Goal: Task Accomplishment & Management: Use online tool/utility

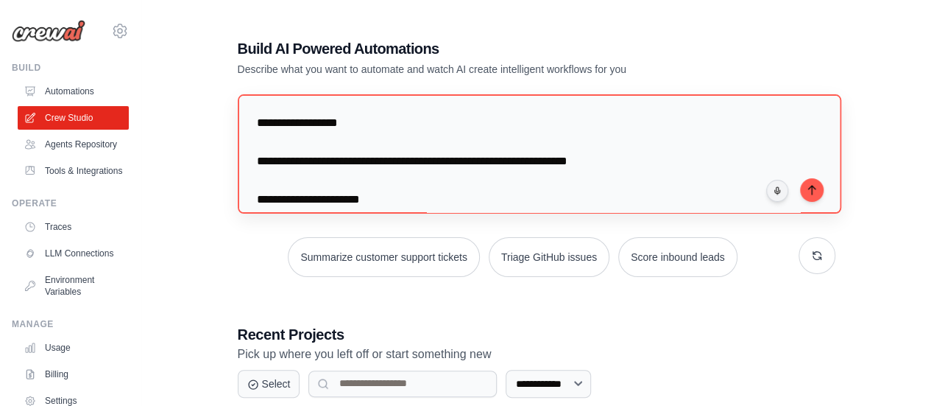
click at [615, 161] on textarea "**********" at bounding box center [540, 153] width 604 height 119
drag, startPoint x: 630, startPoint y: 147, endPoint x: 741, endPoint y: 126, distance: 112.3
click at [741, 126] on textarea "**********" at bounding box center [540, 153] width 604 height 119
click at [640, 166] on textarea "**********" at bounding box center [540, 153] width 604 height 119
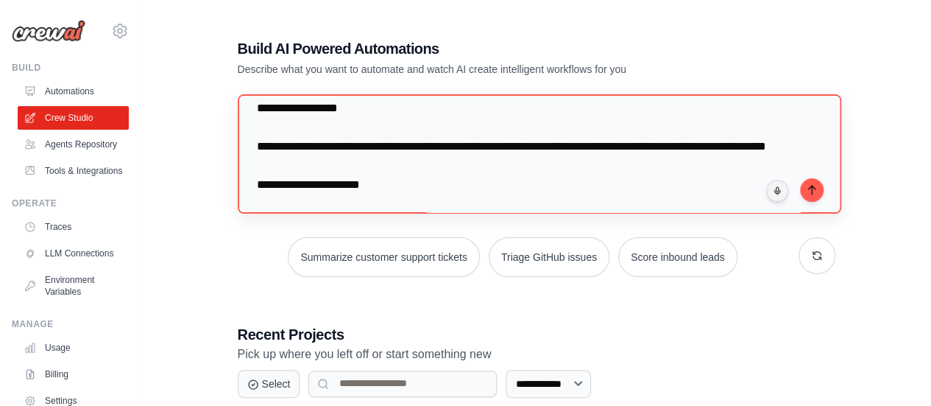
scroll to position [34, 0]
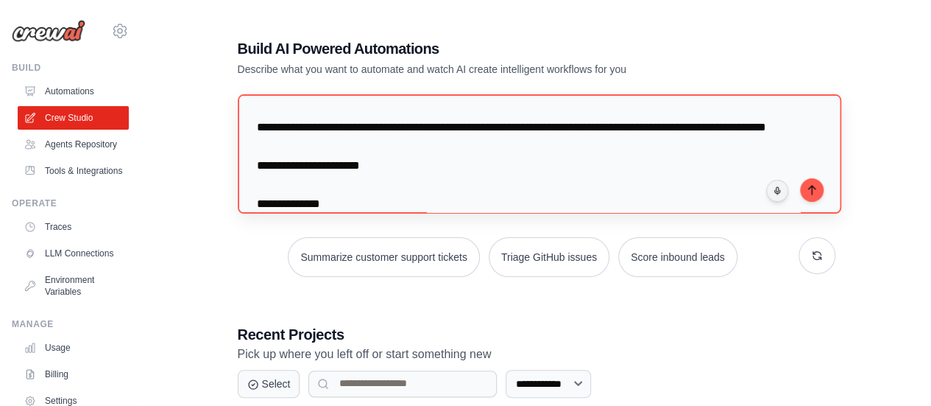
click at [485, 170] on textarea "**********" at bounding box center [540, 153] width 604 height 119
click at [422, 197] on textarea "**********" at bounding box center [540, 153] width 604 height 119
click at [379, 183] on textarea "**********" at bounding box center [540, 153] width 604 height 119
click at [386, 185] on textarea "**********" at bounding box center [540, 153] width 604 height 119
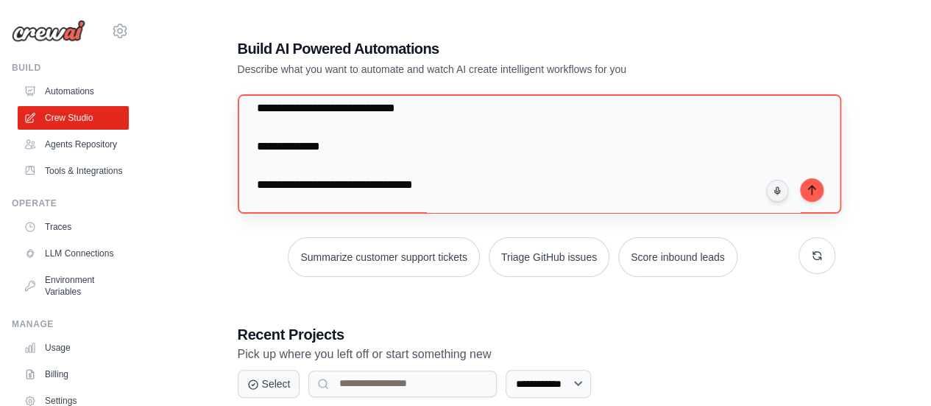
scroll to position [168, 0]
click at [433, 172] on textarea "**********" at bounding box center [540, 153] width 604 height 119
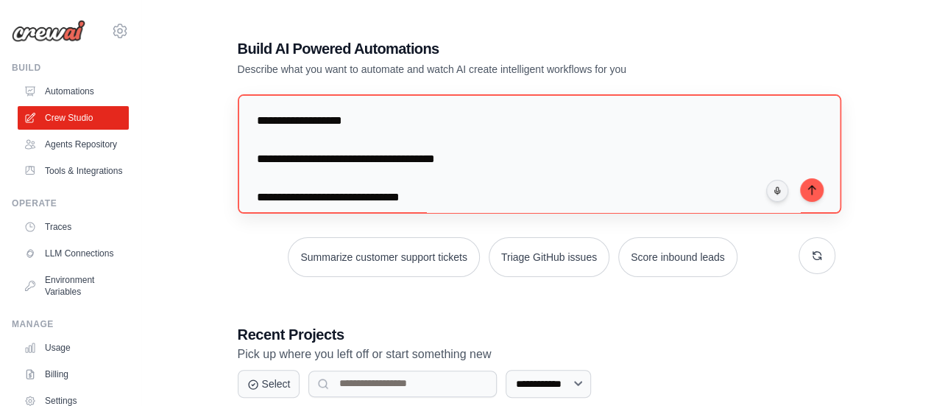
scroll to position [362, 0]
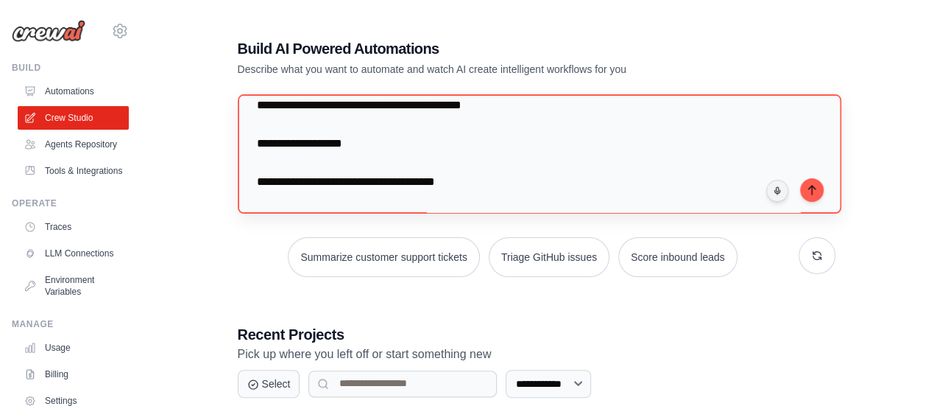
click at [470, 202] on textarea "**********" at bounding box center [540, 153] width 604 height 119
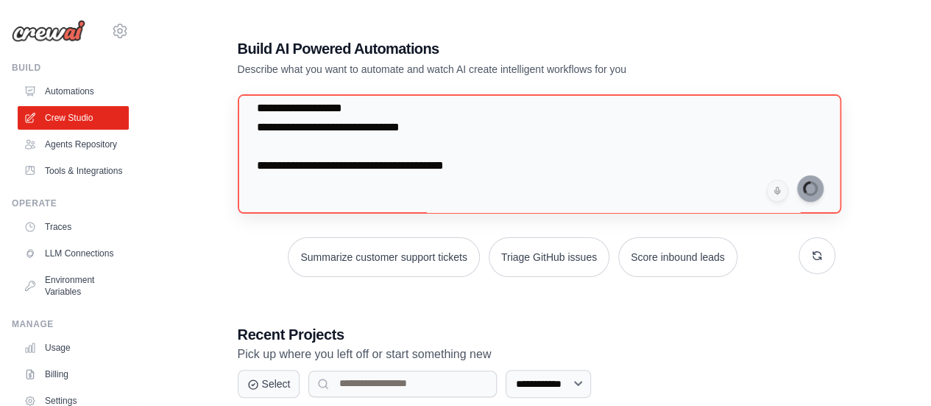
scroll to position [474, 0]
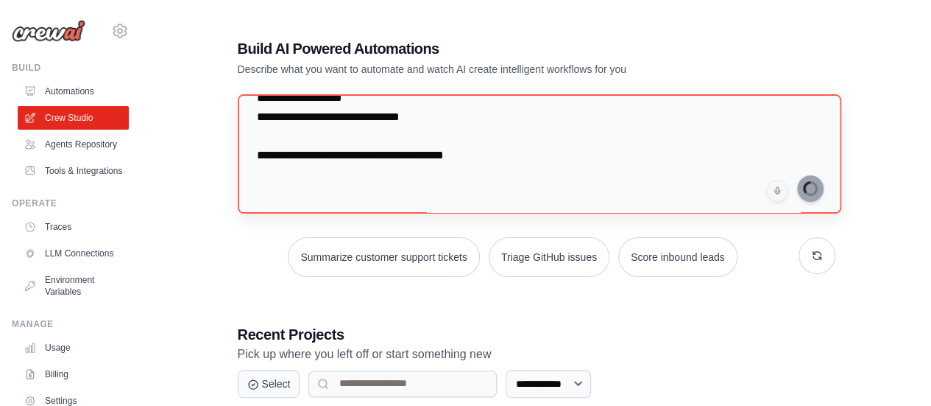
type textarea "**********"
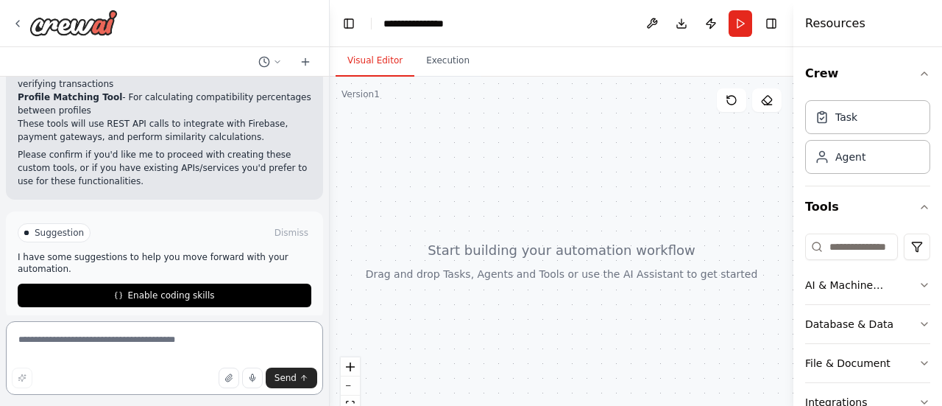
scroll to position [836, 0]
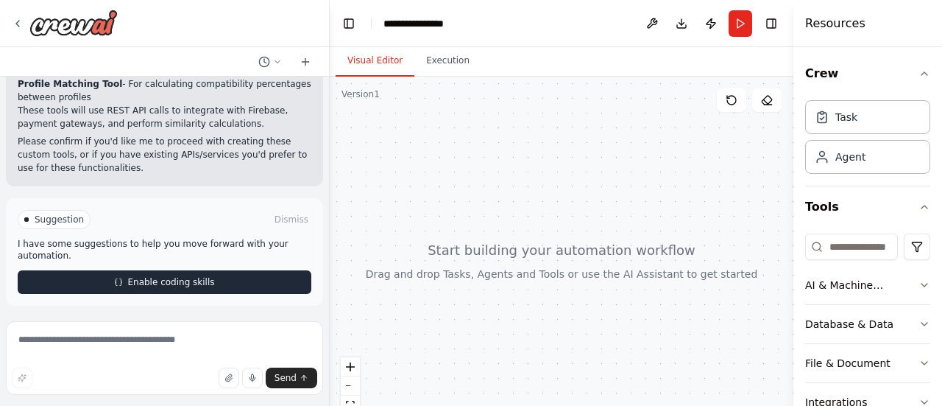
click at [241, 281] on button "Enable coding skills" at bounding box center [165, 282] width 294 height 24
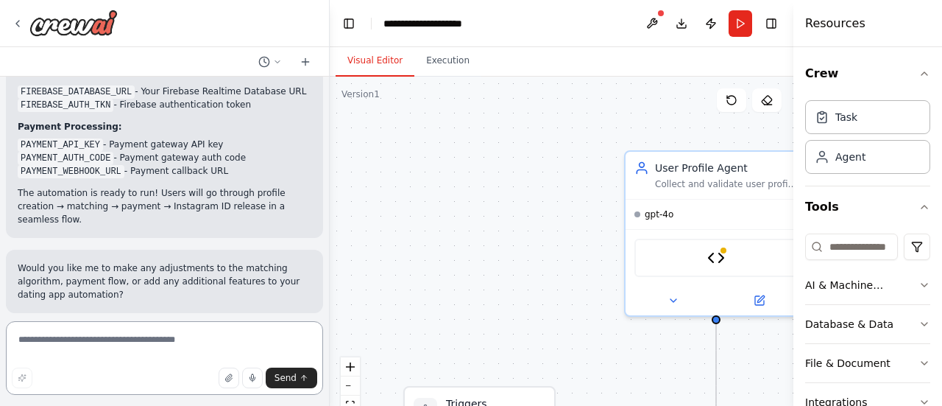
scroll to position [4312, 0]
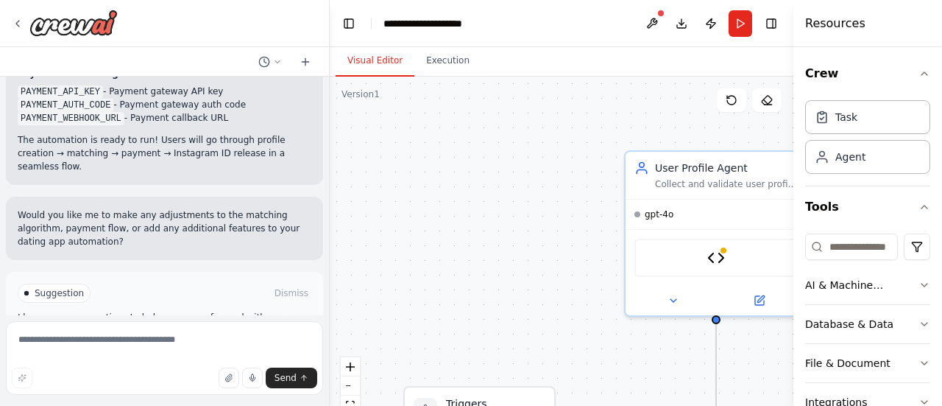
click at [199, 344] on button "Run Automation" at bounding box center [165, 356] width 294 height 24
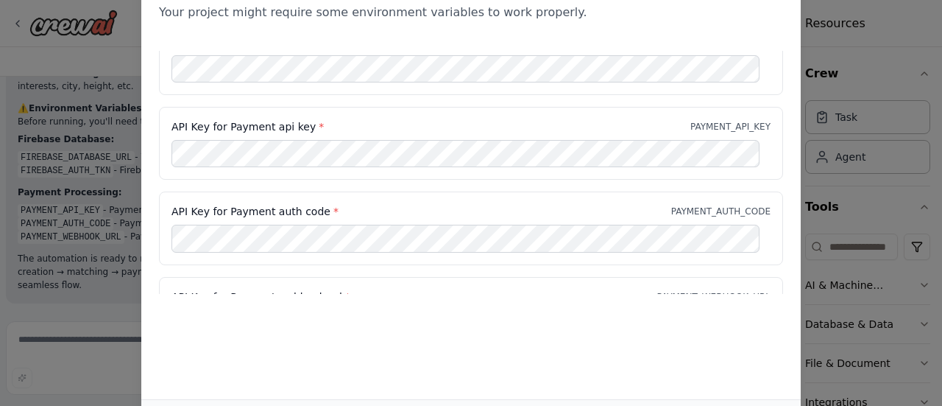
scroll to position [184, 0]
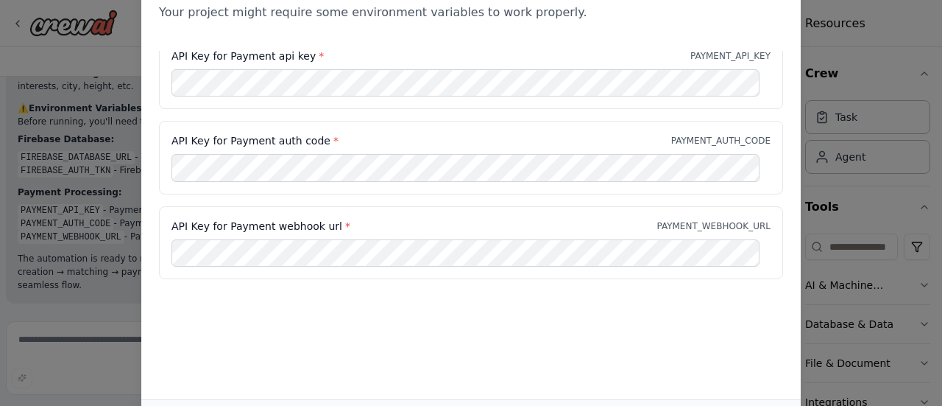
drag, startPoint x: 940, startPoint y: 195, endPoint x: 903, endPoint y: 254, distance: 69.8
click at [914, 253] on div "Environment configuration Your project might require some environment variables…" at bounding box center [471, 203] width 942 height 406
click at [625, 314] on div "Environment configuration Your project might require some environment variables…" at bounding box center [471, 178] width 660 height 442
drag, startPoint x: 588, startPoint y: 364, endPoint x: 585, endPoint y: 387, distance: 23.0
click at [588, 376] on div "Environment configuration Your project might require some environment variables…" at bounding box center [471, 178] width 660 height 442
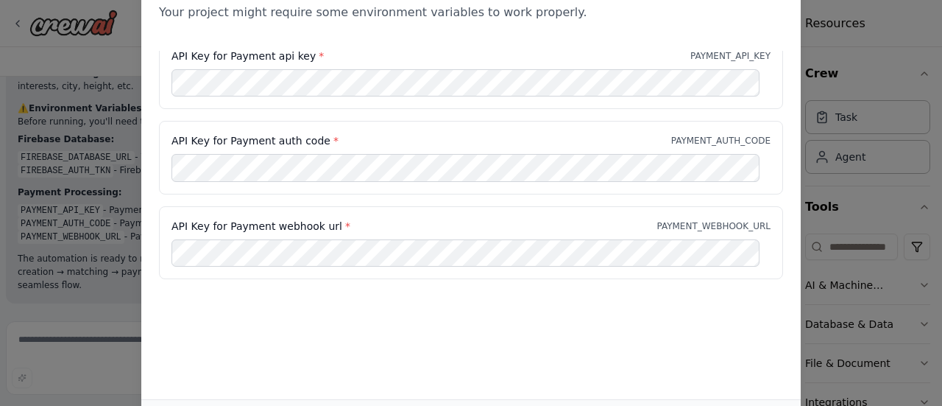
click at [589, 389] on div "Environment configuration Your project might require some environment variables…" at bounding box center [471, 178] width 660 height 442
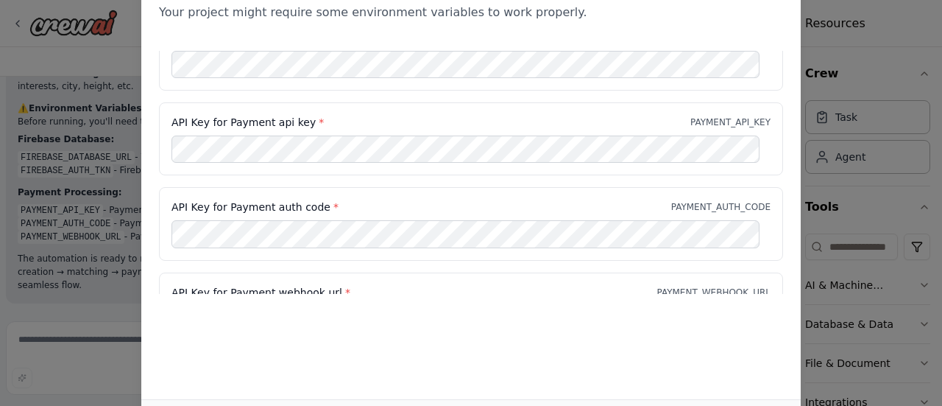
scroll to position [0, 0]
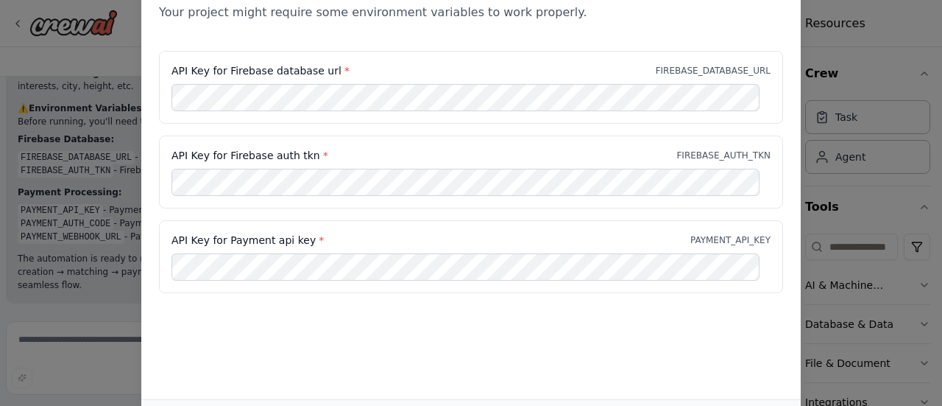
click at [168, 145] on div "API Key for Firebase auth tkn * FIREBASE_AUTH_TKN" at bounding box center [471, 171] width 624 height 73
click at [259, 153] on label "API Key for Firebase auth tkn *" at bounding box center [250, 155] width 157 height 15
click at [305, 69] on label "API Key for Firebase database url *" at bounding box center [261, 70] width 178 height 15
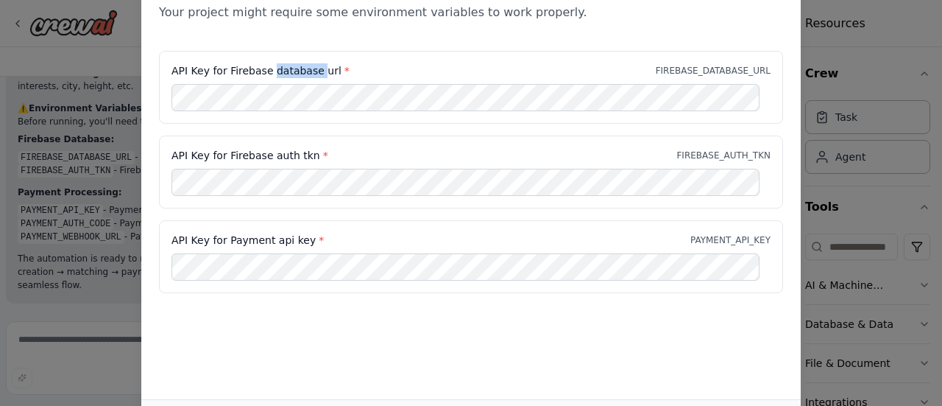
click at [305, 69] on label "API Key for Firebase database url *" at bounding box center [261, 70] width 178 height 15
click at [448, 40] on div "Environment configuration Your project might require some environment variables…" at bounding box center [471, 4] width 660 height 94
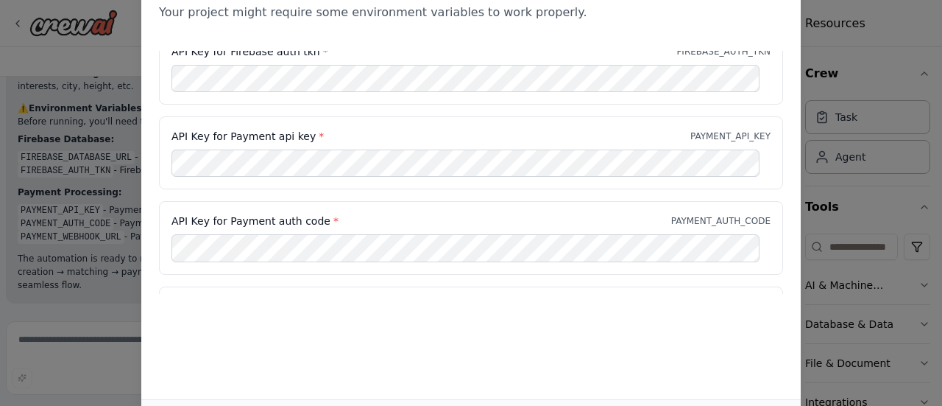
scroll to position [74, 0]
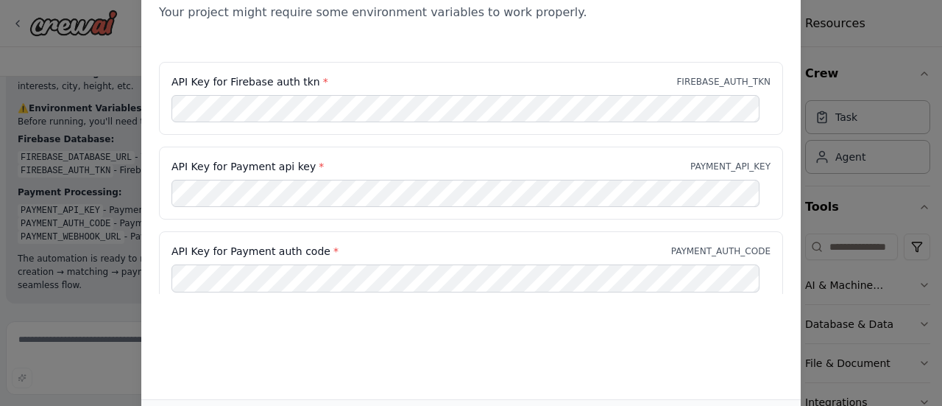
click at [278, 167] on label "API Key for Payment api key *" at bounding box center [248, 166] width 152 height 15
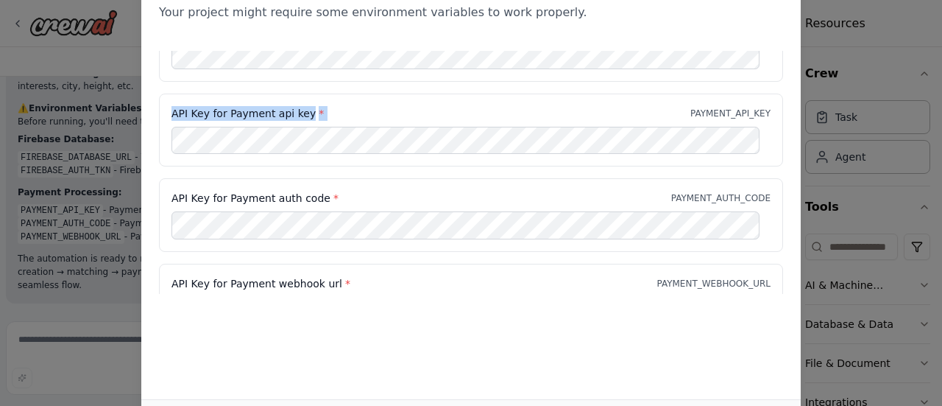
scroll to position [147, 0]
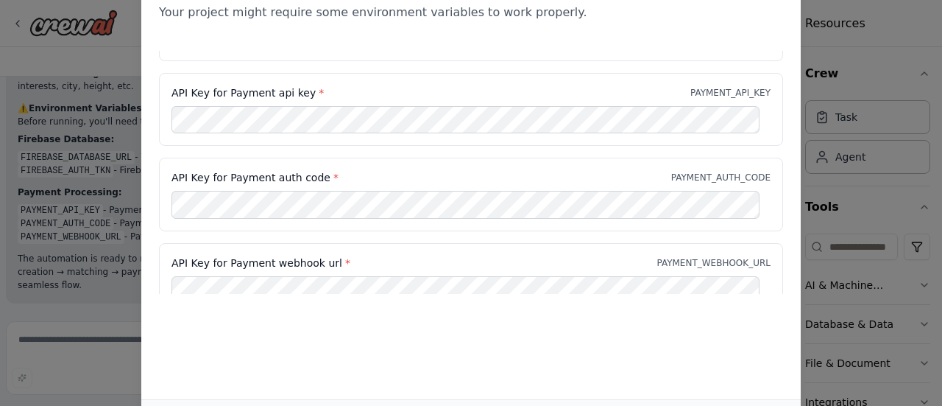
click at [271, 187] on div "API Key for Payment auth code * PAYMENT_AUTH_CODE" at bounding box center [471, 194] width 624 height 73
click at [281, 177] on label "API Key for Payment auth code *" at bounding box center [255, 177] width 167 height 15
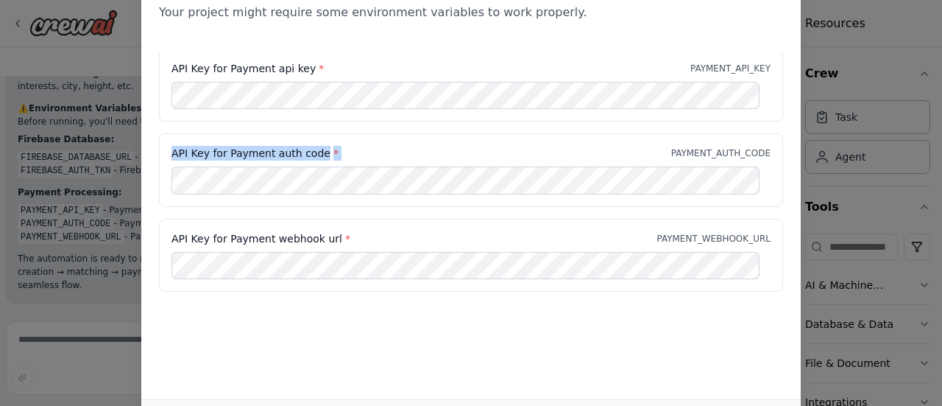
scroll to position [184, 0]
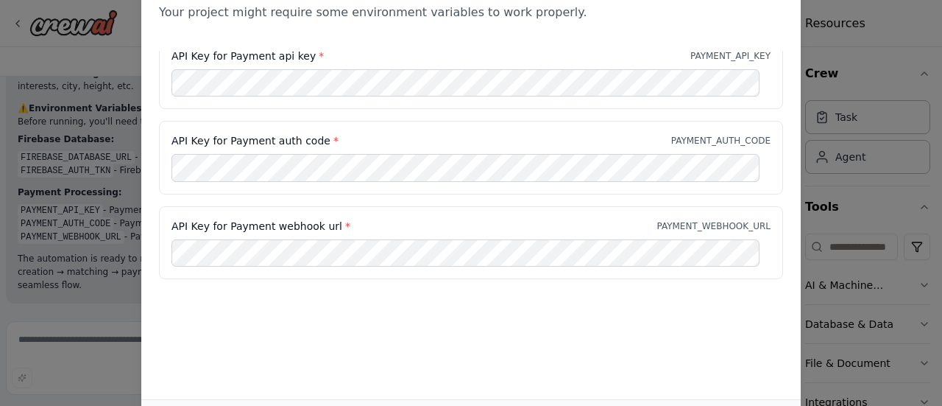
click at [321, 219] on label "API Key for Payment webhook url *" at bounding box center [261, 226] width 179 height 15
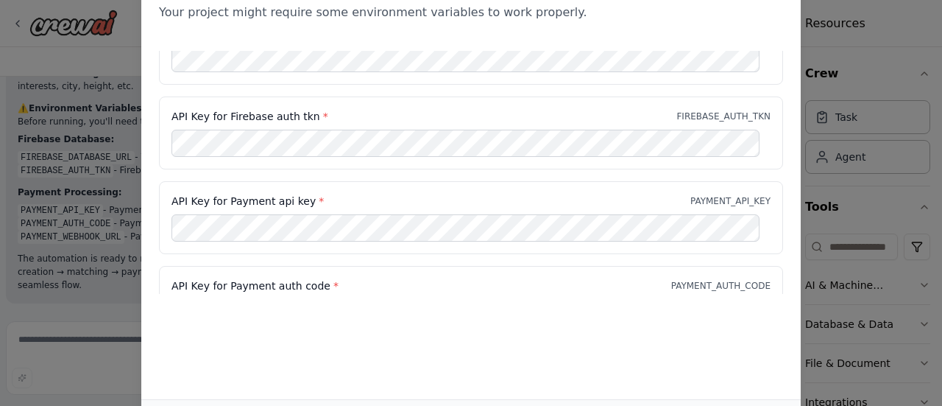
scroll to position [0, 0]
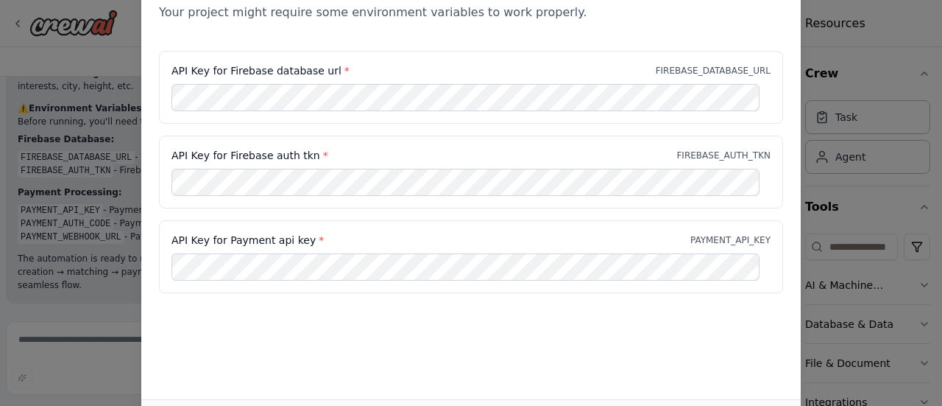
click at [7, 60] on div "Environment configuration Your project might require some environment variables…" at bounding box center [471, 203] width 942 height 406
click at [813, 107] on div "Environment configuration Your project might require some environment variables…" at bounding box center [471, 203] width 942 height 406
drag, startPoint x: 526, startPoint y: 289, endPoint x: 543, endPoint y: 303, distance: 22.5
click at [542, 303] on div "Environment configuration Your project might require some environment variables…" at bounding box center [471, 178] width 660 height 442
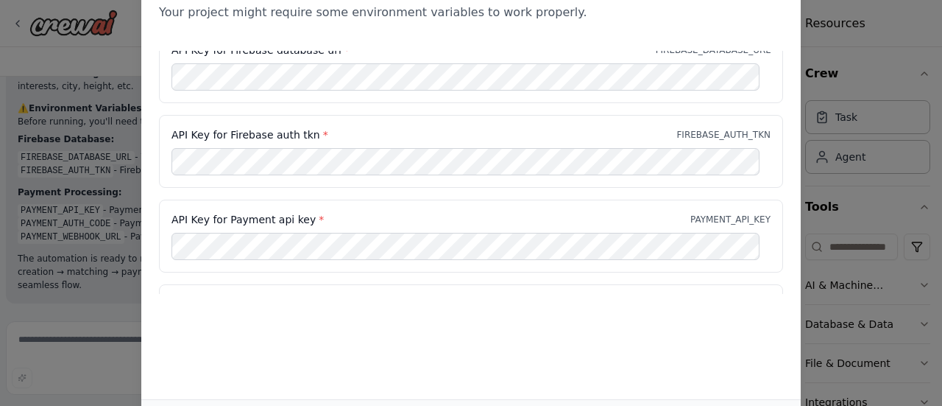
click at [579, 324] on div "Environment configuration Your project might require some environment variables…" at bounding box center [471, 178] width 660 height 442
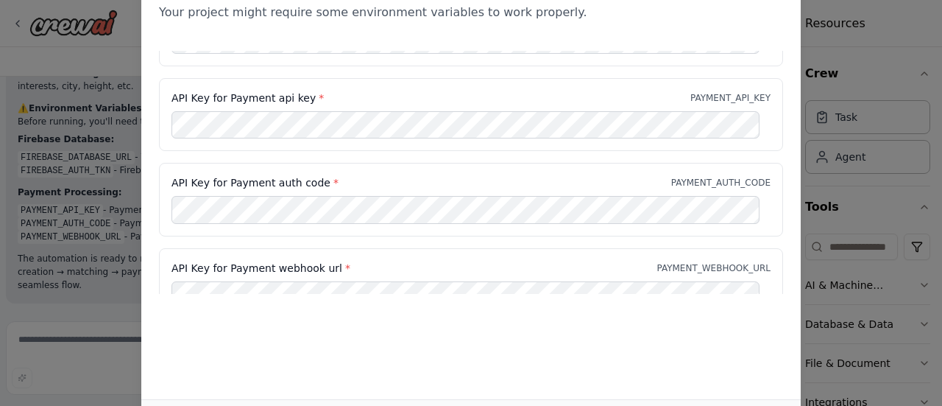
scroll to position [184, 0]
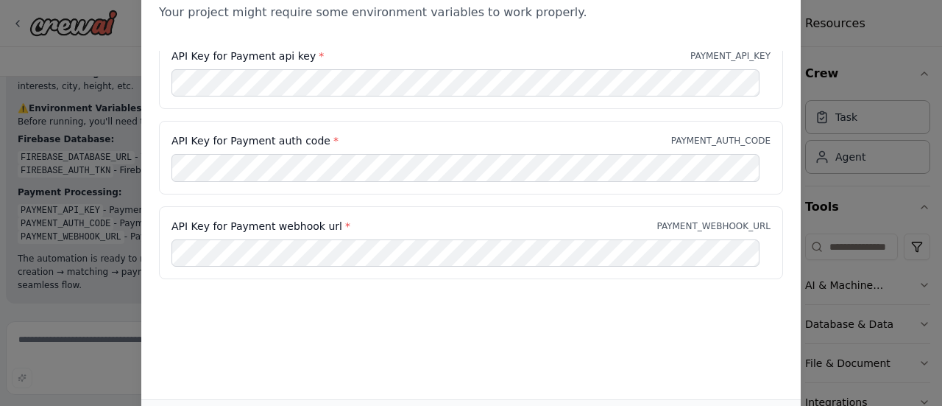
drag, startPoint x: 594, startPoint y: 378, endPoint x: 608, endPoint y: 388, distance: 16.9
click at [595, 380] on div "Environment configuration Your project might require some environment variables…" at bounding box center [471, 178] width 660 height 442
click at [724, 395] on div "Environment configuration Your project might require some environment variables…" at bounding box center [471, 178] width 660 height 442
drag, startPoint x: 925, startPoint y: 204, endPoint x: 835, endPoint y: 155, distance: 103.1
click at [925, 201] on div "Environment configuration Your project might require some environment variables…" at bounding box center [471, 203] width 942 height 406
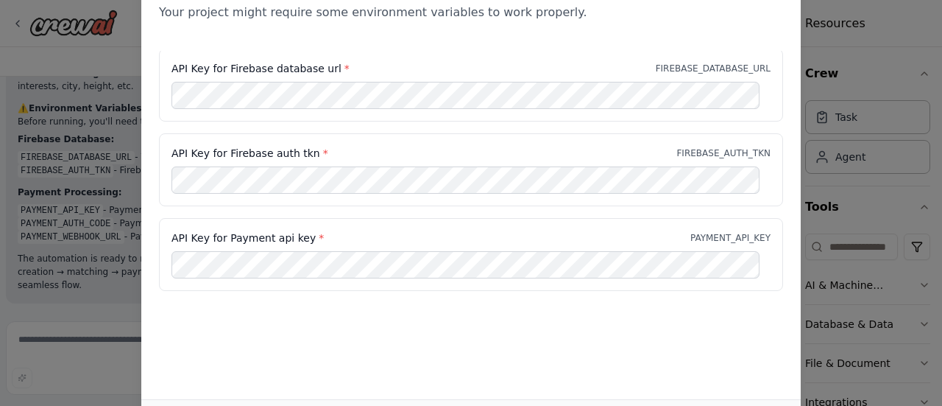
scroll to position [0, 0]
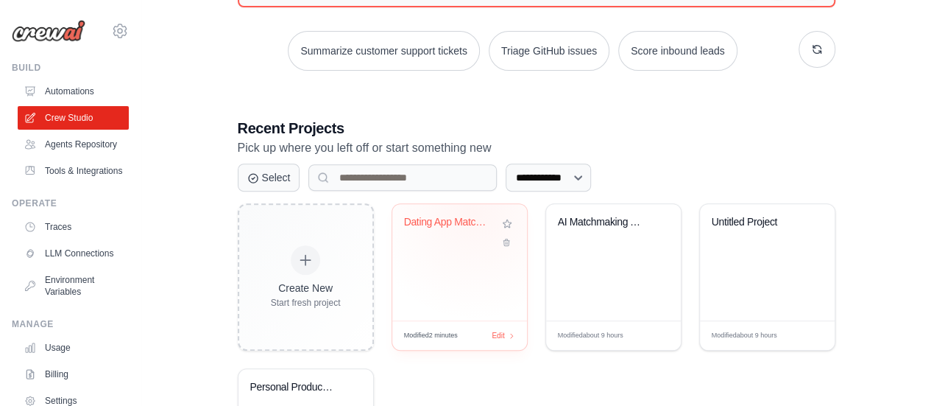
scroll to position [294, 0]
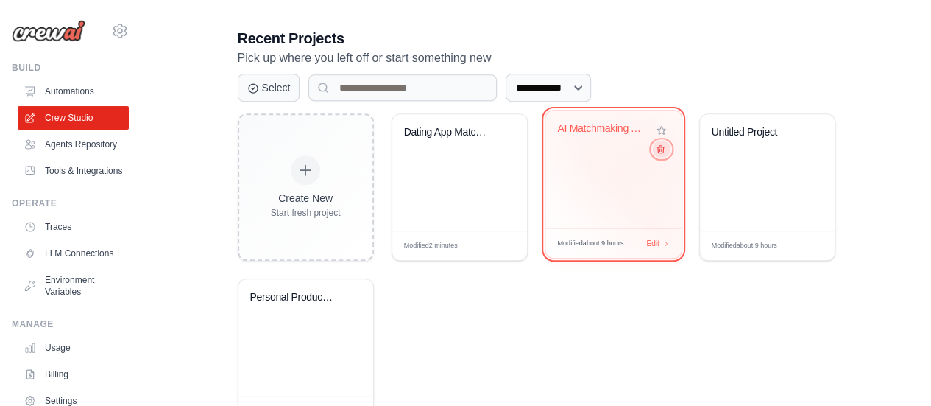
click at [656, 147] on icon at bounding box center [660, 149] width 10 height 10
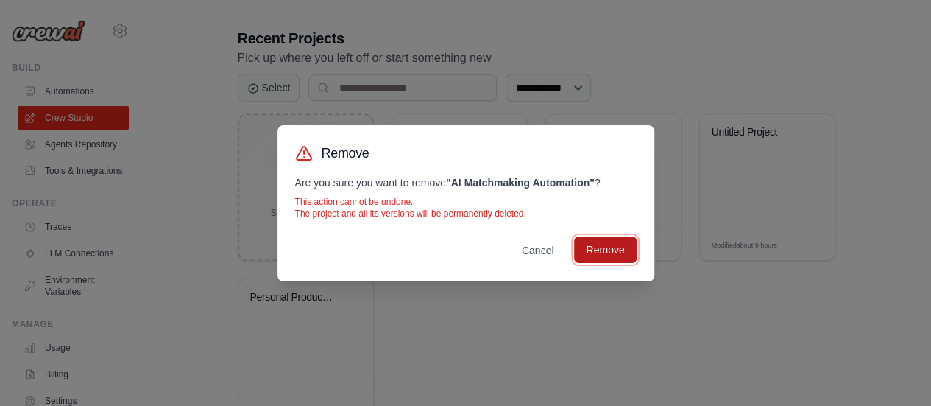
click at [621, 251] on button "Remove" at bounding box center [605, 249] width 62 height 27
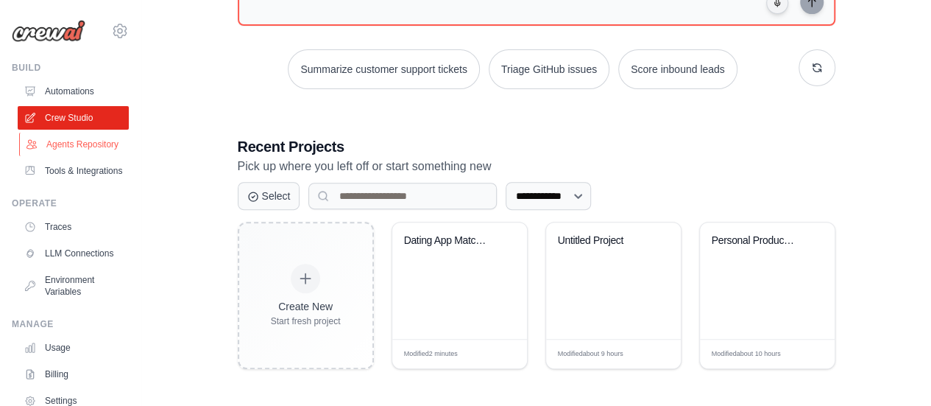
click at [85, 156] on link "Agents Repository" at bounding box center [74, 145] width 111 height 24
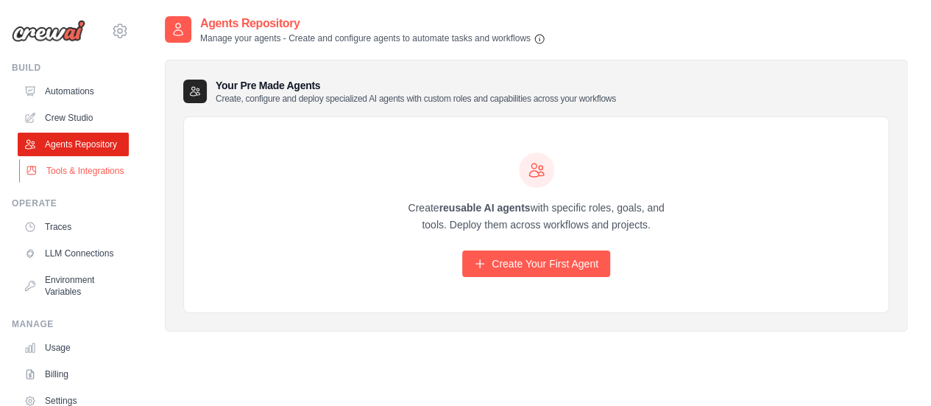
click at [93, 178] on link "Tools & Integrations" at bounding box center [74, 171] width 111 height 24
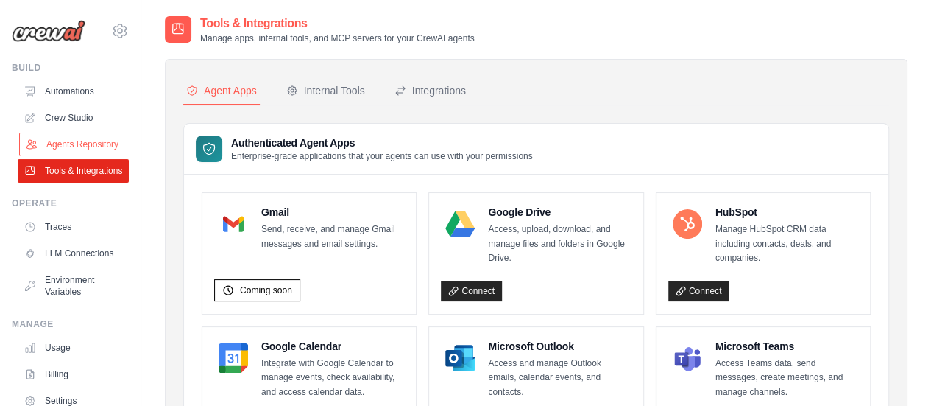
click at [85, 149] on link "Agents Repository" at bounding box center [74, 145] width 111 height 24
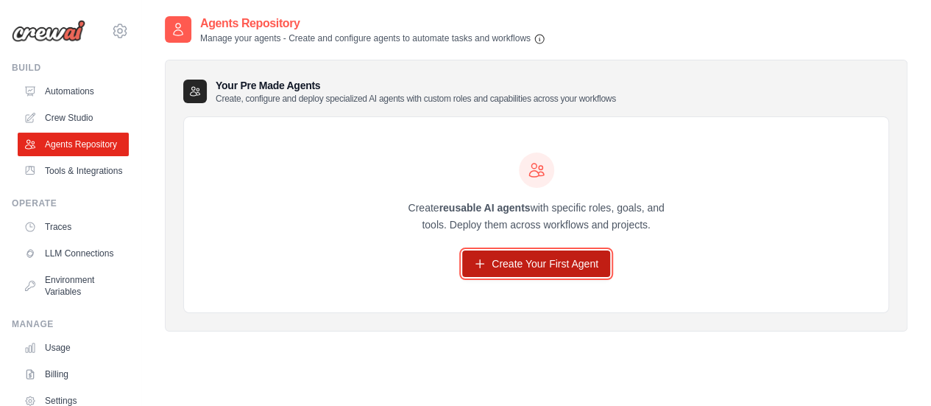
click at [505, 266] on link "Create Your First Agent" at bounding box center [536, 263] width 148 height 27
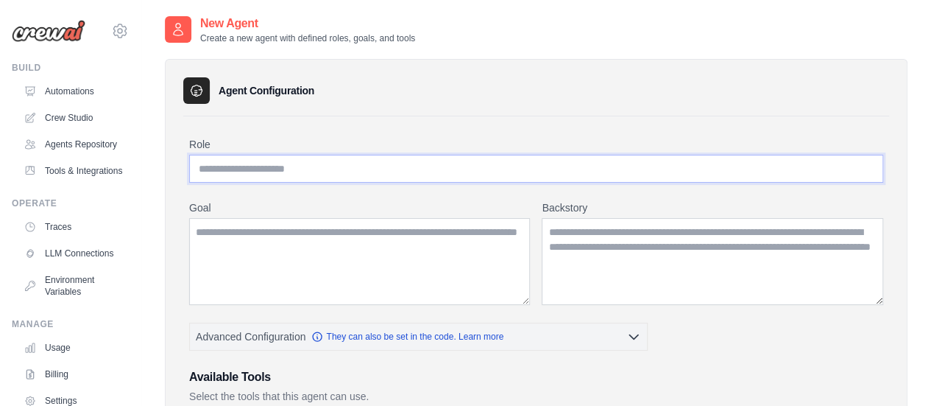
click at [404, 155] on input "Role" at bounding box center [536, 169] width 694 height 28
type input "**********"
click at [431, 223] on textarea "Goal" at bounding box center [359, 261] width 341 height 87
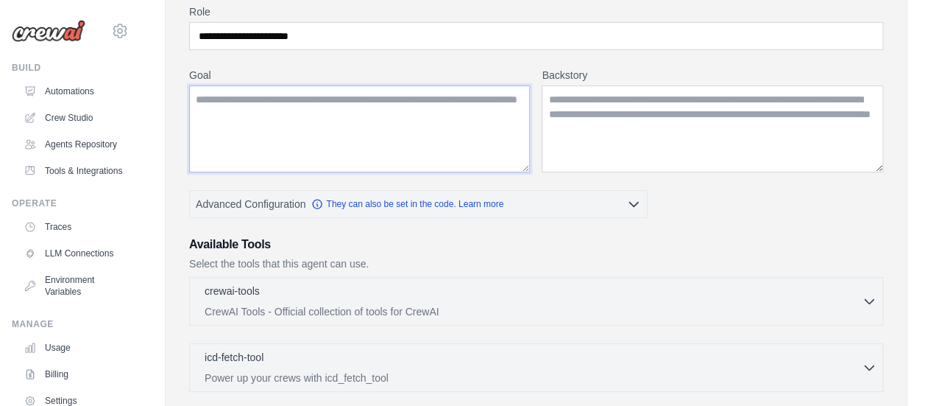
scroll to position [147, 0]
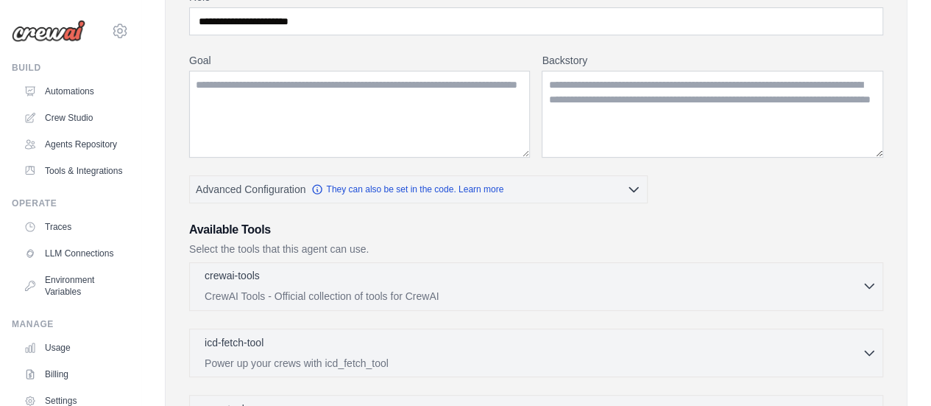
click at [445, 285] on div "crewai-tools 0 selected CrewAI Tools - Official collection of tools for CrewAI" at bounding box center [533, 285] width 657 height 35
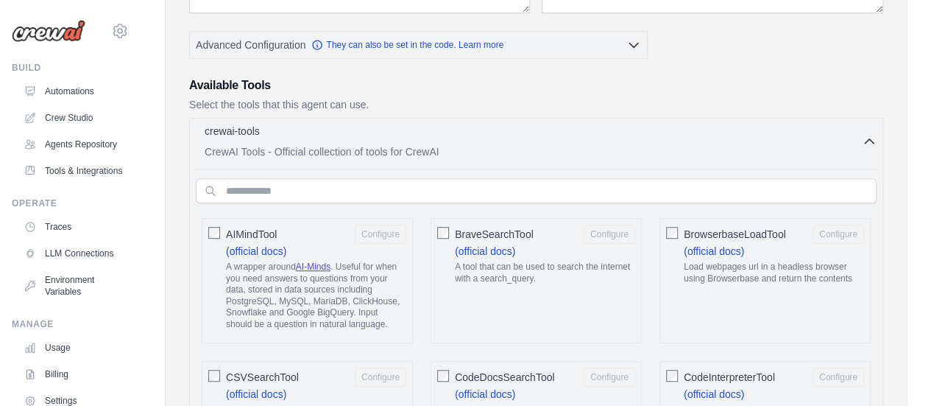
scroll to position [294, 0]
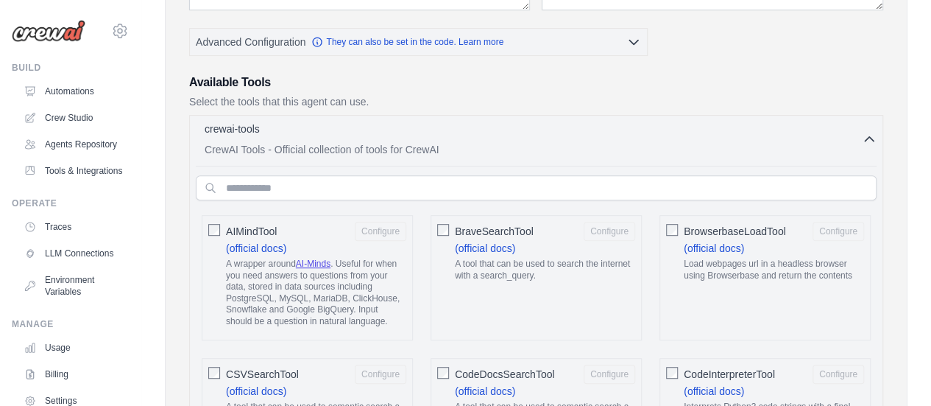
click at [869, 136] on icon "button" at bounding box center [869, 138] width 9 height 4
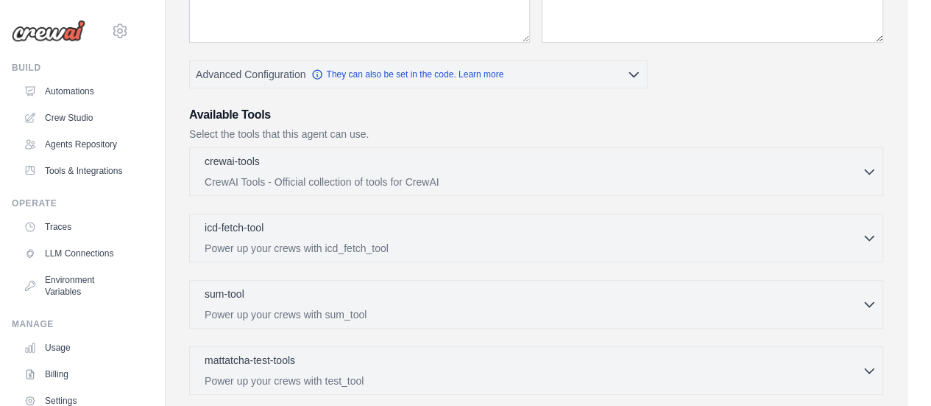
scroll to position [41, 0]
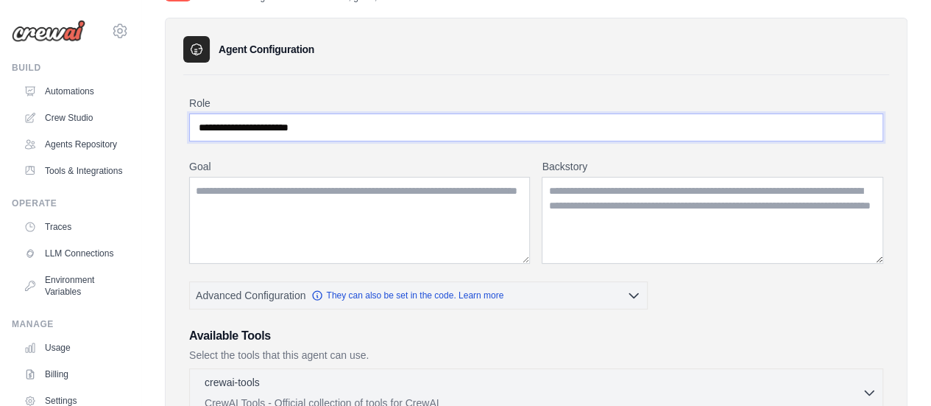
click at [294, 127] on input "**********" at bounding box center [536, 127] width 694 height 28
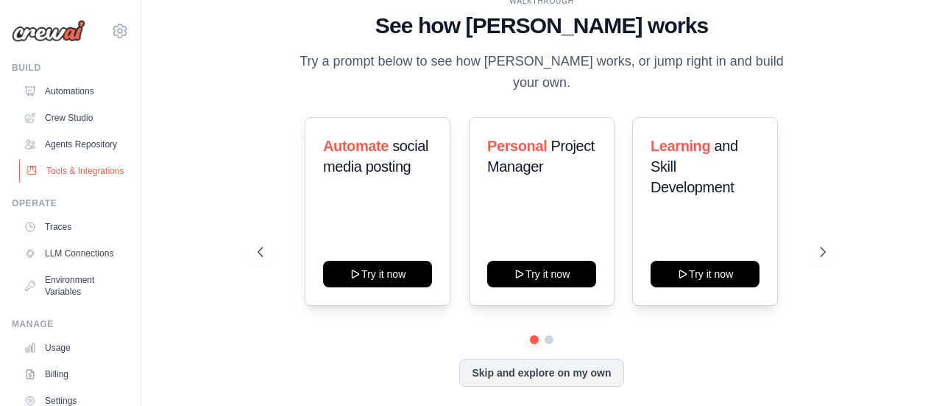
click at [72, 183] on link "Tools & Integrations" at bounding box center [74, 171] width 111 height 24
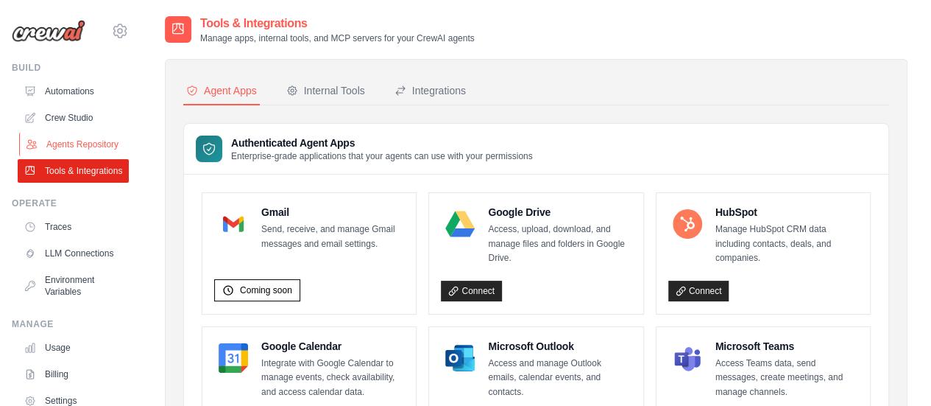
click at [71, 138] on link "Agents Repository" at bounding box center [74, 145] width 111 height 24
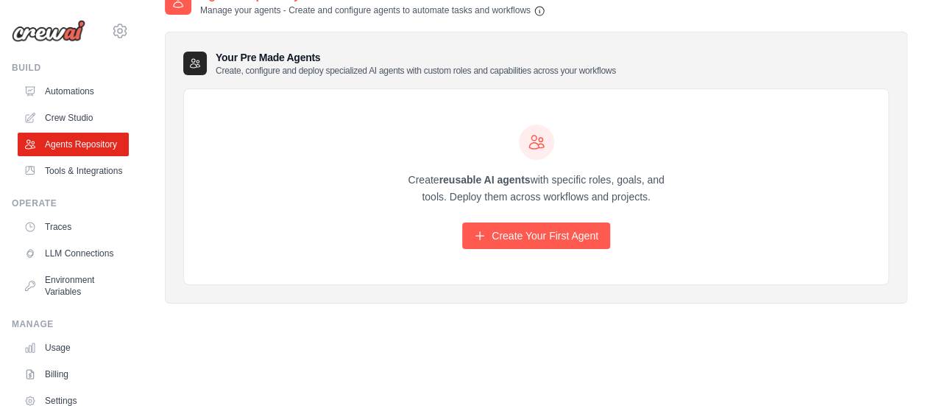
scroll to position [29, 0]
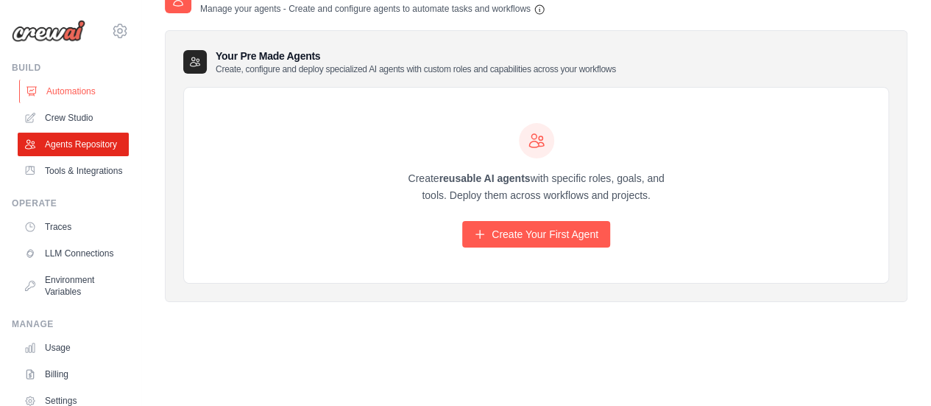
click at [57, 81] on link "Automations" at bounding box center [74, 92] width 111 height 24
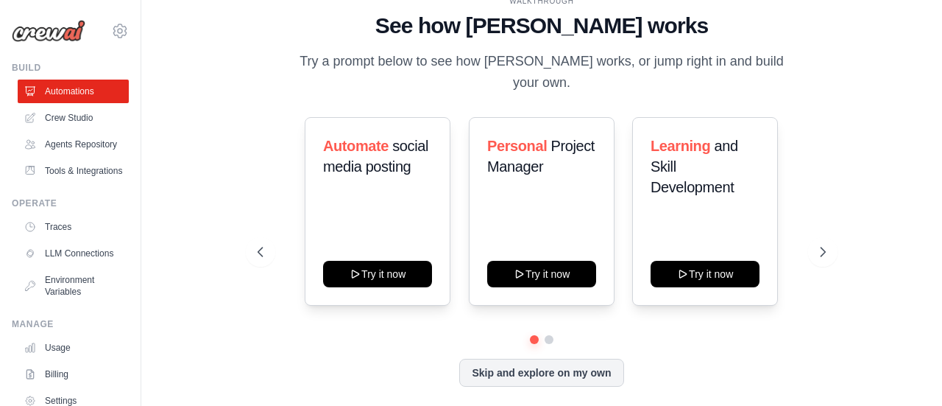
click at [70, 116] on link "Crew Studio" at bounding box center [73, 118] width 111 height 24
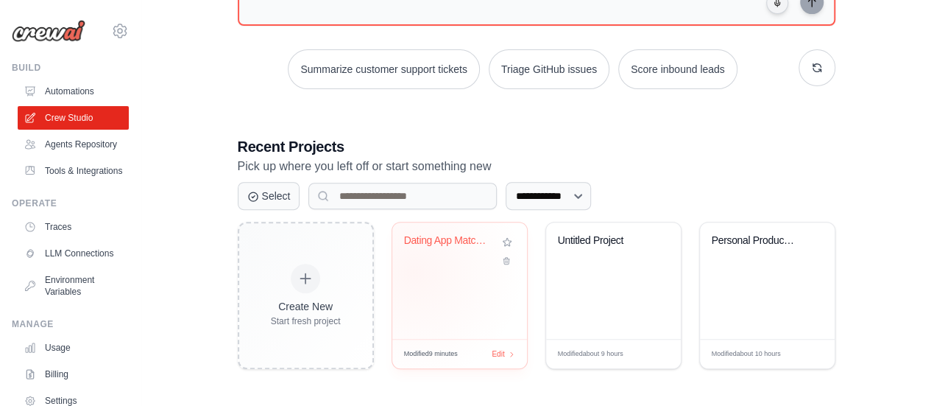
click at [417, 269] on div "Dating App Matchmaker" at bounding box center [459, 280] width 135 height 116
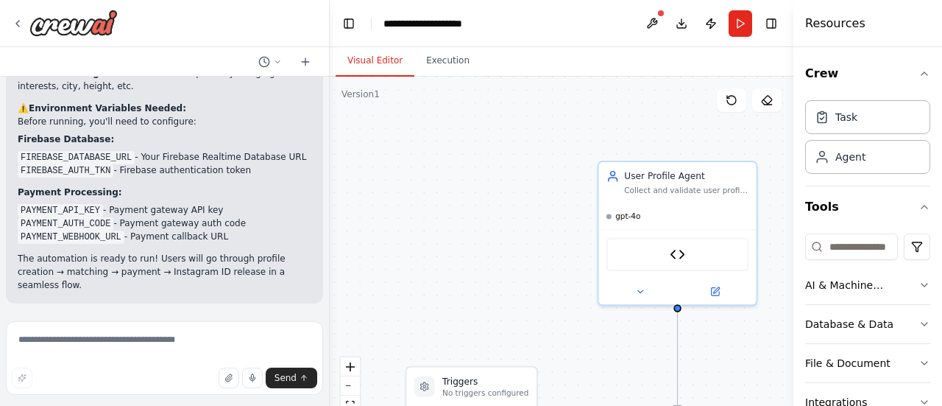
scroll to position [4120, 0]
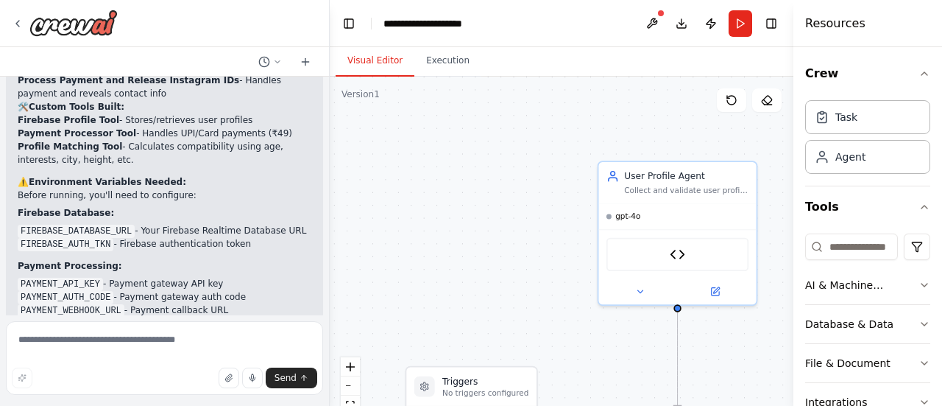
click at [102, 225] on code "FIREBASE_DATABASE_URL" at bounding box center [76, 231] width 117 height 13
click at [106, 225] on code "FIREBASE_DATABASE_URL" at bounding box center [76, 231] width 117 height 13
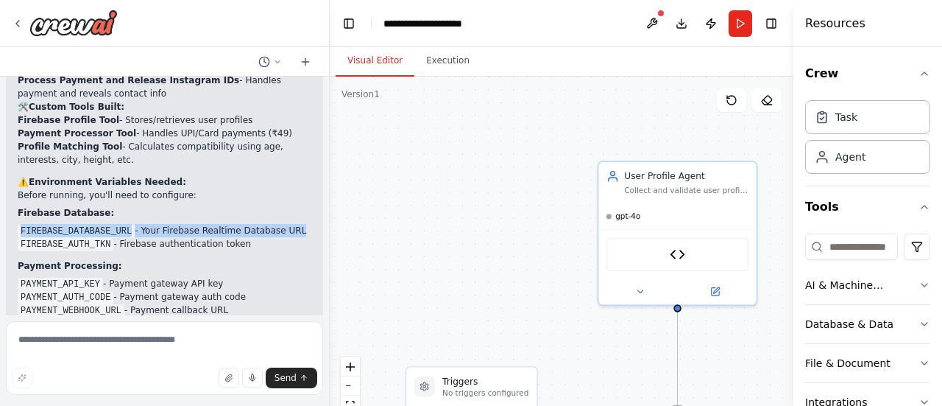
click at [106, 225] on code "FIREBASE_DATABASE_URL" at bounding box center [76, 231] width 117 height 13
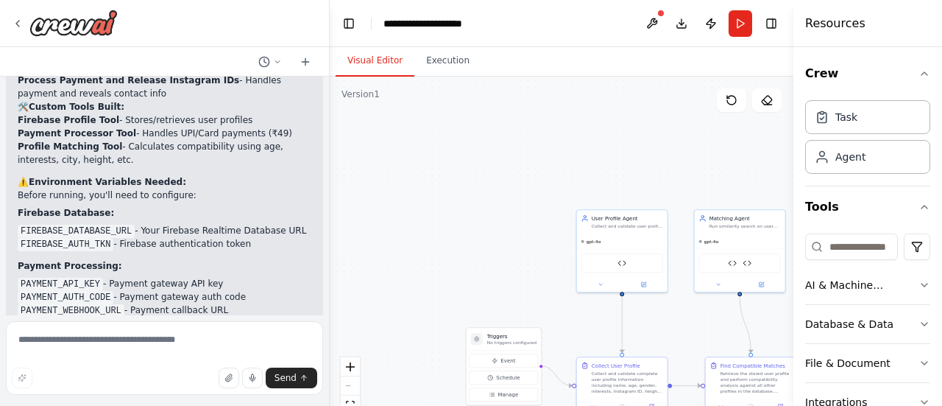
click at [354, 386] on div "React Flow controls" at bounding box center [350, 395] width 19 height 77
click at [350, 388] on div "React Flow controls" at bounding box center [350, 395] width 19 height 77
click at [350, 401] on icon "fit view" at bounding box center [350, 404] width 9 height 8
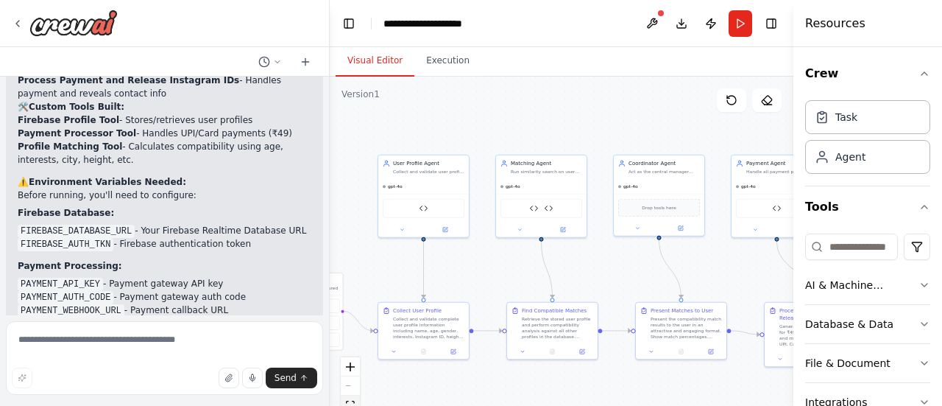
click at [350, 401] on icon "fit view" at bounding box center [350, 404] width 9 height 8
drag, startPoint x: 795, startPoint y: 264, endPoint x: 942, endPoint y: 266, distance: 146.5
click at [942, 266] on div "Resources Crew Task Agent Tools AI & Machine Learning Database & Data File & Do…" at bounding box center [868, 203] width 147 height 406
drag, startPoint x: 795, startPoint y: 20, endPoint x: 833, endPoint y: 35, distance: 40.3
click at [830, 24] on div "Resources Crew Task Agent Tools AI & Machine Learning Database & Data File & Do…" at bounding box center [868, 203] width 147 height 406
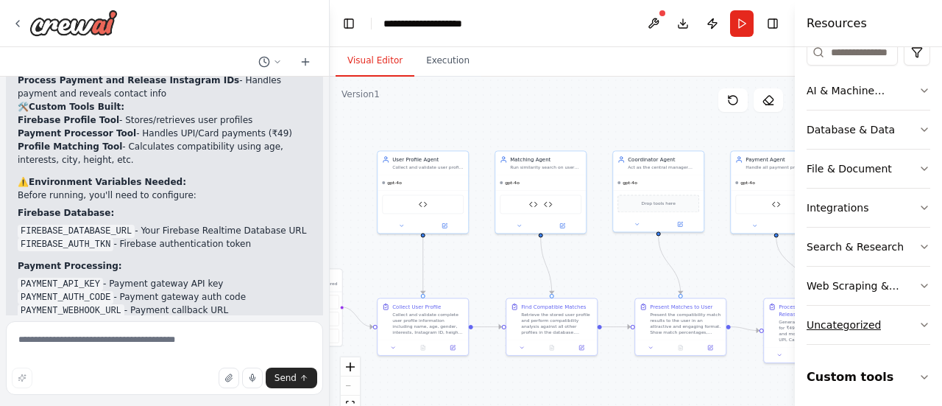
scroll to position [194, 0]
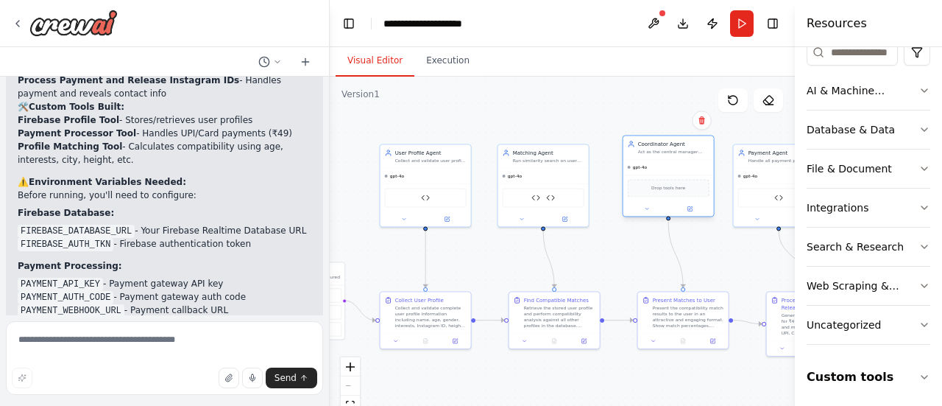
drag, startPoint x: 652, startPoint y: 161, endPoint x: 660, endPoint y: 154, distance: 10.4
click at [660, 154] on div "Act as the central manager coordinating the entire dating app workflow. Show ma…" at bounding box center [673, 152] width 71 height 6
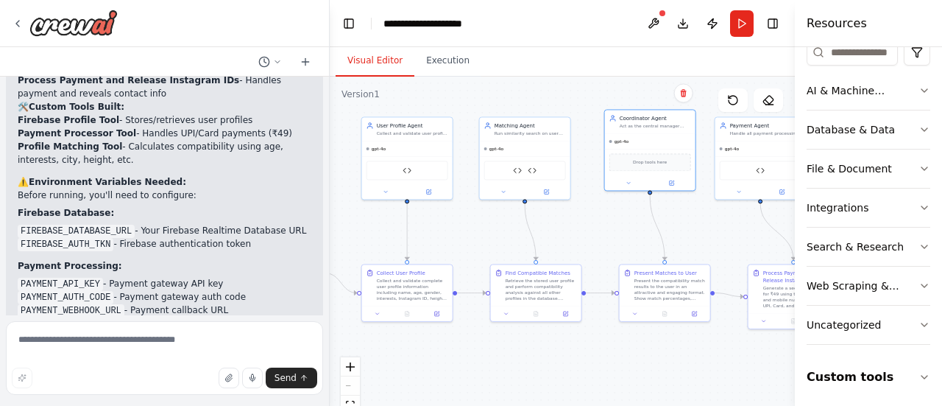
drag, startPoint x: 618, startPoint y: 325, endPoint x: 595, endPoint y: 296, distance: 37.7
click at [595, 296] on div ".deletable-edge-delete-btn { width: 20px; height: 20px; border: 0px solid #ffff…" at bounding box center [562, 261] width 465 height 368
click at [770, 105] on icon at bounding box center [769, 105] width 7 height 0
click at [759, 167] on div "Payment Processor Tool" at bounding box center [756, 173] width 82 height 19
click at [602, 291] on icon "Edge from 825e49ba-ea5c-4c6c-afea-0905d7afec94 to 889df8bb-eed7-4320-854f-da5a5…" at bounding box center [595, 291] width 29 height 0
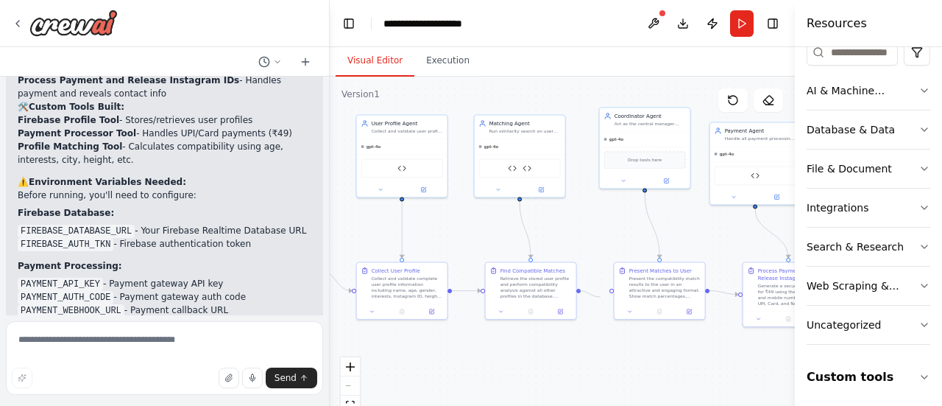
drag, startPoint x: 604, startPoint y: 289, endPoint x: 601, endPoint y: 297, distance: 7.9
click at [601, 297] on div ".deletable-edge-delete-btn { width: 20px; height: 20px; border: 0px solid #ffff…" at bounding box center [562, 261] width 465 height 368
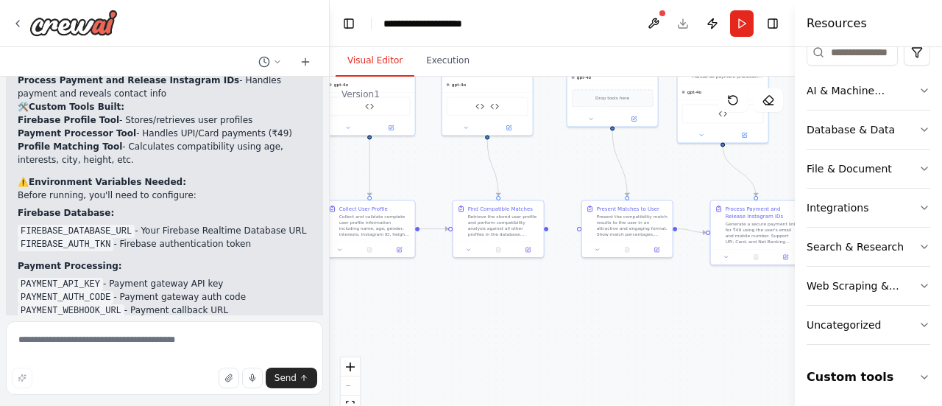
drag, startPoint x: 601, startPoint y: 292, endPoint x: 555, endPoint y: 223, distance: 82.3
click at [555, 223] on div ".deletable-edge-delete-btn { width: 20px; height: 20px; border: 0px solid #ffff…" at bounding box center [562, 261] width 465 height 368
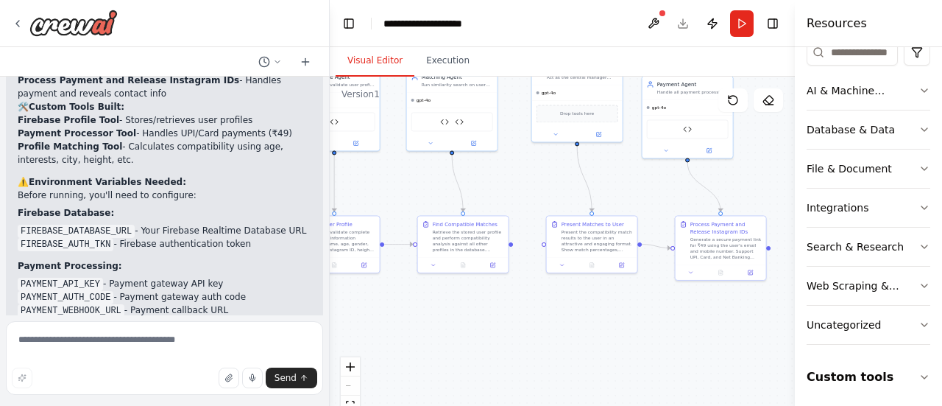
drag, startPoint x: 573, startPoint y: 306, endPoint x: 546, endPoint y: 300, distance: 27.0
click at [561, 317] on div ".deletable-edge-delete-btn { width: 20px; height: 20px; border: 0px solid #ffff…" at bounding box center [562, 261] width 465 height 368
drag, startPoint x: 667, startPoint y: 251, endPoint x: 657, endPoint y: 261, distance: 14.1
click at [657, 261] on div ".deletable-edge-delete-btn { width: 20px; height: 20px; border: 0px solid #ffff…" at bounding box center [562, 261] width 465 height 368
drag, startPoint x: 570, startPoint y: 109, endPoint x: 570, endPoint y: 167, distance: 58.2
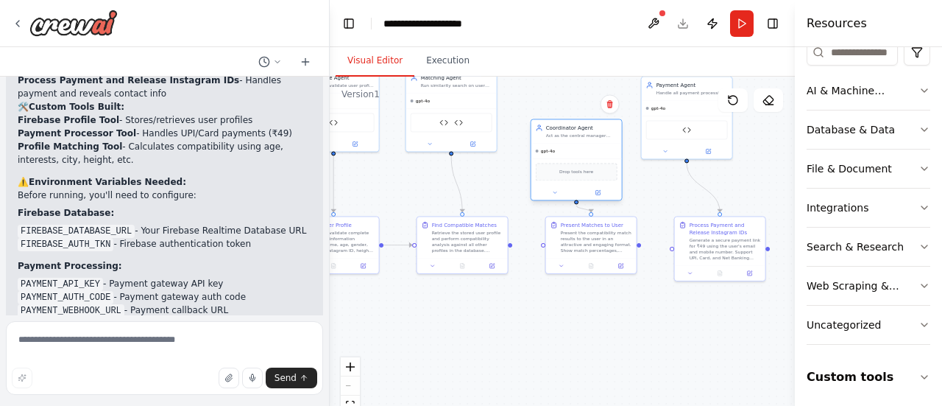
click at [570, 167] on div "Drop tools here" at bounding box center [577, 172] width 82 height 18
drag, startPoint x: 592, startPoint y: 245, endPoint x: 552, endPoint y: 373, distance: 134.1
click at [552, 382] on div "Present the compatibility match results to the user in an attractive and engagi…" at bounding box center [559, 373] width 71 height 24
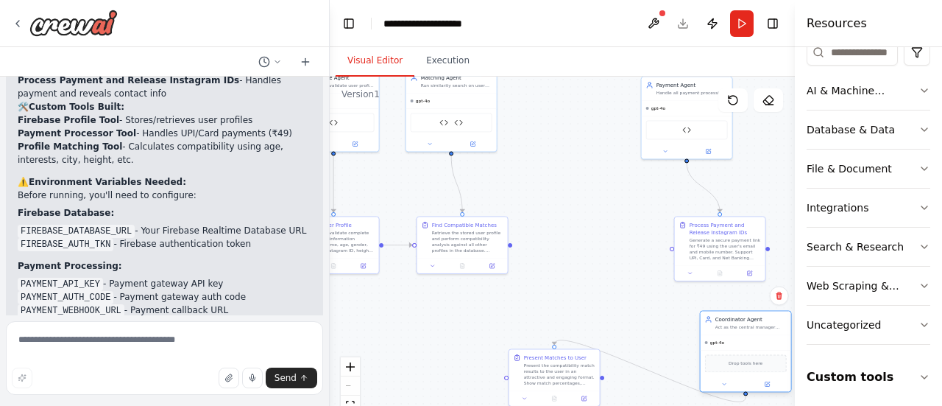
drag, startPoint x: 580, startPoint y: 141, endPoint x: 733, endPoint y: 324, distance: 237.8
click at [745, 331] on div "Coordinator Agent Act as the central manager coordinating the entire dating app…" at bounding box center [746, 323] width 91 height 24
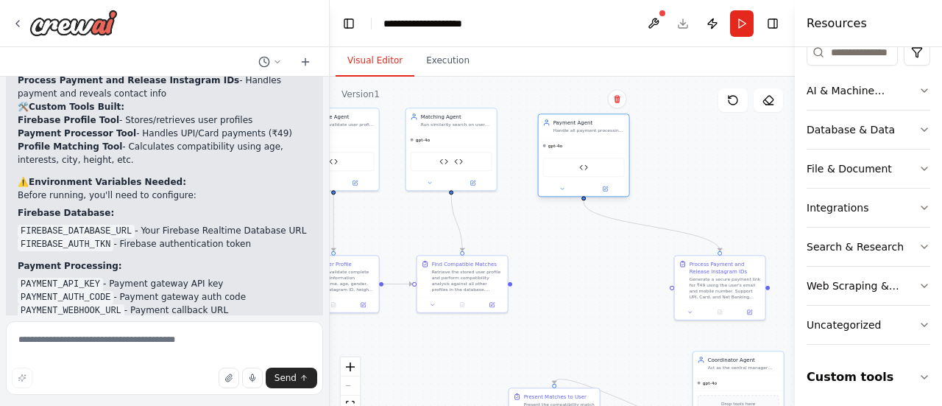
drag, startPoint x: 676, startPoint y: 98, endPoint x: 574, endPoint y: 137, distance: 108.8
click at [574, 137] on div "Payment Agent Handle all payment processing for the dating app. Generate paymen…" at bounding box center [584, 126] width 91 height 24
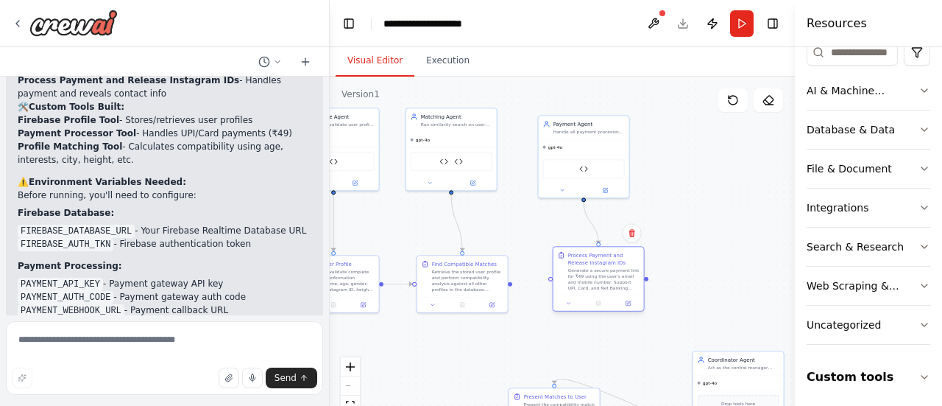
drag, startPoint x: 738, startPoint y: 283, endPoint x: 613, endPoint y: 275, distance: 125.5
click at [613, 275] on div "Generate a secure payment link for ₹49 using the user's email and mobile number…" at bounding box center [603, 279] width 71 height 24
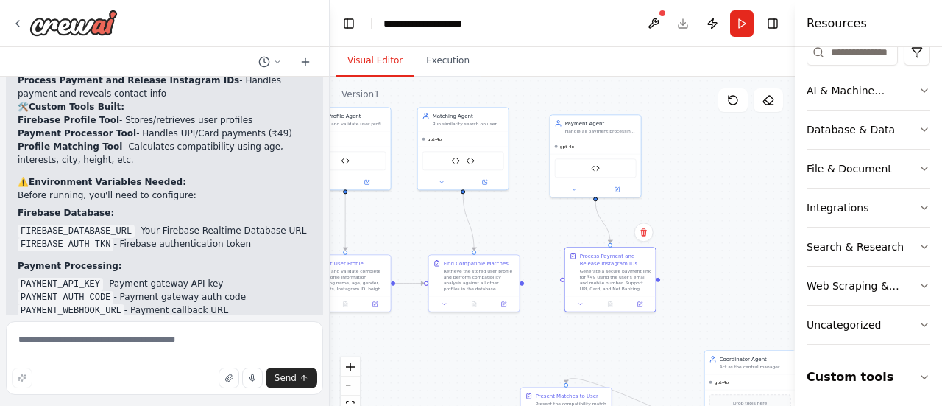
drag, startPoint x: 515, startPoint y: 285, endPoint x: 527, endPoint y: 284, distance: 12.5
click at [527, 284] on div ".deletable-edge-delete-btn { width: 20px; height: 20px; border: 0px solid #ffff…" at bounding box center [562, 261] width 465 height 368
click at [751, 177] on div ".deletable-edge-delete-btn { width: 20px; height: 20px; border: 0px solid #ffff…" at bounding box center [562, 261] width 465 height 368
drag, startPoint x: 760, startPoint y: 382, endPoint x: 753, endPoint y: 152, distance: 230.5
click at [758, 146] on div "gpt-4o" at bounding box center [751, 146] width 91 height 15
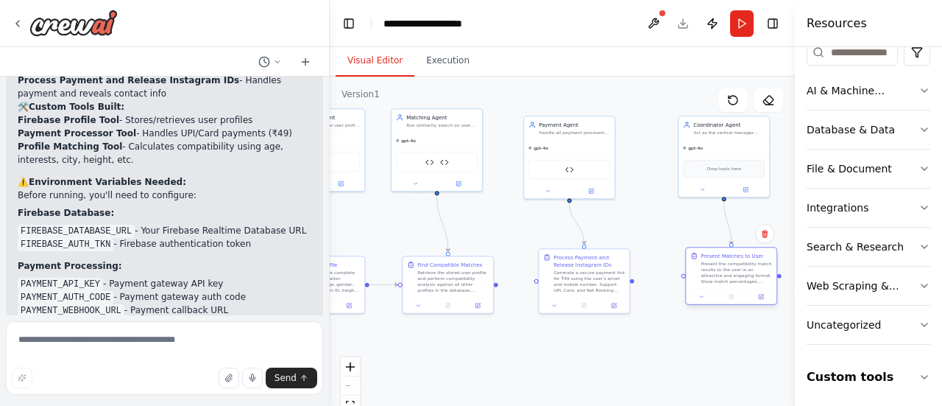
drag, startPoint x: 571, startPoint y: 397, endPoint x: 733, endPoint y: 262, distance: 211.2
click at [735, 259] on div "Present Matches to User" at bounding box center [732, 255] width 63 height 7
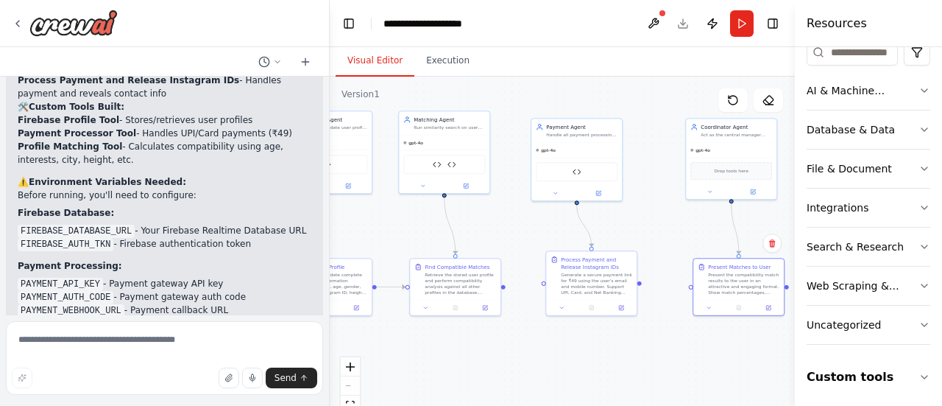
drag, startPoint x: 632, startPoint y: 286, endPoint x: 639, endPoint y: 288, distance: 7.7
click at [639, 288] on div ".deletable-edge-delete-btn { width: 20px; height: 20px; border: 0px solid #ffff…" at bounding box center [562, 261] width 465 height 368
click at [643, 285] on div ".deletable-edge-delete-btn { width: 20px; height: 20px; border: 0px solid #ffff…" at bounding box center [562, 261] width 465 height 368
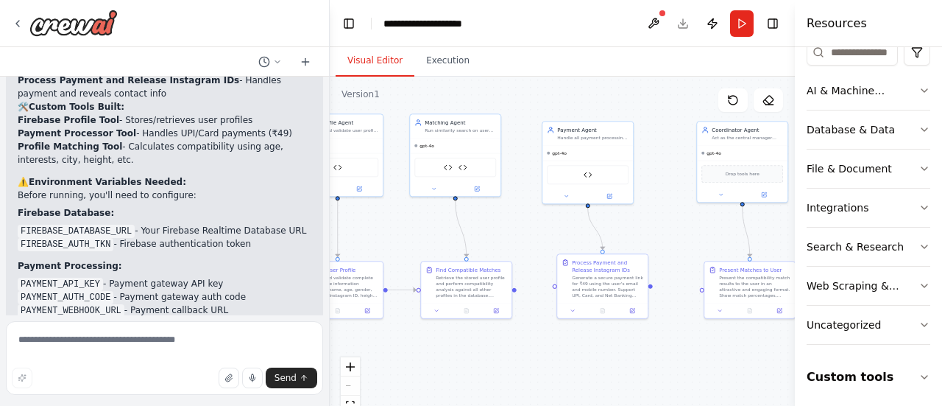
drag, startPoint x: 643, startPoint y: 285, endPoint x: 659, endPoint y: 288, distance: 16.5
click at [659, 288] on div ".deletable-edge-delete-btn { width: 20px; height: 20px; border: 0px solid #ffff…" at bounding box center [562, 261] width 465 height 368
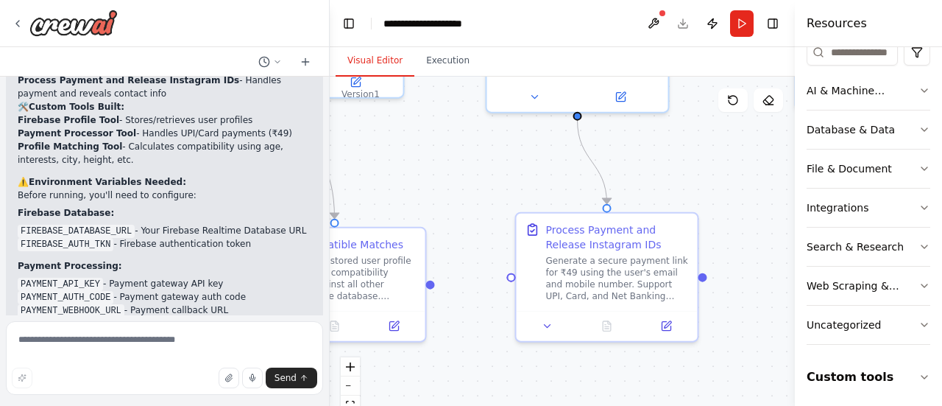
drag, startPoint x: 381, startPoint y: 297, endPoint x: 456, endPoint y: 267, distance: 80.0
click at [455, 267] on div ".deletable-edge-delete-btn { width: 20px; height: 20px; border: 0px solid #ffff…" at bounding box center [562, 261] width 465 height 368
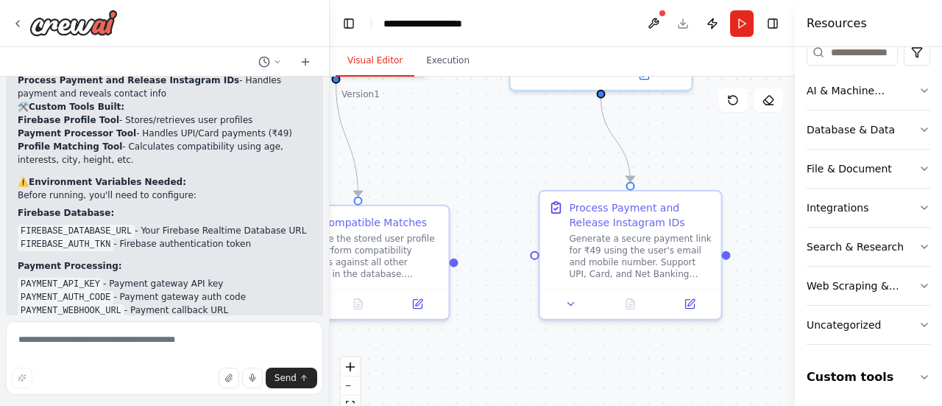
click at [484, 261] on div ".deletable-edge-delete-btn { width: 20px; height: 20px; border: 0px solid #ffff…" at bounding box center [562, 261] width 465 height 368
click at [103, 373] on div "Send" at bounding box center [165, 377] width 306 height 21
drag, startPoint x: 455, startPoint y: 256, endPoint x: 537, endPoint y: 255, distance: 82.5
drag, startPoint x: 453, startPoint y: 258, endPoint x: 537, endPoint y: 250, distance: 84.3
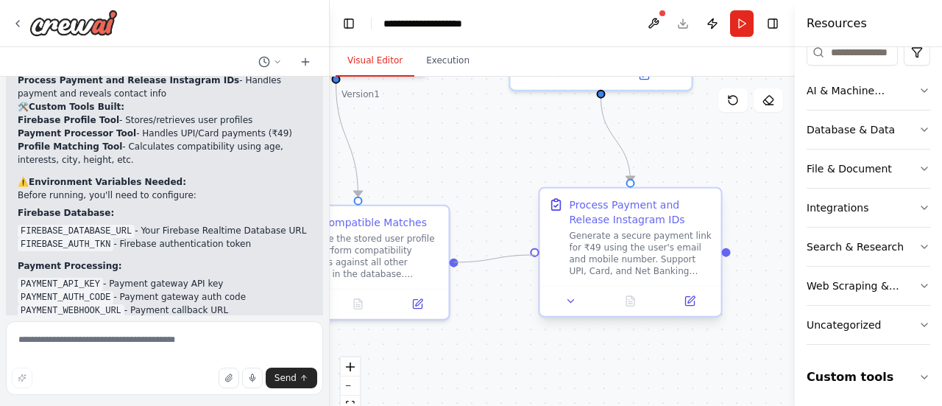
drag, startPoint x: 452, startPoint y: 261, endPoint x: 534, endPoint y: 256, distance: 82.6
click at [534, 257] on div ".deletable-edge-delete-btn { width: 20px; height: 20px; border: 0px solid #ffff…" at bounding box center [562, 261] width 465 height 368
drag, startPoint x: 537, startPoint y: 253, endPoint x: 449, endPoint y: 260, distance: 88.6
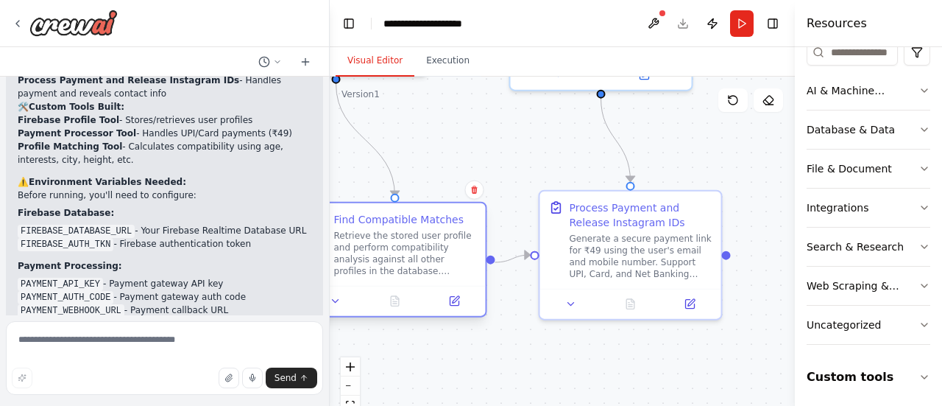
drag, startPoint x: 449, startPoint y: 260, endPoint x: 484, endPoint y: 264, distance: 35.6
click at [484, 264] on div "Find Compatible Matches Retrieve the stored user profile and perform compatibil…" at bounding box center [395, 260] width 184 height 116
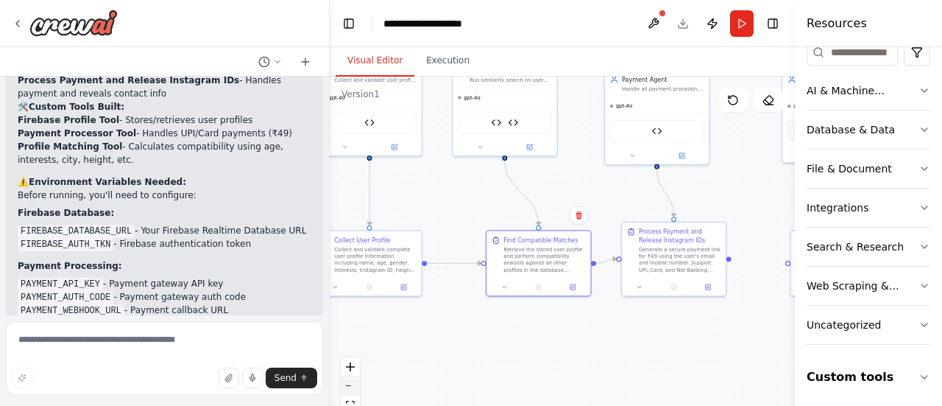
click at [351, 392] on button "zoom out" at bounding box center [350, 385] width 19 height 19
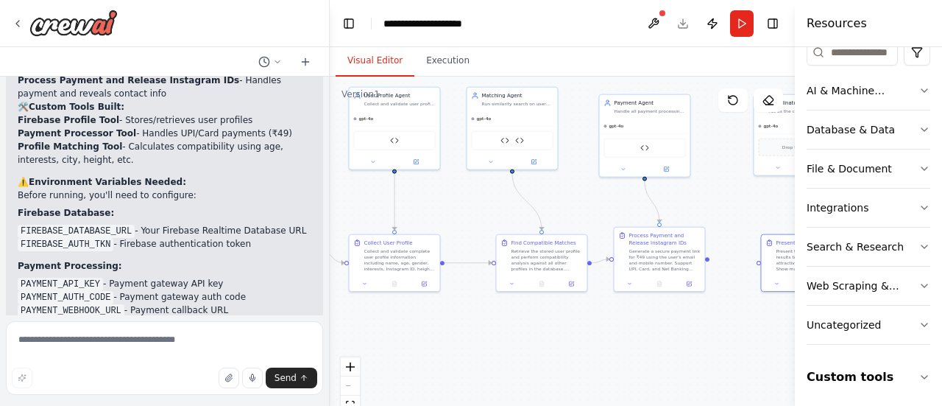
drag, startPoint x: 760, startPoint y: 266, endPoint x: 745, endPoint y: 267, distance: 15.5
click at [758, 269] on div ".deletable-edge-delete-btn { width: 20px; height: 20px; border: 0px solid #ffff…" at bounding box center [562, 261] width 465 height 368
click at [115, 361] on textarea at bounding box center [164, 358] width 317 height 74
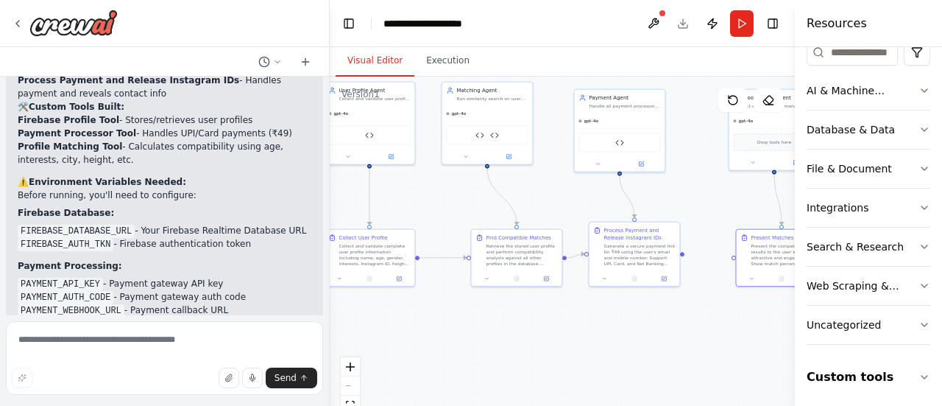
drag, startPoint x: 709, startPoint y: 260, endPoint x: 652, endPoint y: 255, distance: 56.9
click at [652, 255] on div ".deletable-edge-delete-btn { width: 20px; height: 20px; border: 0px solid #ffff…" at bounding box center [562, 261] width 465 height 368
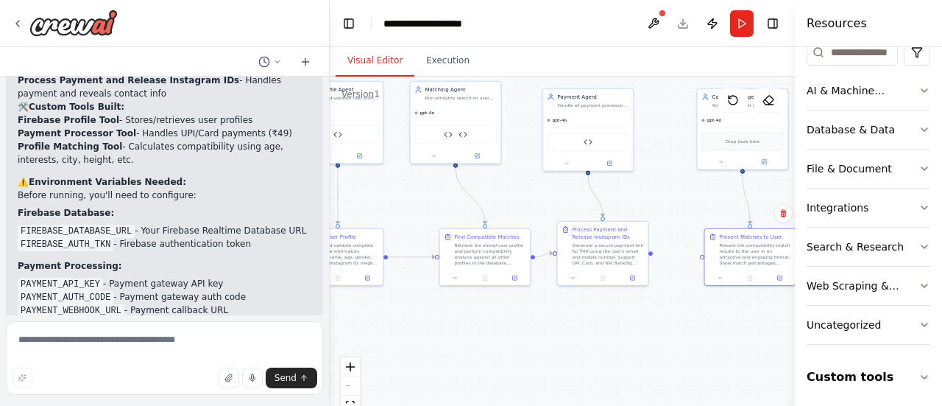
click at [237, 317] on form "Send" at bounding box center [164, 360] width 329 height 91
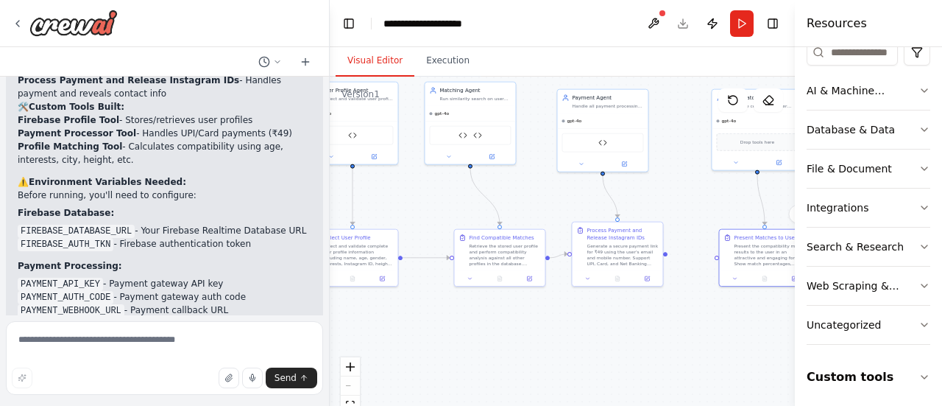
drag, startPoint x: 654, startPoint y: 258, endPoint x: 669, endPoint y: 259, distance: 15.5
click at [669, 259] on div ".deletable-edge-delete-btn { width: 20px; height: 20px; border: 0px solid #ffff…" at bounding box center [562, 261] width 465 height 368
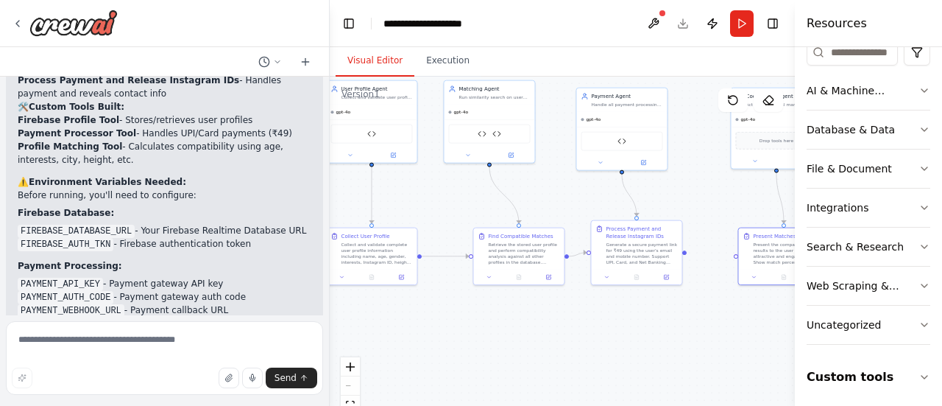
drag, startPoint x: 666, startPoint y: 258, endPoint x: 694, endPoint y: 251, distance: 28.9
click at [695, 252] on div ".deletable-edge-delete-btn { width: 20px; height: 20px; border: 0px solid #ffff…" at bounding box center [562, 261] width 465 height 368
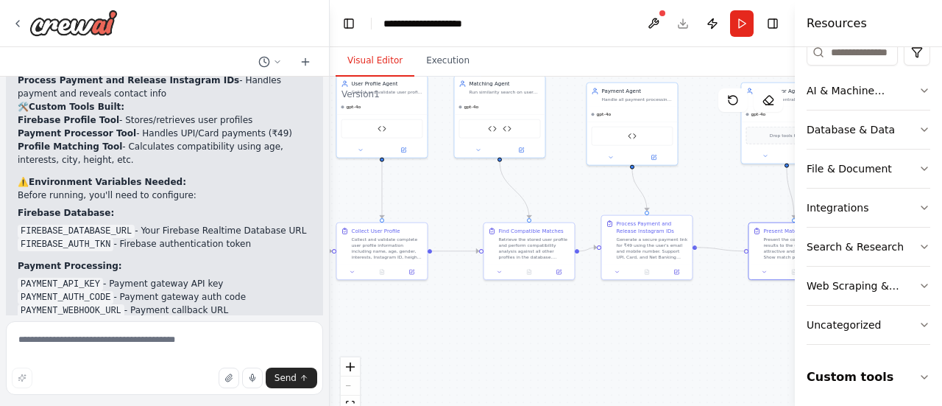
drag, startPoint x: 693, startPoint y: 245, endPoint x: 745, endPoint y: 254, distance: 52.3
click at [745, 254] on div ".deletable-edge-delete-btn { width: 20px; height: 20px; border: 0px solid #ffff…" at bounding box center [562, 261] width 465 height 368
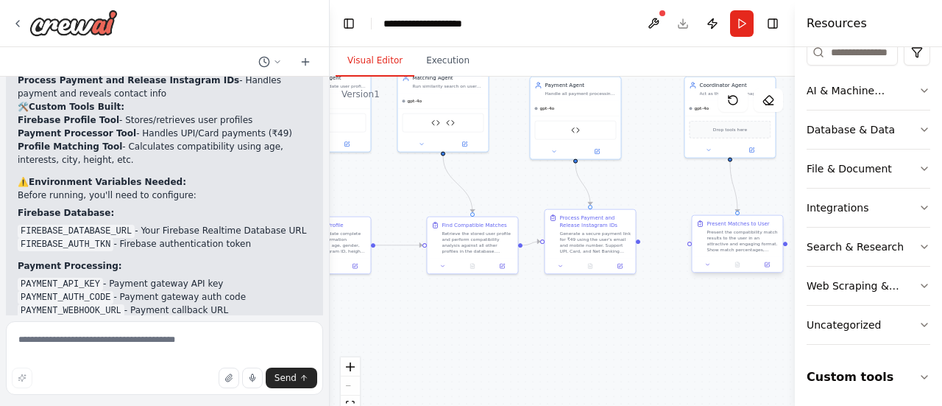
drag, startPoint x: 746, startPoint y: 251, endPoint x: 691, endPoint y: 245, distance: 56.3
click at [691, 245] on div ".deletable-edge-delete-btn { width: 20px; height: 20px; border: 0px solid #ffff…" at bounding box center [562, 261] width 465 height 368
drag, startPoint x: 691, startPoint y: 244, endPoint x: 638, endPoint y: 244, distance: 53.0
click at [638, 244] on div ".deletable-edge-delete-btn { width: 20px; height: 20px; border: 0px solid #ffff…" at bounding box center [562, 261] width 465 height 368
click at [353, 402] on icon "fit view" at bounding box center [350, 404] width 9 height 8
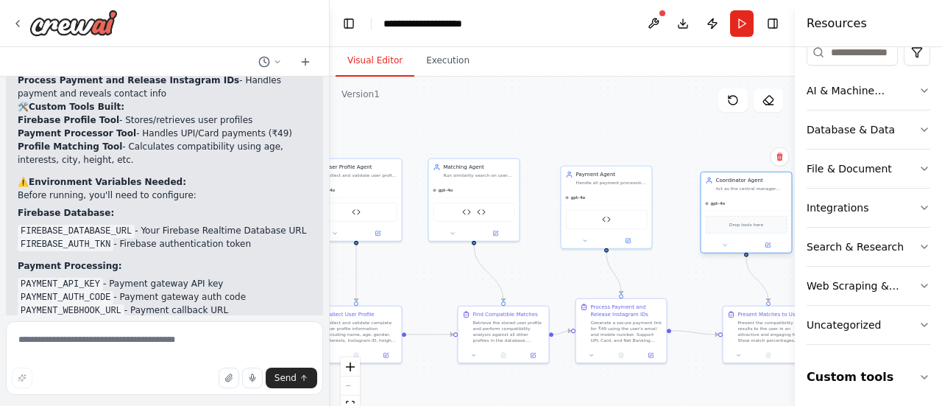
drag, startPoint x: 782, startPoint y: 199, endPoint x: 708, endPoint y: 208, distance: 74.2
click at [708, 208] on div "gpt-4o" at bounding box center [747, 203] width 91 height 15
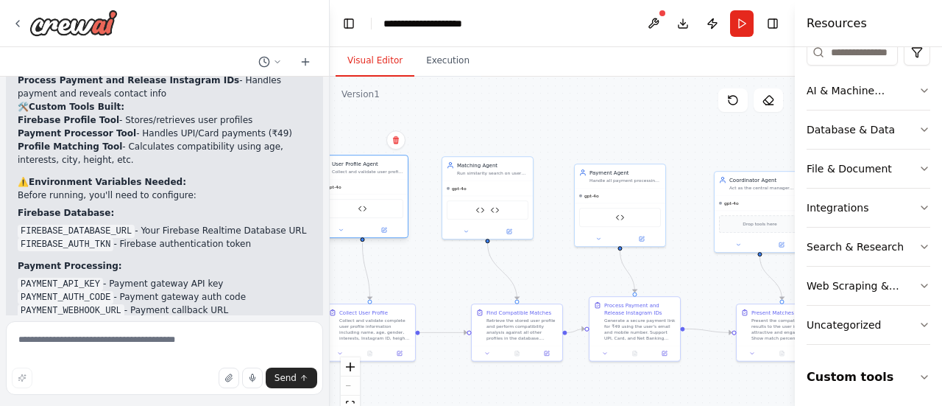
click at [350, 212] on div "Firebase Profile Tool" at bounding box center [363, 208] width 82 height 19
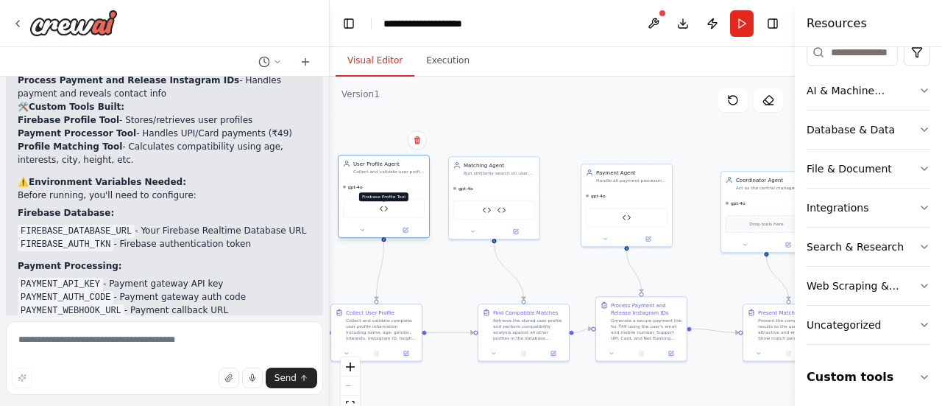
drag, startPoint x: 363, startPoint y: 204, endPoint x: 386, endPoint y: 205, distance: 22.8
click at [386, 205] on img at bounding box center [383, 208] width 9 height 9
drag, startPoint x: 369, startPoint y: 322, endPoint x: 384, endPoint y: 327, distance: 15.4
click at [384, 327] on div "Collect and validate complete user profile information including name, age, gen…" at bounding box center [396, 328] width 71 height 24
click at [347, 383] on div "React Flow controls" at bounding box center [350, 395] width 19 height 77
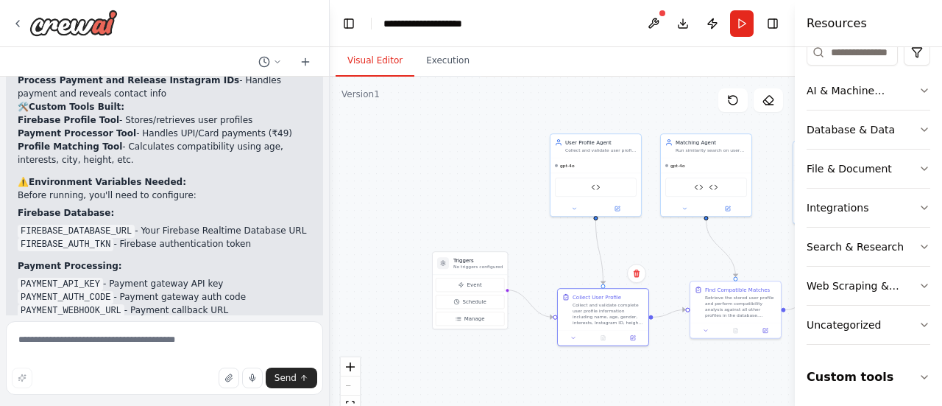
drag, startPoint x: 476, startPoint y: 272, endPoint x: 688, endPoint y: 249, distance: 213.2
click at [688, 249] on div ".deletable-edge-delete-btn { width: 20px; height: 20px; border: 0px solid #ffff…" at bounding box center [562, 261] width 465 height 368
click at [473, 272] on div "Triggers No triggers configured" at bounding box center [470, 263] width 74 height 23
click at [441, 267] on div at bounding box center [443, 263] width 12 height 12
click at [440, 267] on div at bounding box center [443, 263] width 12 height 12
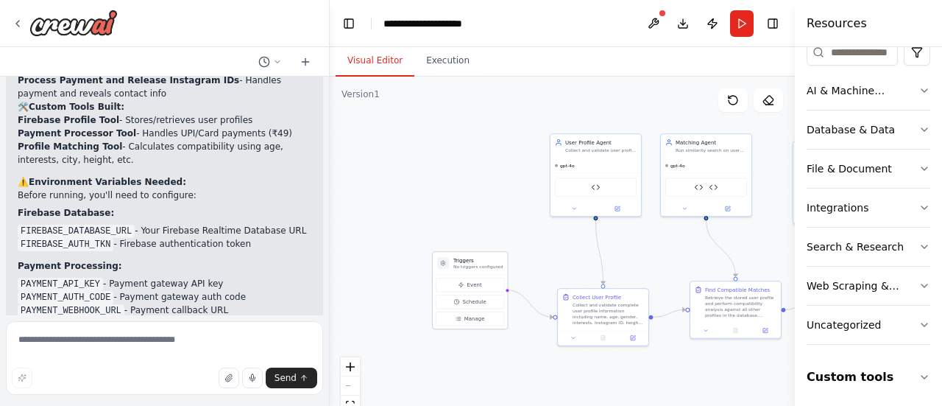
click at [440, 267] on div at bounding box center [443, 263] width 12 height 12
click at [454, 287] on button "Event" at bounding box center [470, 285] width 68 height 14
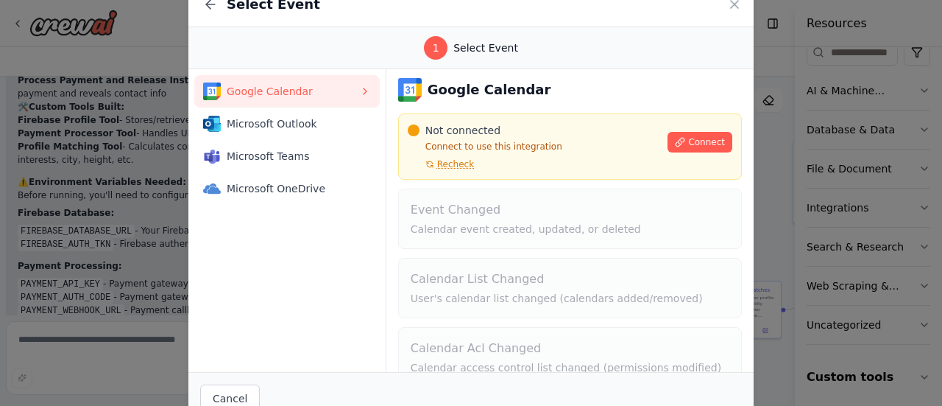
scroll to position [0, 0]
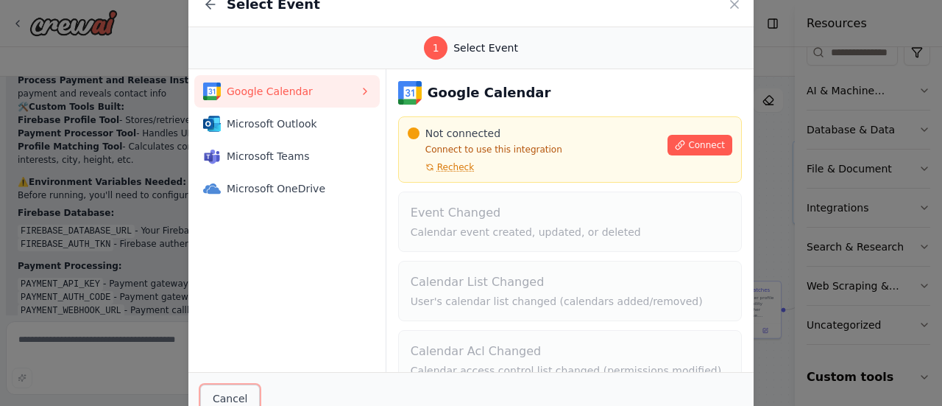
click at [233, 398] on button "Cancel" at bounding box center [230, 398] width 60 height 28
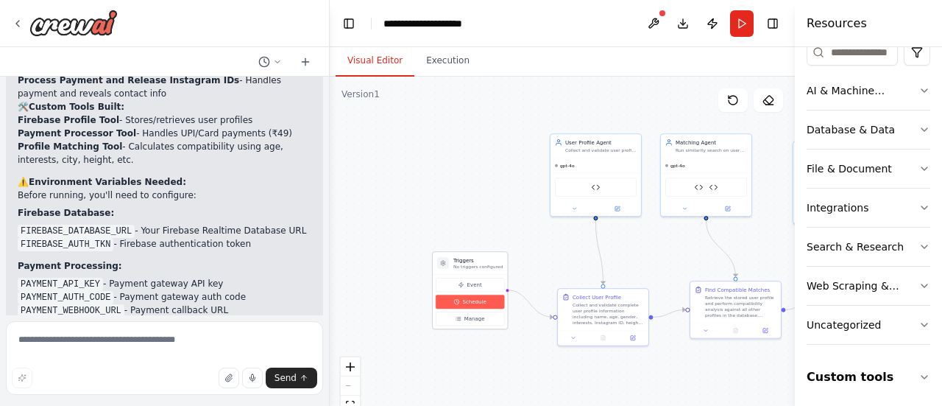
click at [469, 300] on span "Schedule" at bounding box center [475, 301] width 24 height 7
click at [468, 306] on button "Schedule" at bounding box center [470, 301] width 68 height 14
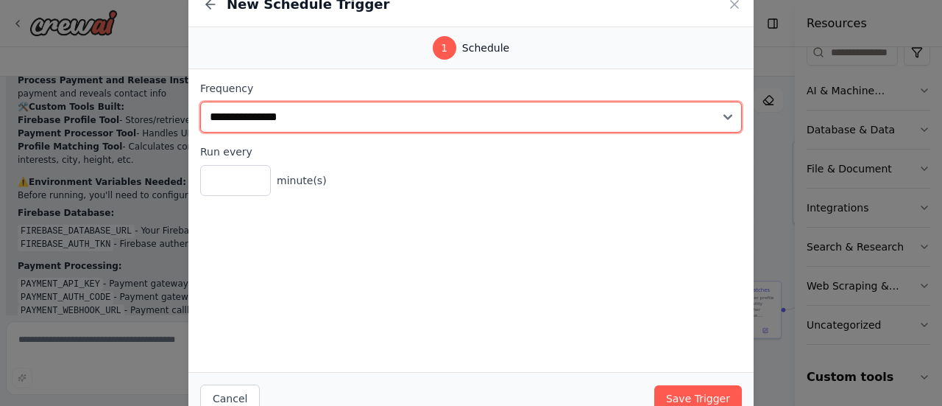
click at [305, 127] on select "**********" at bounding box center [471, 117] width 542 height 31
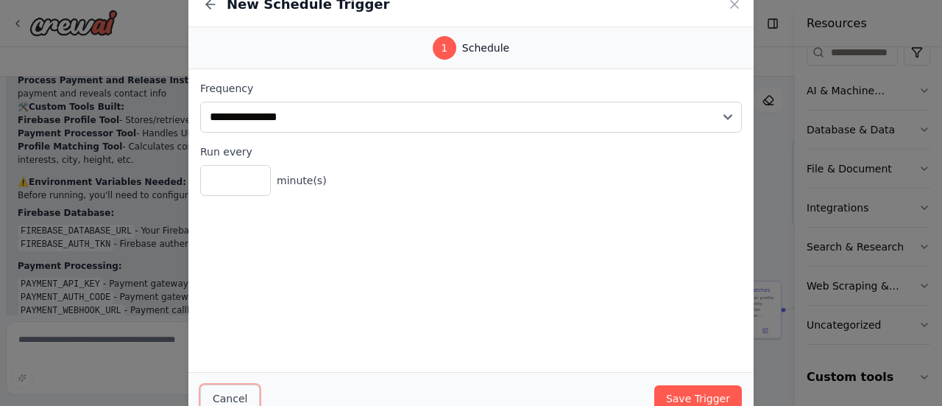
click at [241, 392] on button "Cancel" at bounding box center [230, 398] width 60 height 28
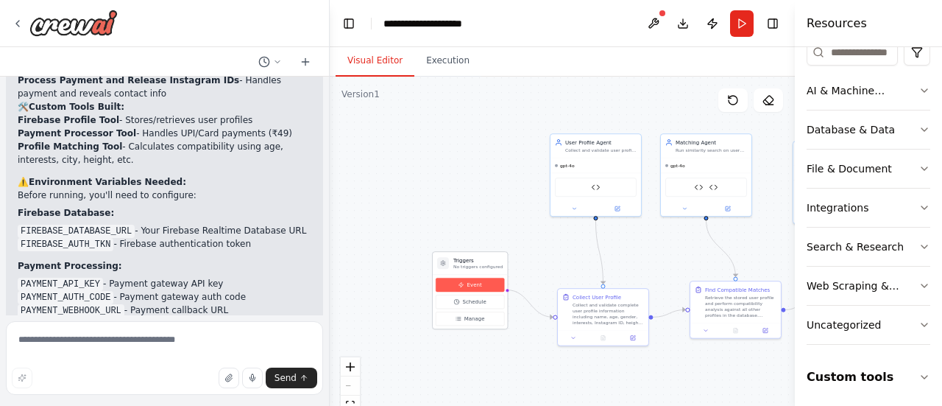
click at [456, 286] on button "Event" at bounding box center [470, 285] width 68 height 14
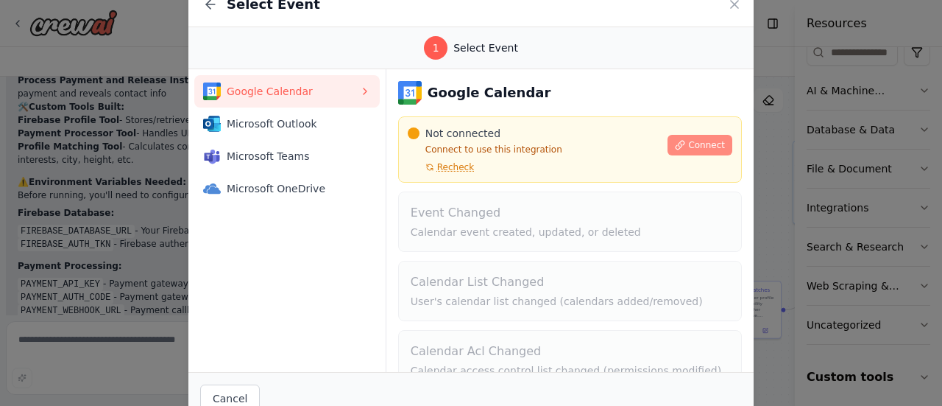
click at [686, 138] on button "Connect" at bounding box center [700, 145] width 65 height 21
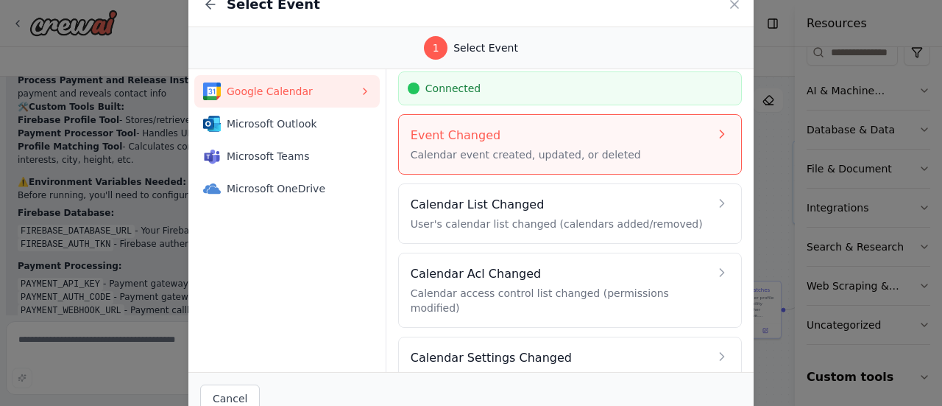
scroll to position [63, 0]
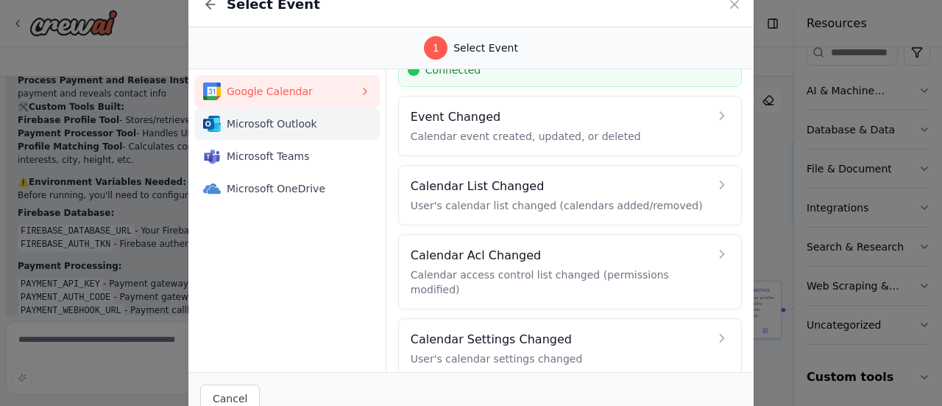
click at [291, 126] on span "Microsoft Outlook" at bounding box center [293, 123] width 133 height 15
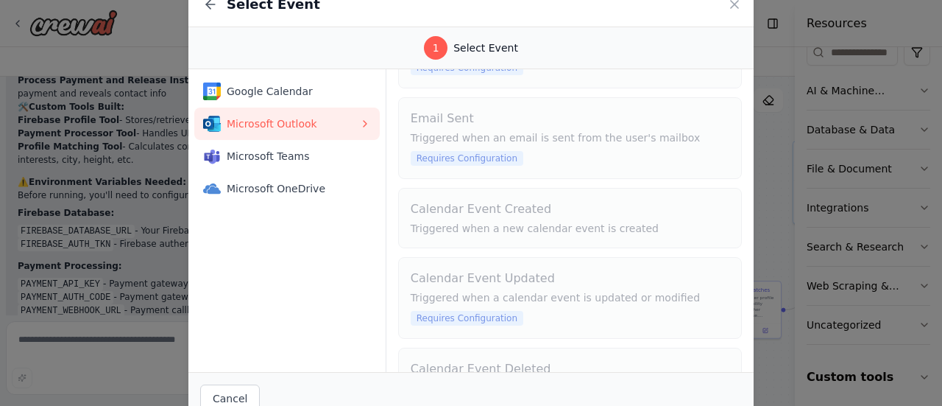
scroll to position [294, 0]
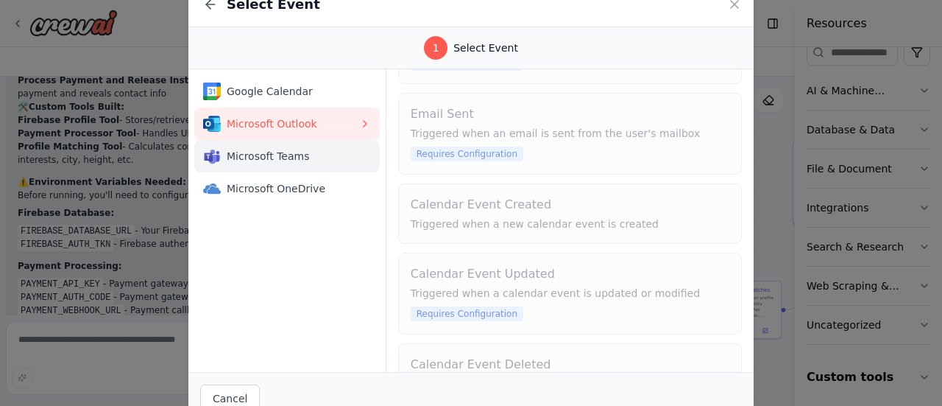
click at [258, 158] on span "Microsoft Teams" at bounding box center [293, 156] width 133 height 15
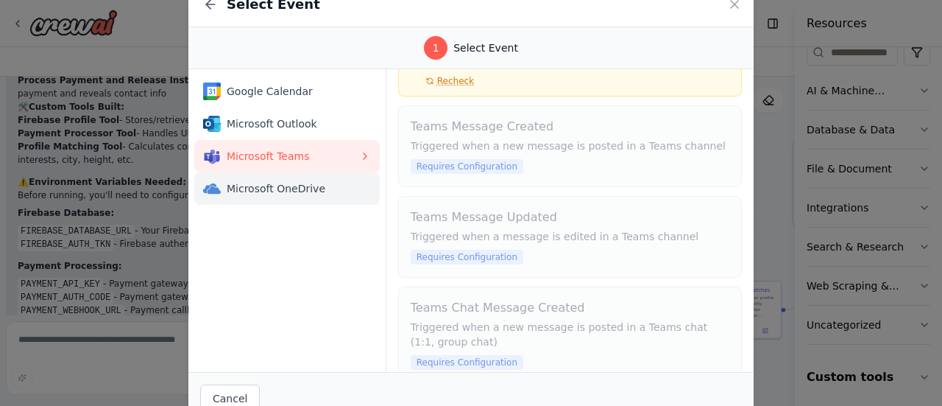
scroll to position [103, 0]
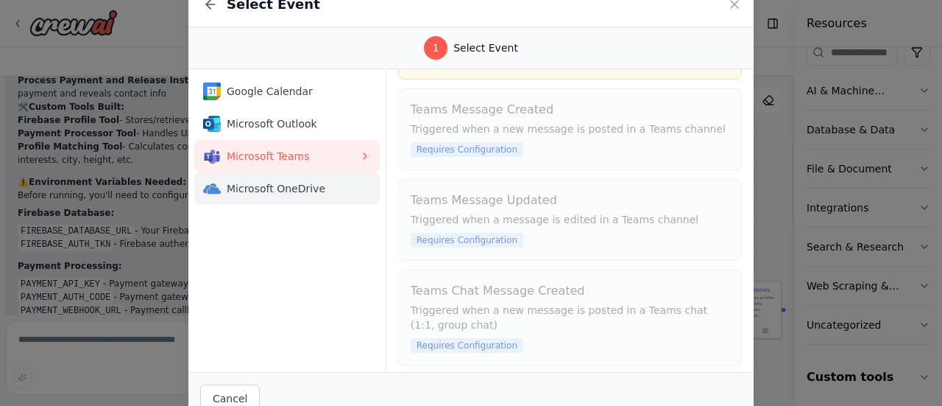
click at [218, 196] on img at bounding box center [212, 189] width 18 height 18
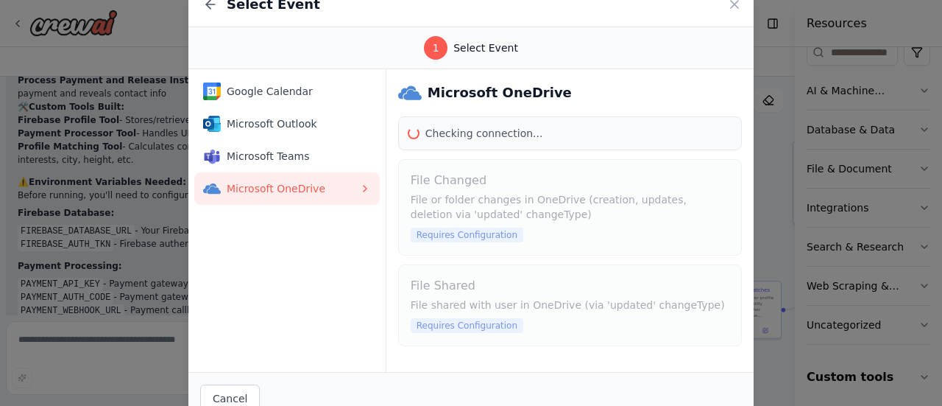
scroll to position [0, 0]
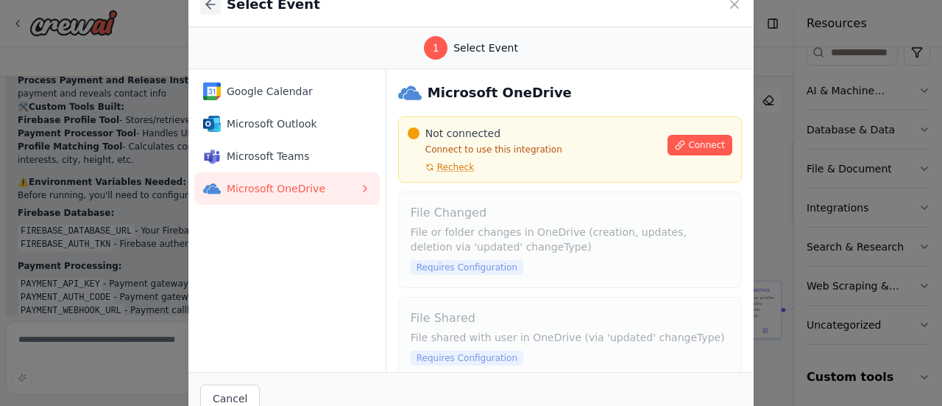
click at [211, 7] on icon at bounding box center [210, 4] width 15 height 15
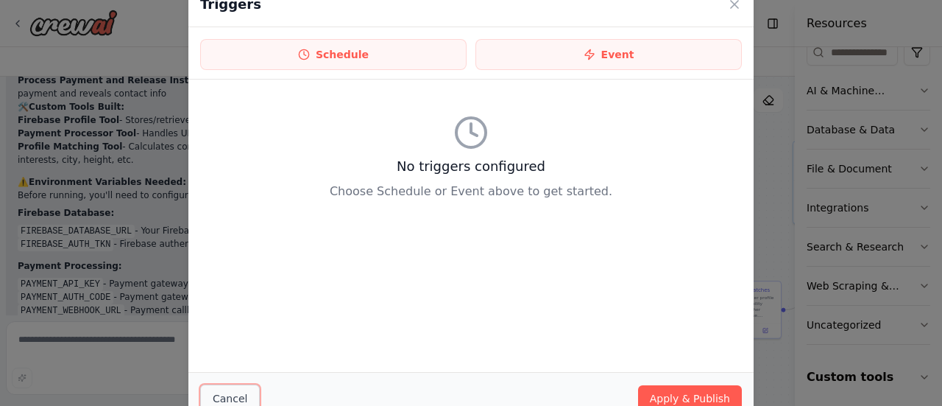
click at [218, 386] on button "Cancel" at bounding box center [230, 398] width 60 height 28
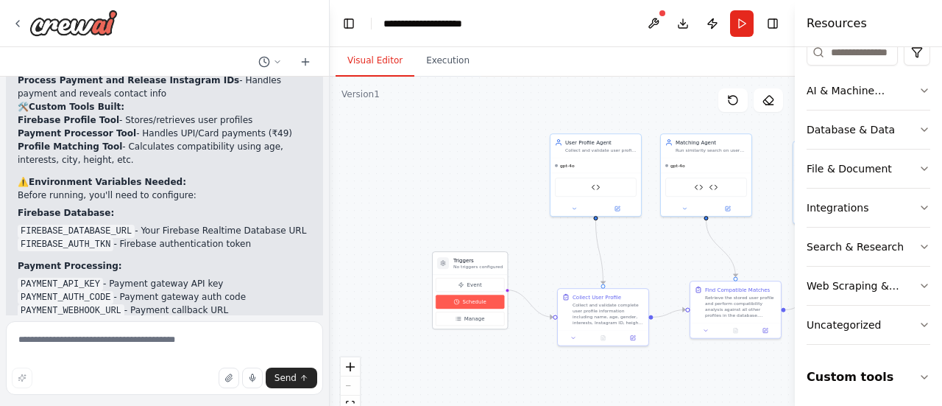
click at [493, 301] on button "Schedule" at bounding box center [470, 301] width 68 height 14
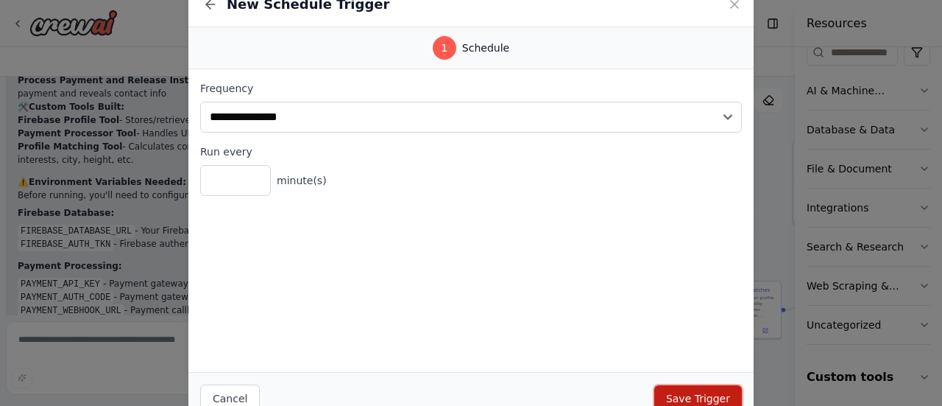
click at [699, 401] on button "Save Trigger" at bounding box center [698, 398] width 88 height 27
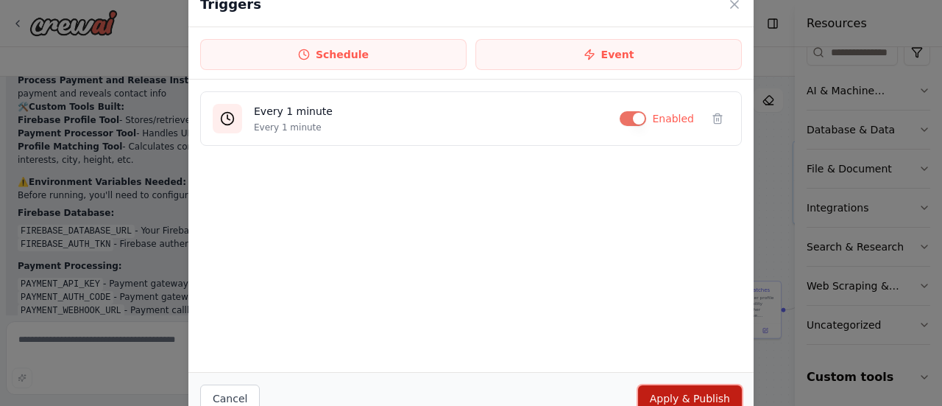
click at [689, 398] on button "Apply & Publish" at bounding box center [690, 398] width 104 height 27
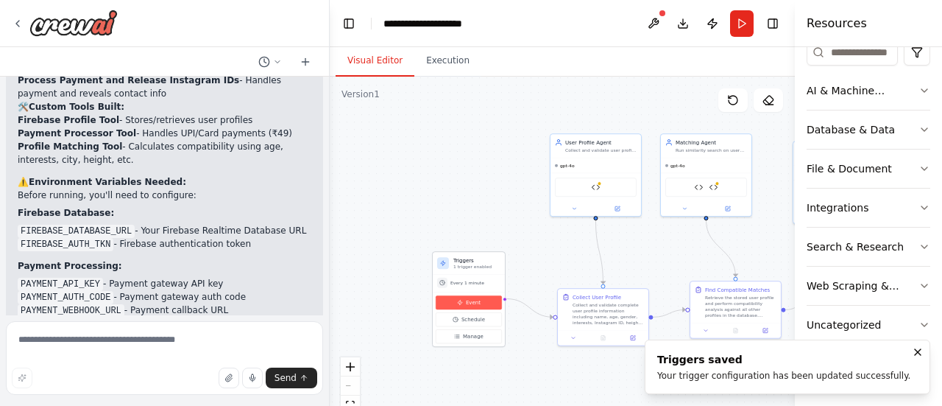
click at [483, 306] on button "Event" at bounding box center [469, 302] width 66 height 14
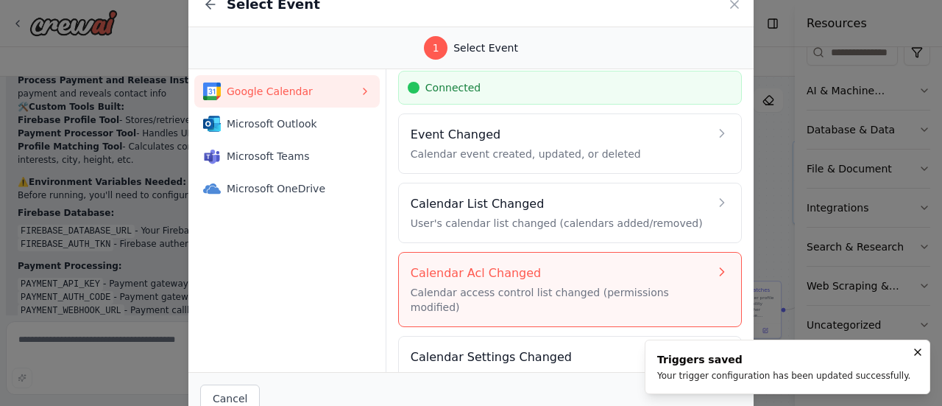
scroll to position [63, 0]
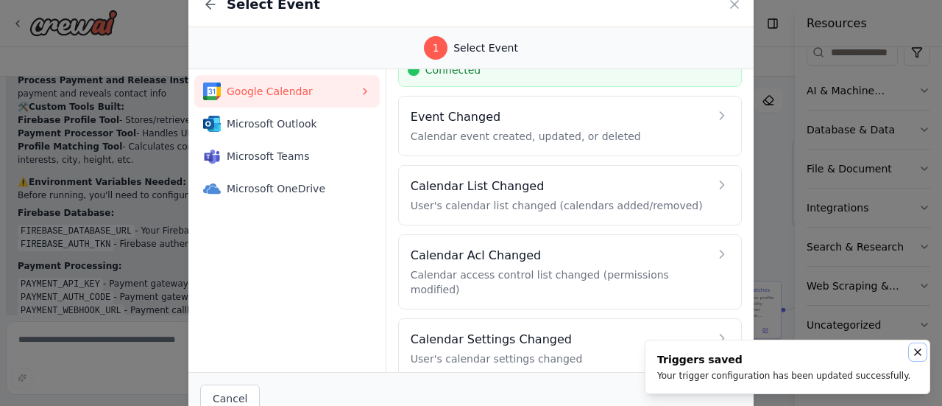
click at [920, 352] on icon "Notifications (F8)" at bounding box center [918, 352] width 12 height 12
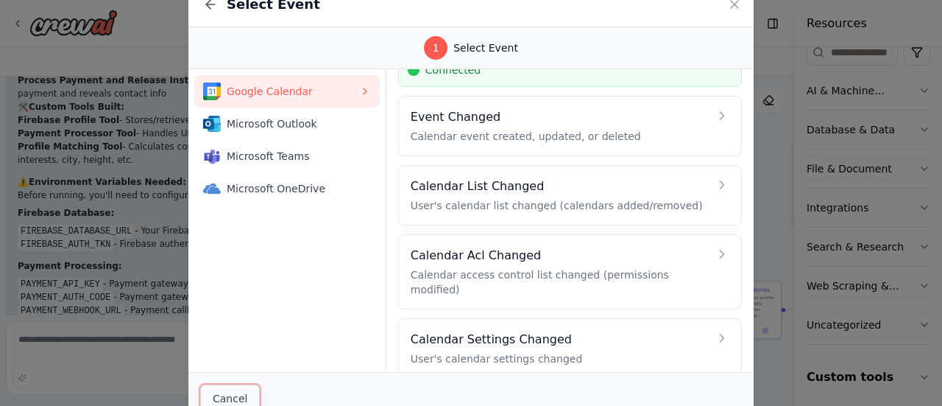
click at [241, 391] on button "Cancel" at bounding box center [230, 398] width 60 height 28
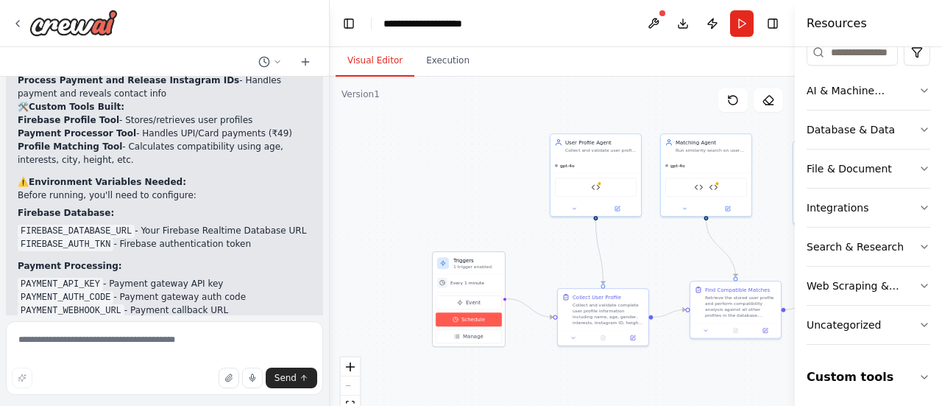
click at [484, 314] on button "Schedule" at bounding box center [469, 319] width 66 height 14
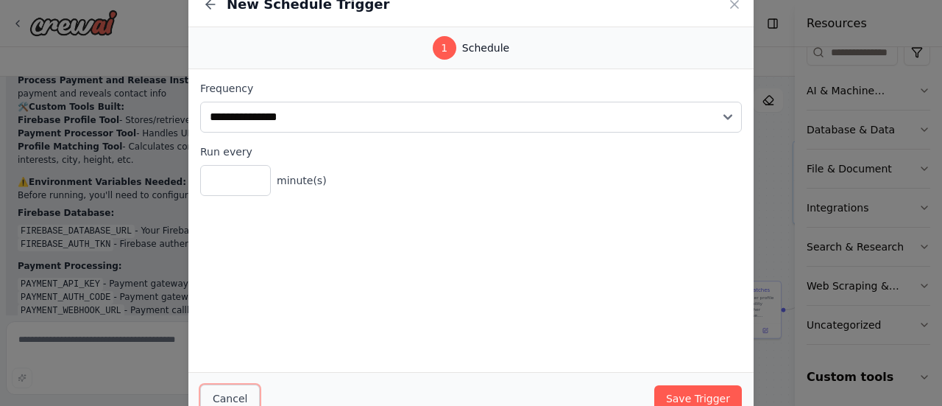
click at [234, 388] on button "Cancel" at bounding box center [230, 398] width 60 height 28
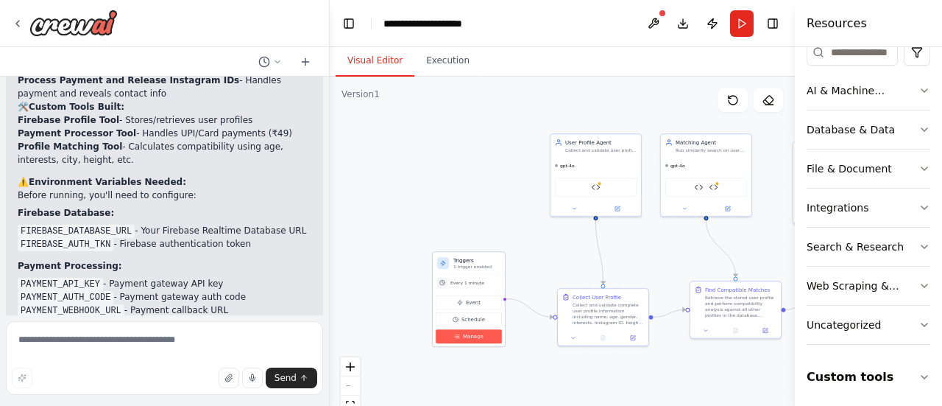
click at [484, 334] on button "Manage" at bounding box center [469, 336] width 66 height 14
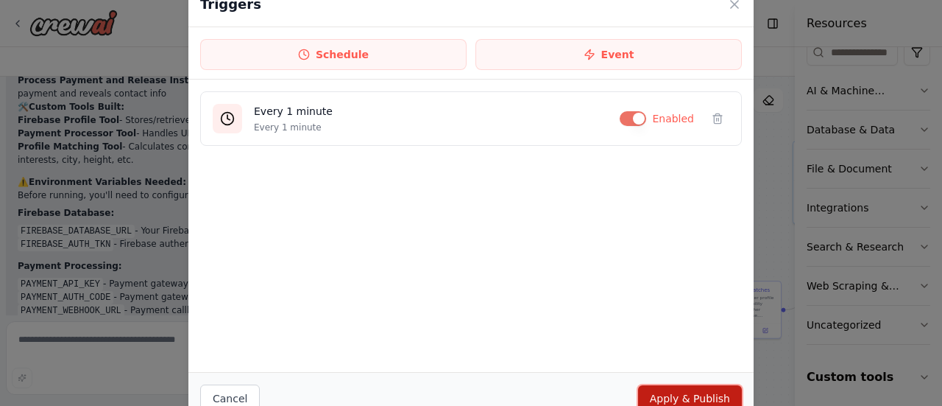
click at [696, 400] on button "Apply & Publish" at bounding box center [690, 398] width 104 height 27
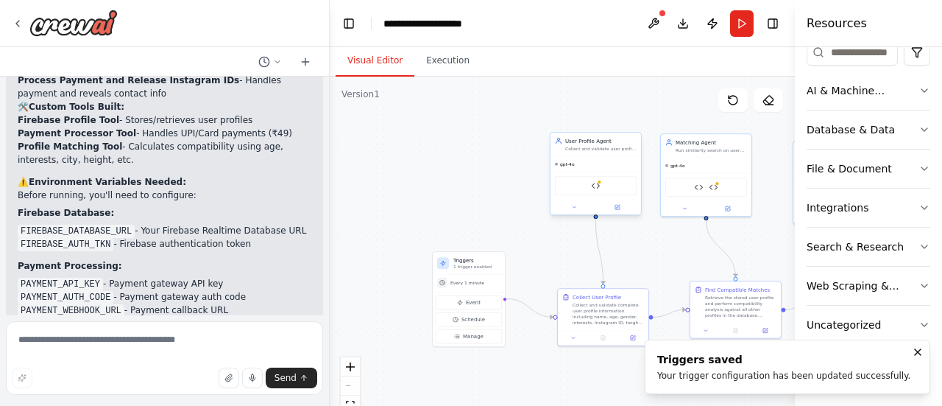
click at [596, 192] on div "Firebase Profile Tool" at bounding box center [596, 185] width 82 height 19
click at [596, 186] on img at bounding box center [595, 185] width 9 height 9
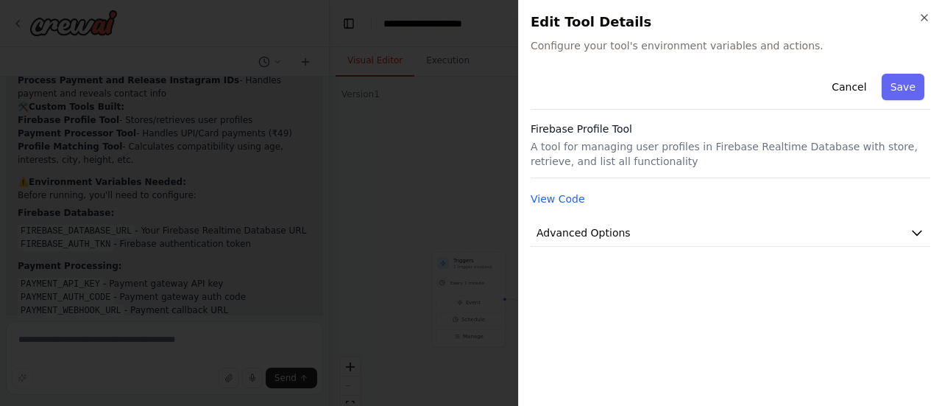
click at [668, 57] on div "Close Edit Tool Details Configure your tool's environment variables and actions…" at bounding box center [730, 203] width 424 height 406
click at [558, 200] on button "View Code" at bounding box center [558, 198] width 54 height 15
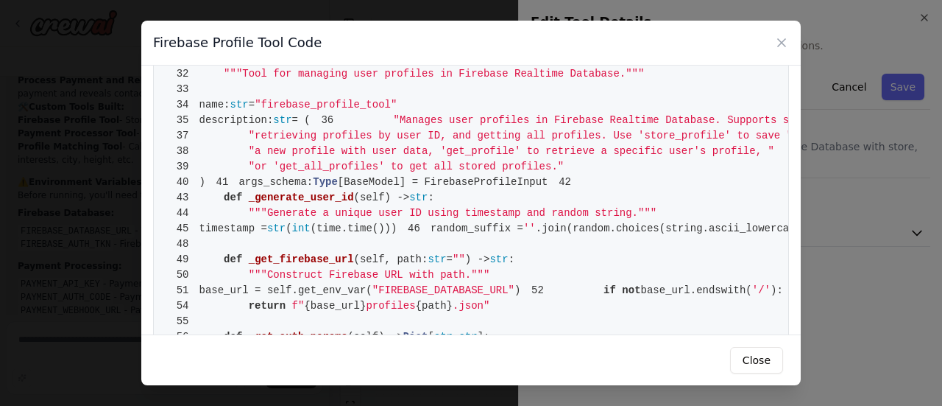
scroll to position [221, 0]
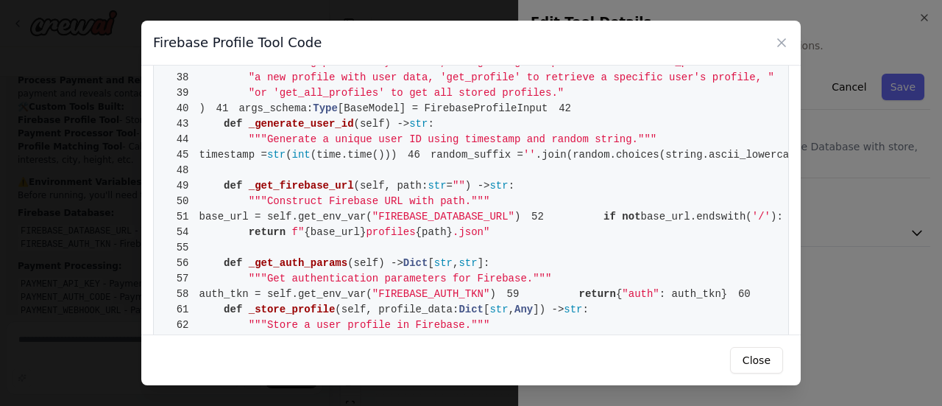
drag, startPoint x: 222, startPoint y: 277, endPoint x: 639, endPoint y: 275, distance: 416.7
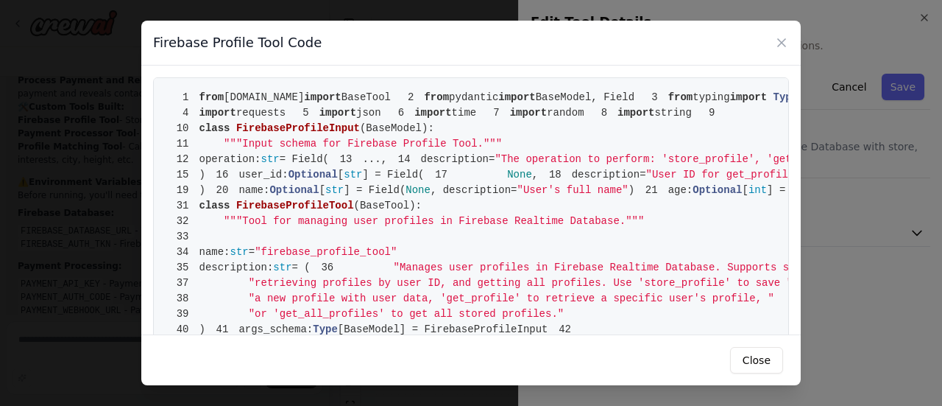
scroll to position [368, 0]
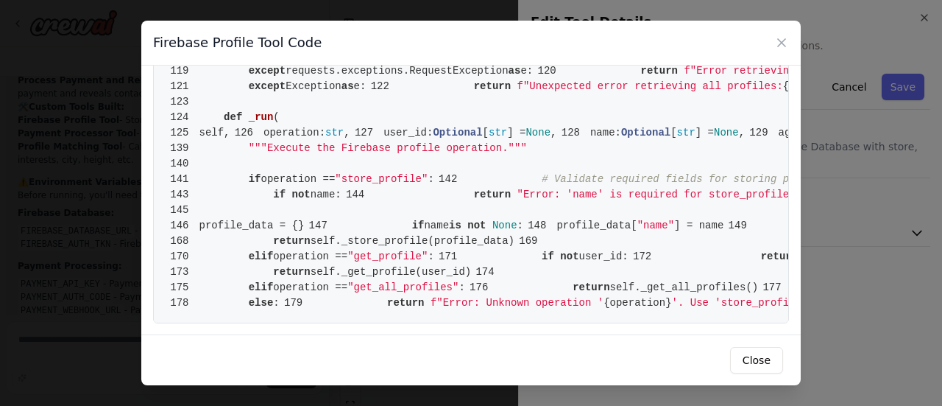
scroll to position [1914, 0]
click at [777, 370] on button "Close" at bounding box center [756, 360] width 53 height 27
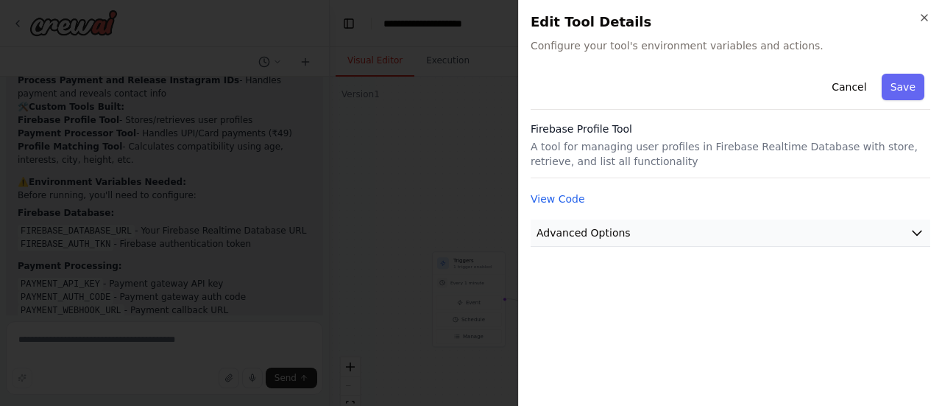
click at [576, 222] on button "Advanced Options" at bounding box center [731, 232] width 400 height 27
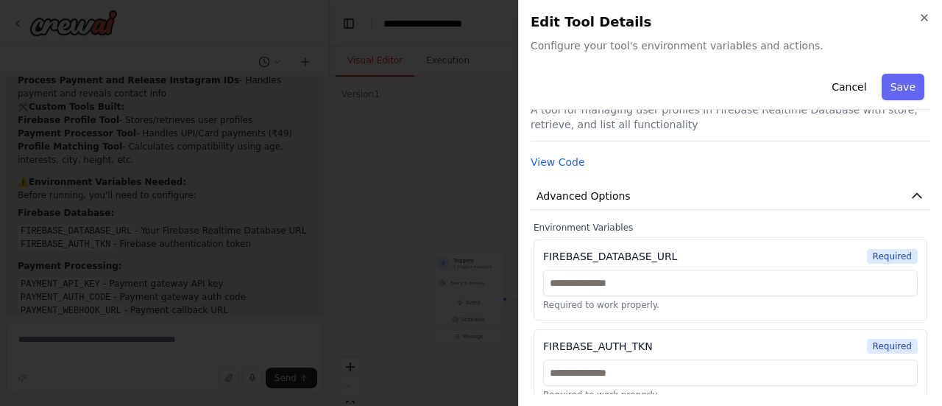
scroll to position [51, 0]
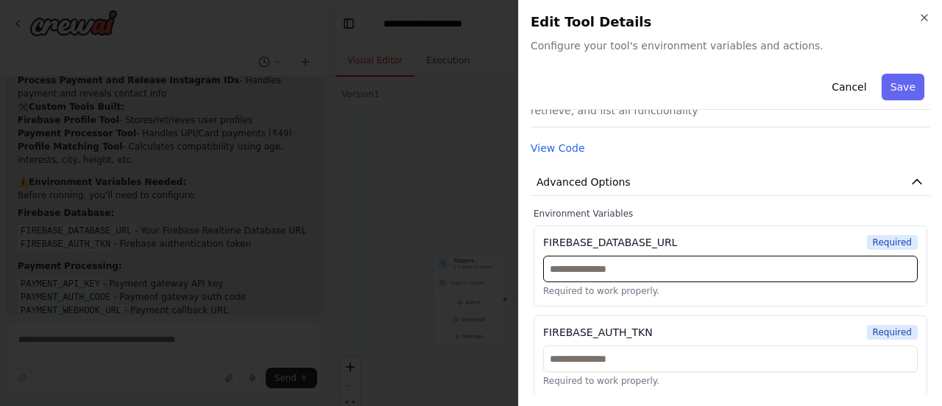
click at [663, 269] on input "text" at bounding box center [730, 268] width 375 height 27
paste input "**********"
type input "**********"
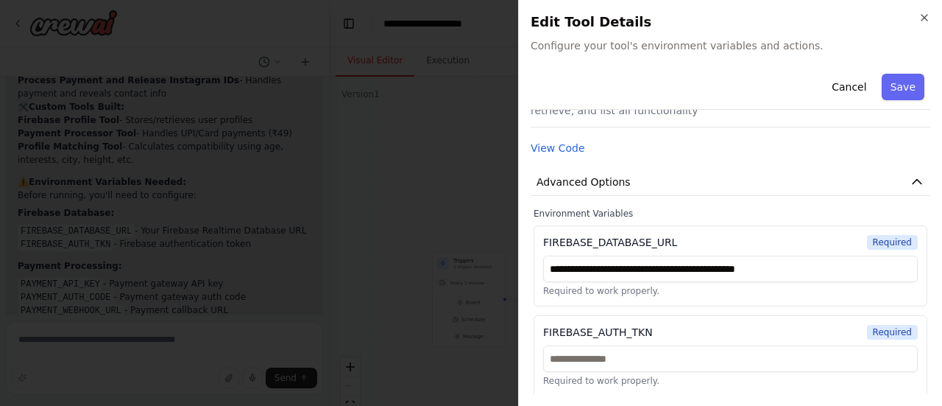
click at [701, 235] on div "FIREBASE_DATABASE_URL Required" at bounding box center [730, 242] width 375 height 15
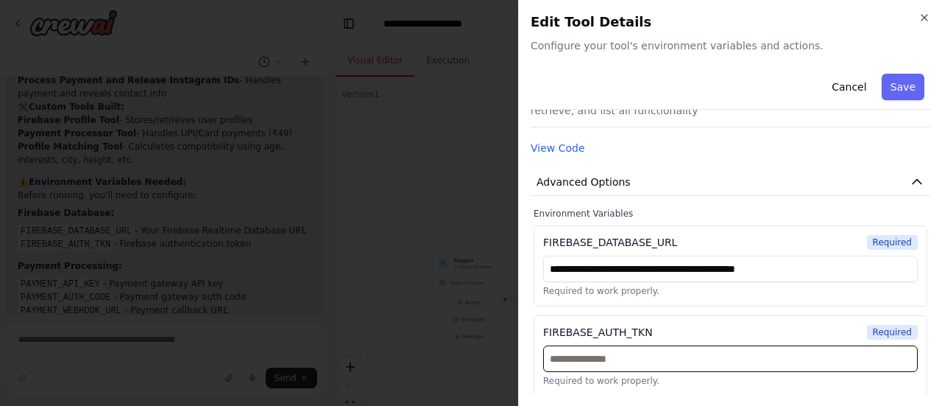
click at [691, 360] on input "text" at bounding box center [730, 358] width 375 height 27
paste input "**********"
type input "**********"
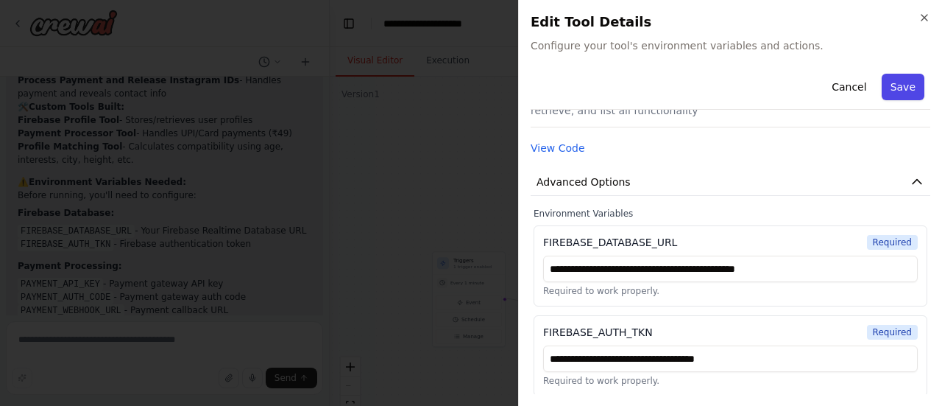
click at [886, 91] on button "Save" at bounding box center [903, 87] width 43 height 27
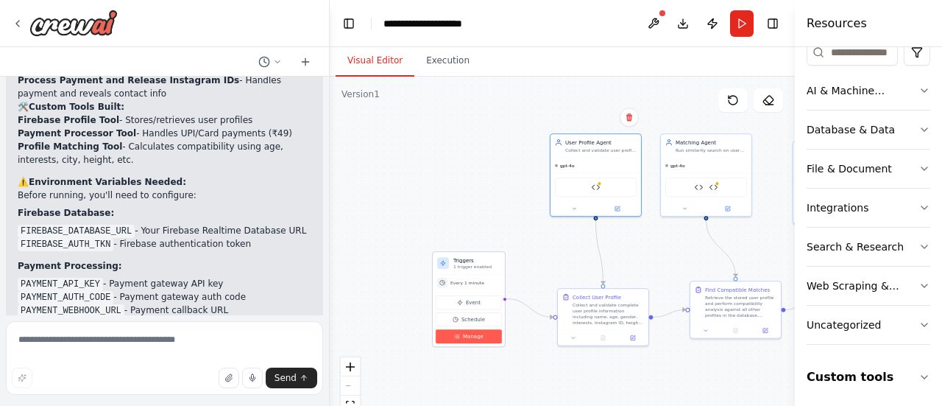
click at [469, 338] on span "Manage" at bounding box center [473, 336] width 21 height 7
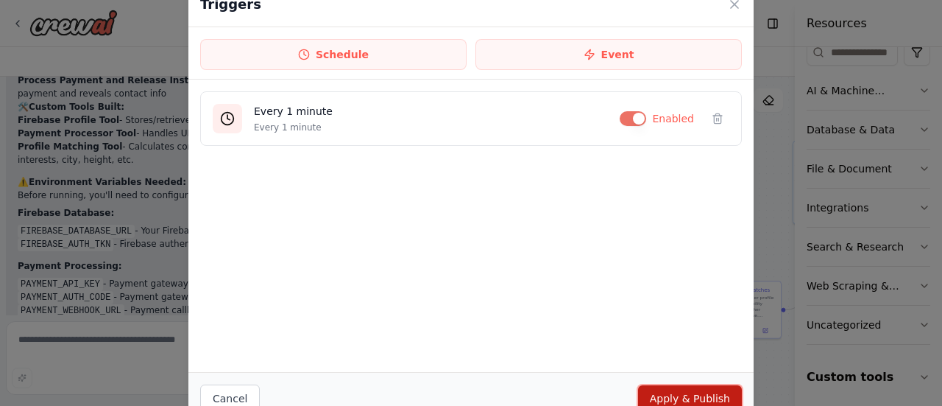
click at [682, 400] on button "Apply & Publish" at bounding box center [690, 398] width 104 height 27
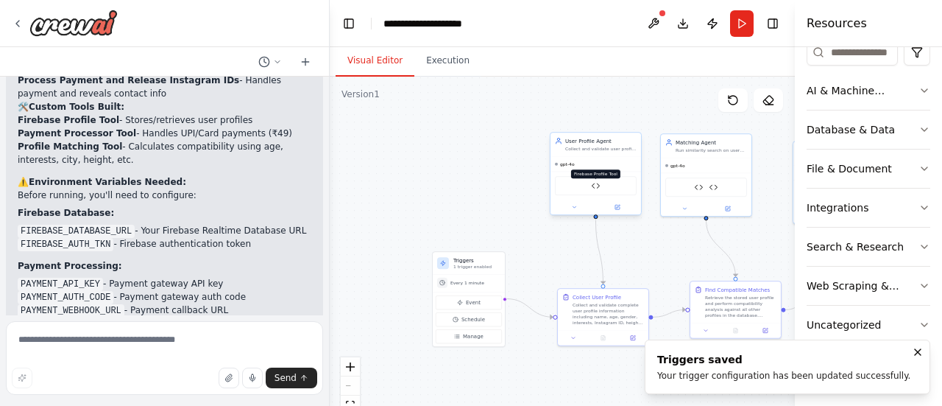
click at [599, 181] on img at bounding box center [595, 185] width 9 height 9
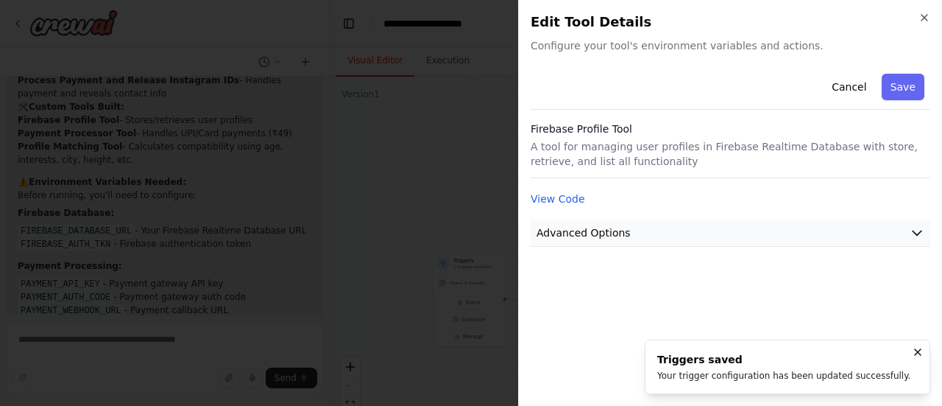
click at [647, 233] on button "Advanced Options" at bounding box center [731, 232] width 400 height 27
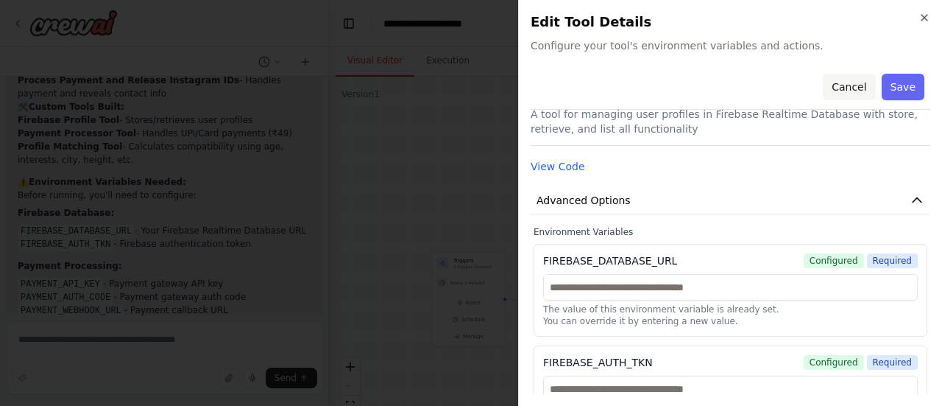
scroll to position [0, 0]
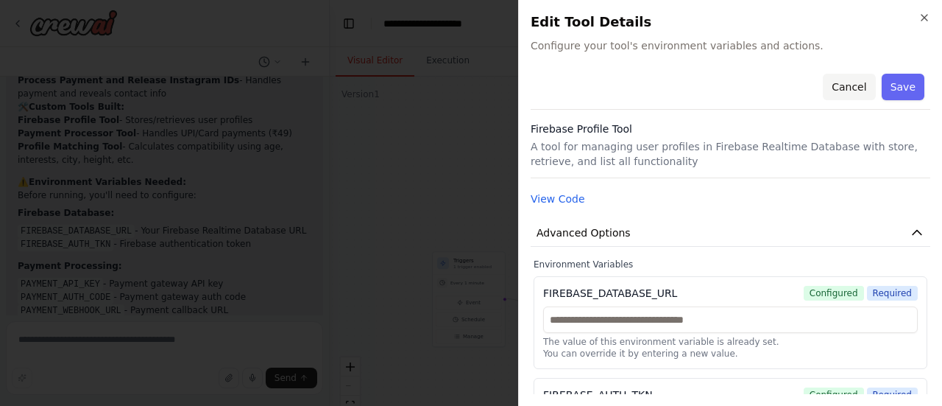
click at [847, 89] on button "Cancel" at bounding box center [849, 87] width 52 height 27
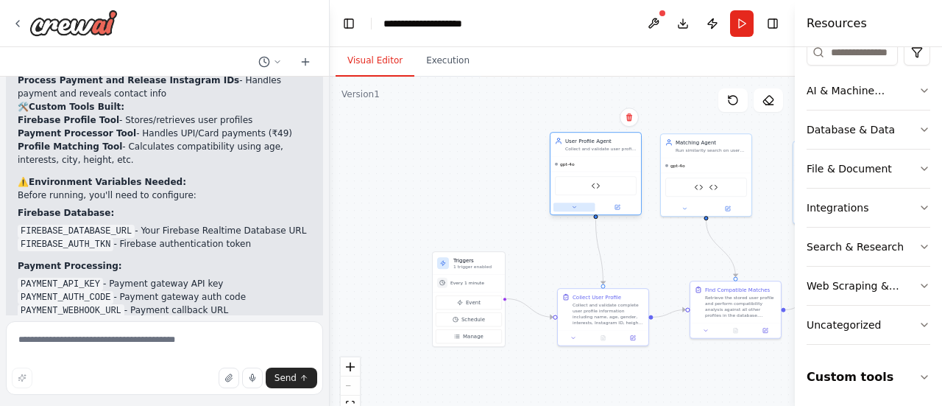
click at [573, 205] on icon at bounding box center [574, 207] width 6 height 6
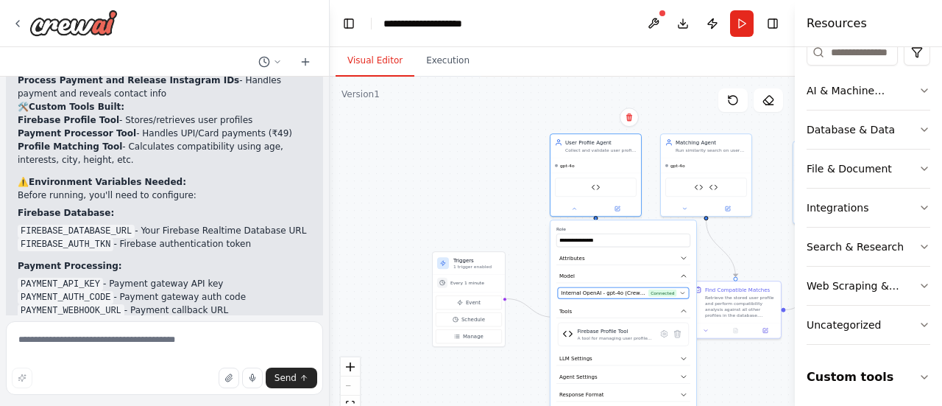
click at [624, 291] on span "Internal OpenAI - gpt-4o (CrewAI Sponsored OpenAI Connection)" at bounding box center [603, 292] width 85 height 7
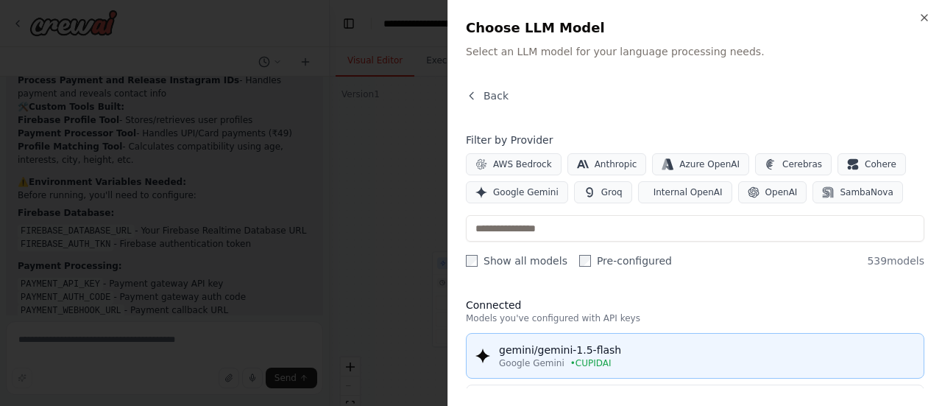
click at [855, 357] on div "Google Gemini • CUPIDAI" at bounding box center [707, 363] width 416 height 12
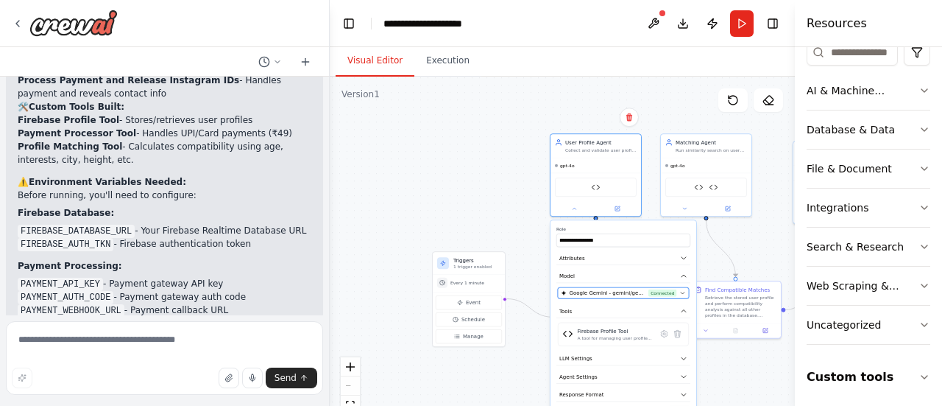
click at [607, 294] on span "Google Gemini - gemini/gemini-1.5-flash (CUPIDAI)" at bounding box center [607, 292] width 77 height 7
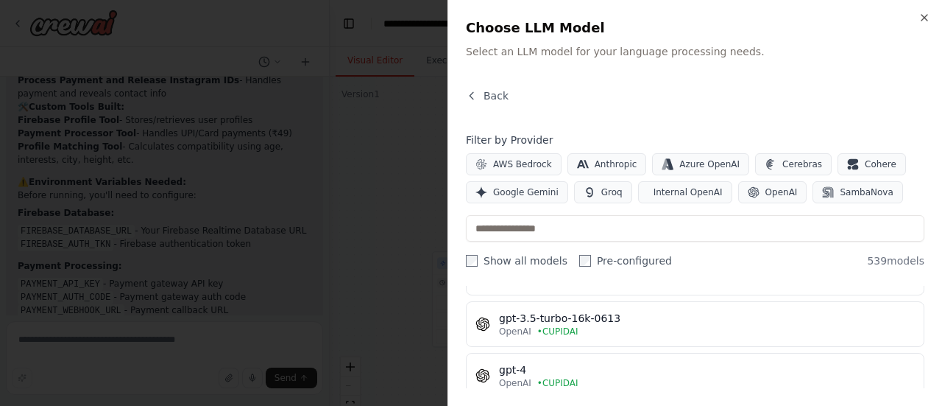
scroll to position [4123, 0]
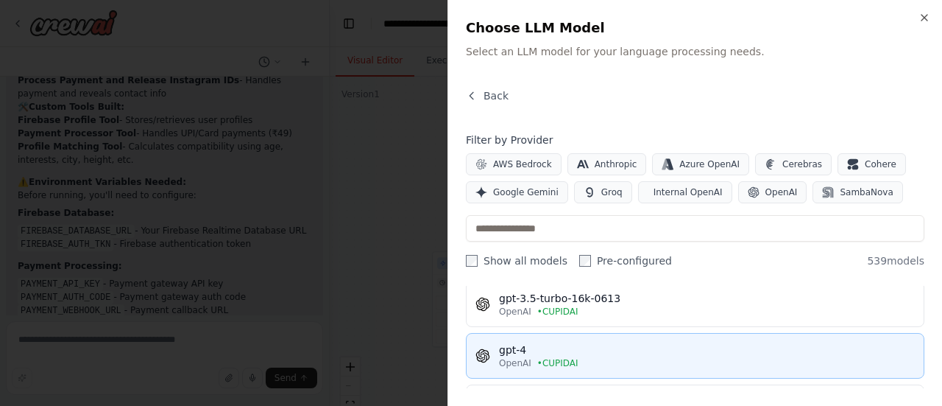
click at [642, 357] on div "OpenAI • CUPIDAI" at bounding box center [707, 363] width 416 height 12
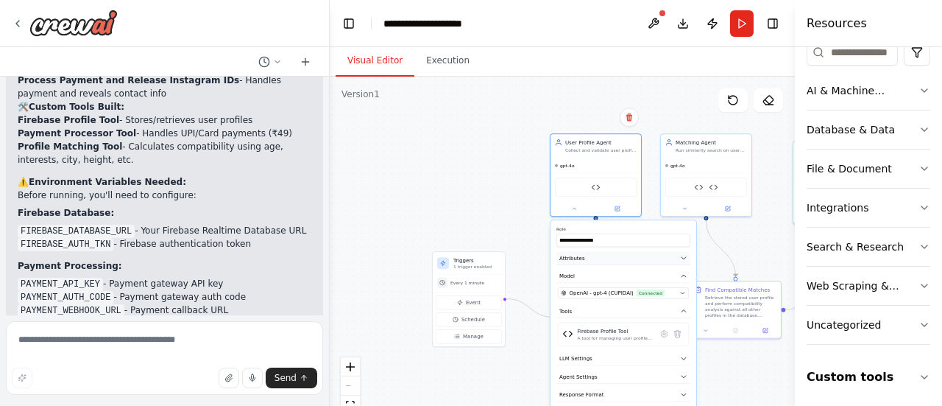
click at [601, 258] on button "Attributes" at bounding box center [624, 258] width 134 height 14
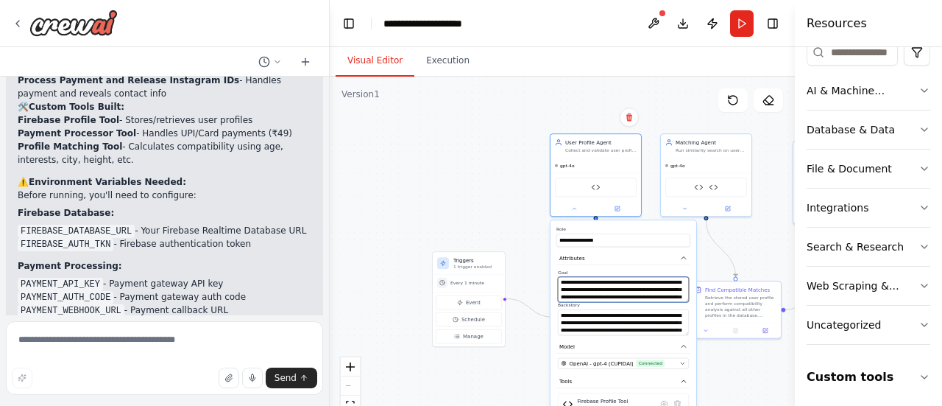
click at [581, 297] on textarea "**********" at bounding box center [623, 290] width 131 height 26
type textarea "**********"
click at [640, 226] on label "Role" at bounding box center [624, 229] width 134 height 6
click at [613, 400] on div "Firebase Profile Tool" at bounding box center [615, 400] width 76 height 7
click at [618, 397] on div "Firebase Profile Tool" at bounding box center [615, 400] width 76 height 7
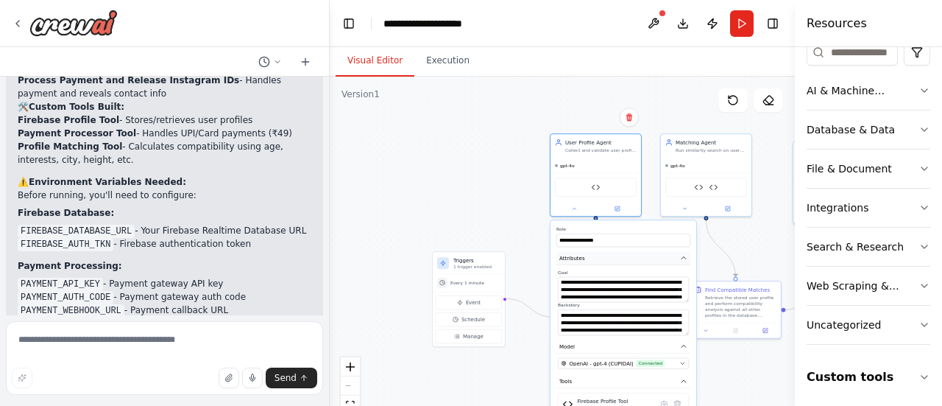
click at [659, 257] on button "Attributes" at bounding box center [624, 258] width 134 height 14
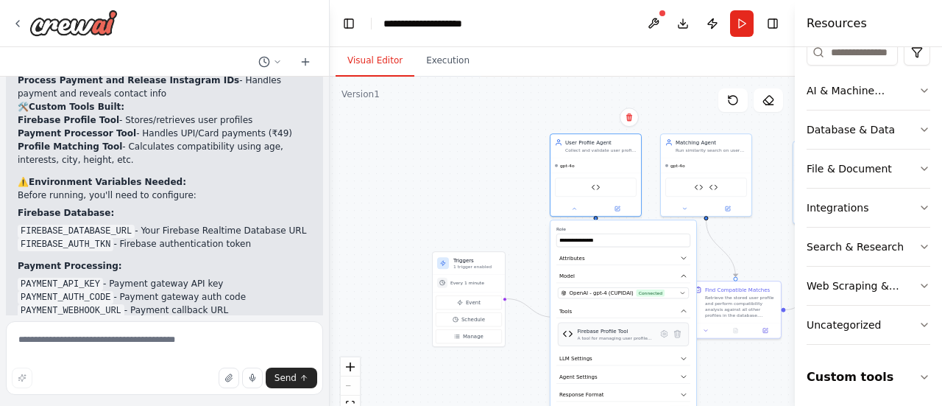
click at [641, 336] on div "A tool for managing user profiles in Firebase Realtime Database with store, ret…" at bounding box center [615, 338] width 76 height 6
click at [663, 339] on button at bounding box center [663, 333] width 13 height 13
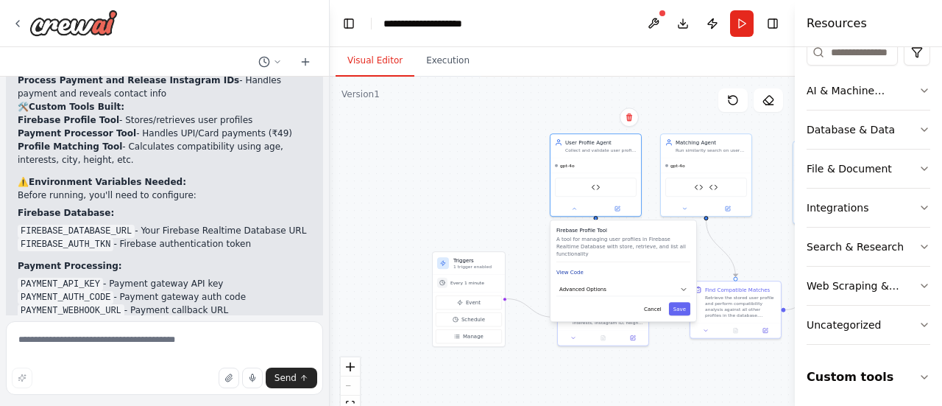
click at [576, 269] on button "View Code" at bounding box center [570, 272] width 27 height 7
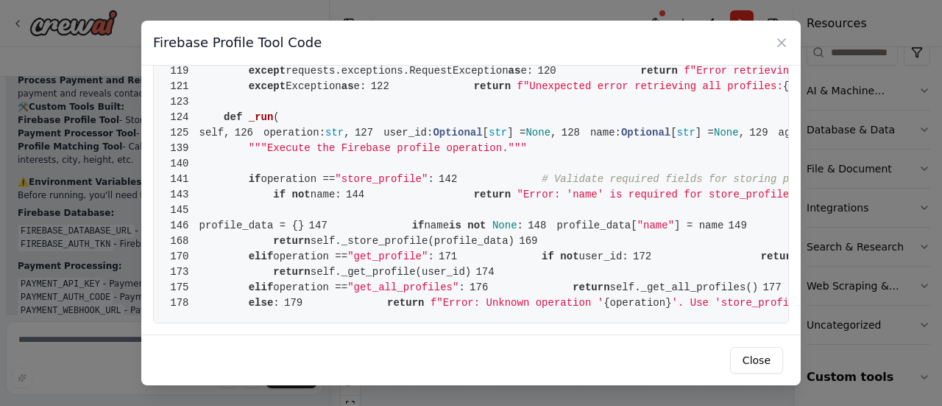
scroll to position [2556, 0]
click at [763, 360] on button "Close" at bounding box center [756, 360] width 53 height 27
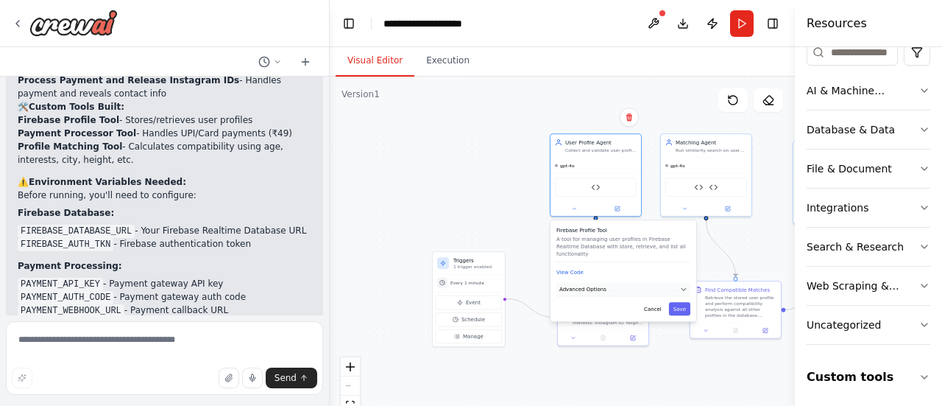
click at [621, 283] on button "Advanced Options" at bounding box center [624, 290] width 134 height 14
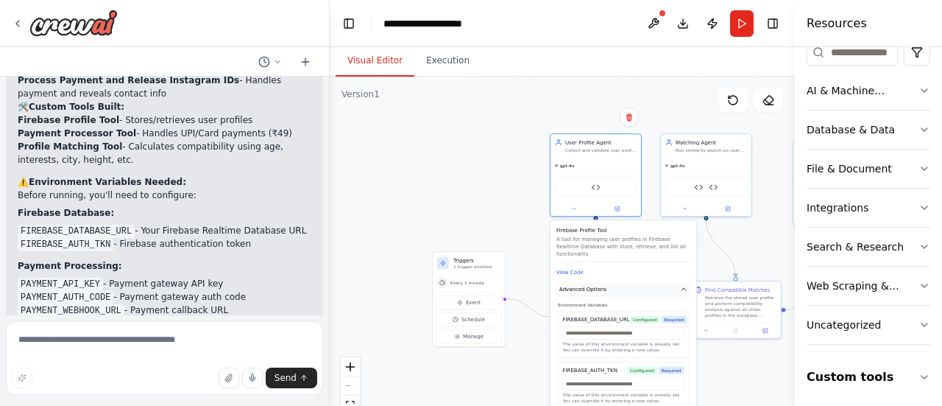
click at [650, 283] on button "Advanced Options" at bounding box center [624, 290] width 134 height 14
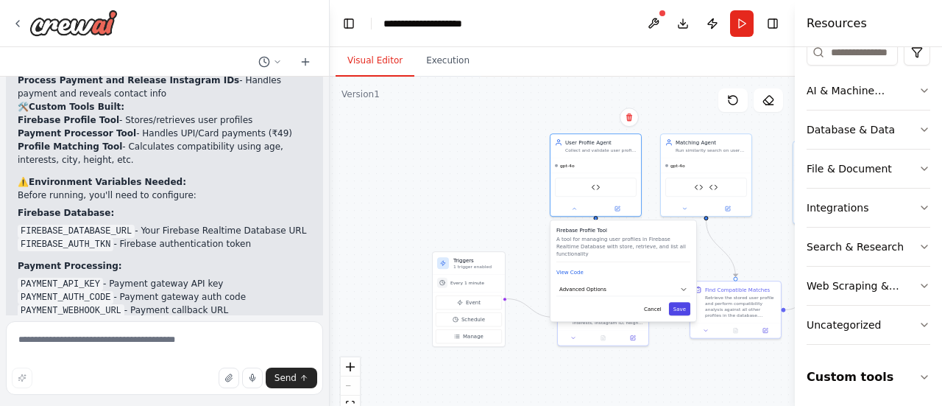
click at [680, 302] on button "Save" at bounding box center [679, 308] width 21 height 13
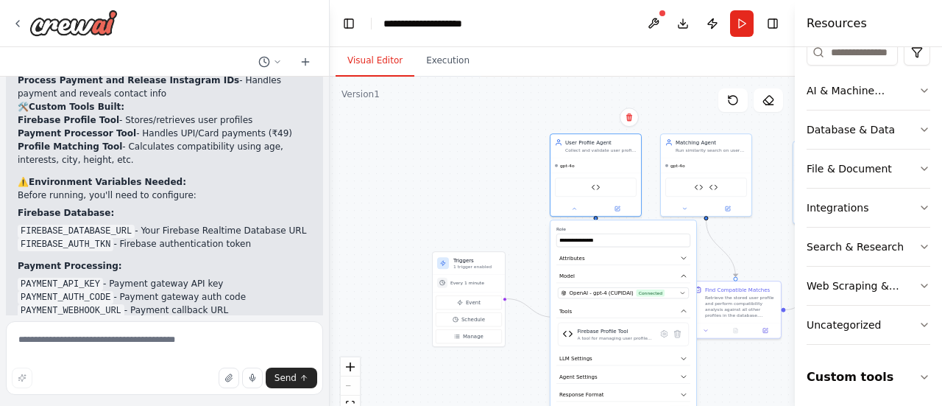
click at [649, 303] on div "**********" at bounding box center [624, 322] width 146 height 205
click at [726, 367] on div ".deletable-edge-delete-btn { width: 20px; height: 20px; border: 0px solid #ffff…" at bounding box center [562, 261] width 465 height 368
click at [632, 359] on button "LLM Settings" at bounding box center [624, 359] width 134 height 14
click at [598, 304] on button "Tools" at bounding box center [624, 311] width 134 height 14
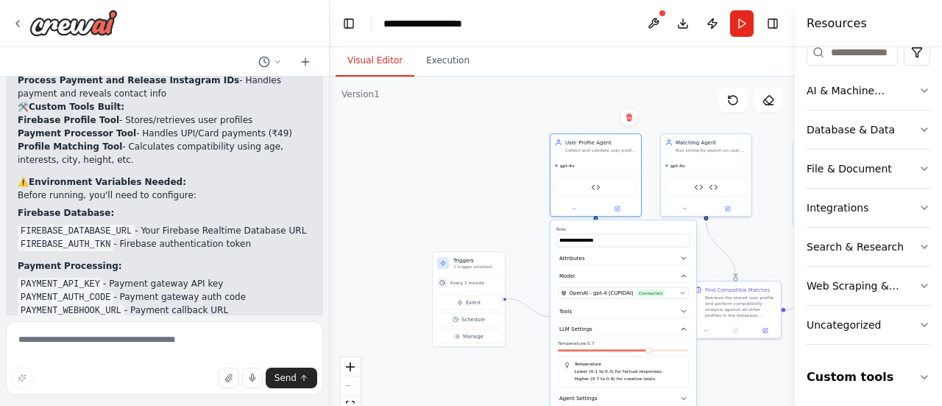
click at [649, 357] on div "Temperature Lower (0.1 to 0.3) for factual responses. Higher (0.7 to 0.9) for c…" at bounding box center [623, 372] width 131 height 32
click at [637, 351] on span at bounding box center [636, 350] width 6 height 6
click at [686, 328] on icon "button" at bounding box center [683, 328] width 7 height 7
click at [628, 342] on button "Agent Settings" at bounding box center [624, 347] width 134 height 14
click at [682, 350] on button "Agent Settings" at bounding box center [624, 347] width 134 height 14
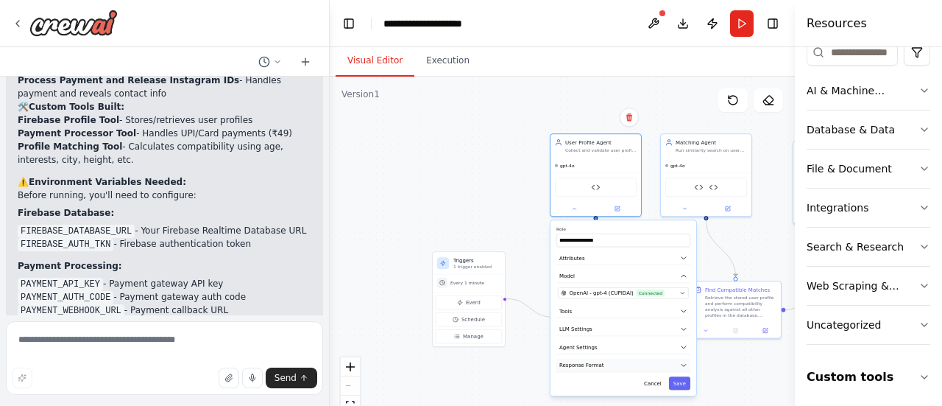
click at [593, 368] on button "Response Format" at bounding box center [624, 366] width 134 height 14
click at [660, 394] on button "Add Property" at bounding box center [623, 402] width 131 height 17
click at [688, 399] on button "button" at bounding box center [682, 400] width 13 height 13
click at [685, 364] on icon "button" at bounding box center [684, 365] width 4 height 2
click at [742, 23] on button "Run" at bounding box center [742, 23] width 24 height 27
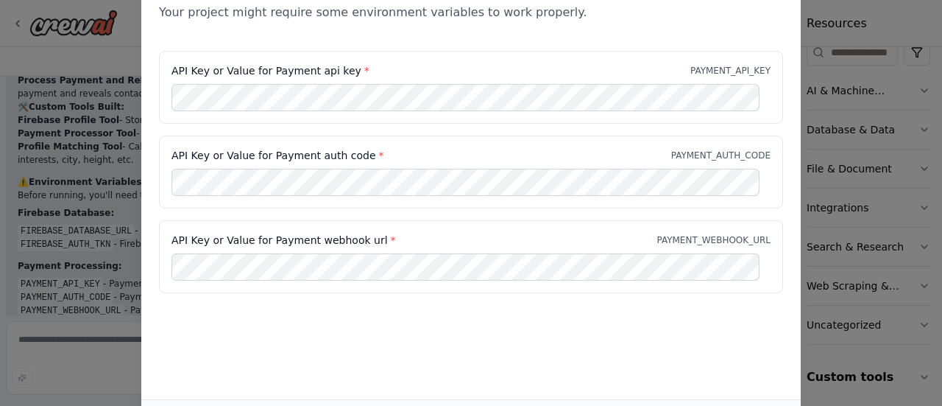
click at [685, 383] on div "Environment configuration Your project might require some environment variables…" at bounding box center [471, 178] width 660 height 442
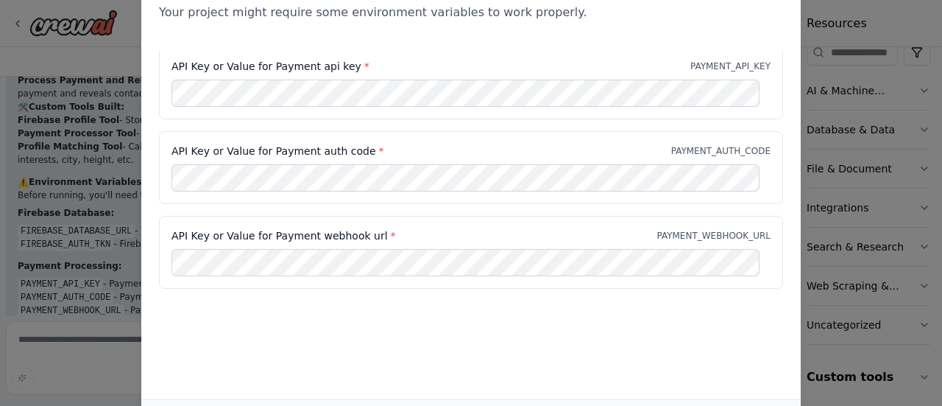
scroll to position [0, 0]
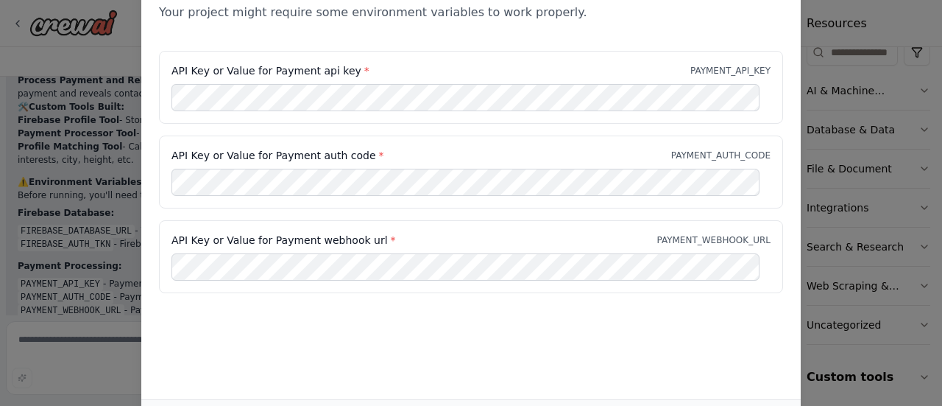
click at [135, 107] on div "Environment configuration Your project might require some environment variables…" at bounding box center [471, 203] width 942 height 406
click at [74, 41] on div "Environment configuration Your project might require some environment variables…" at bounding box center [471, 203] width 942 height 406
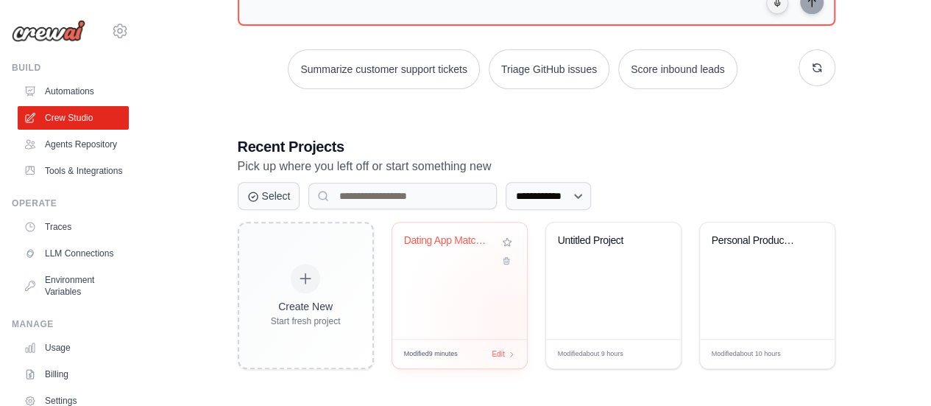
click at [509, 317] on div "Dating App Matchmaker" at bounding box center [459, 280] width 135 height 116
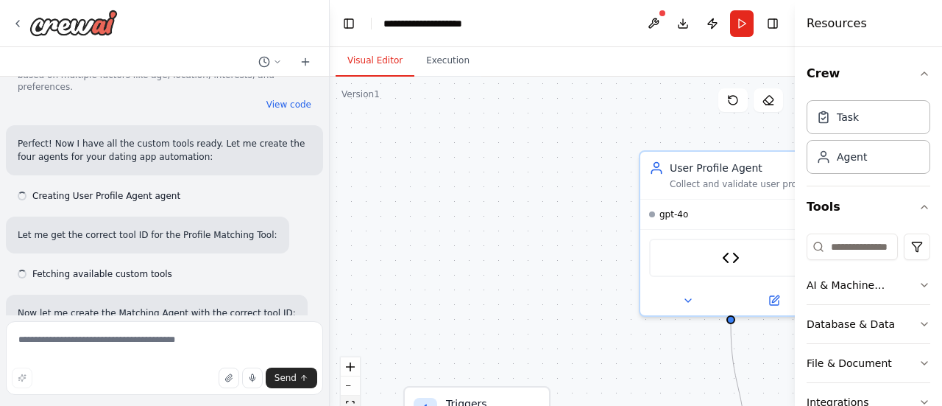
scroll to position [4193, 0]
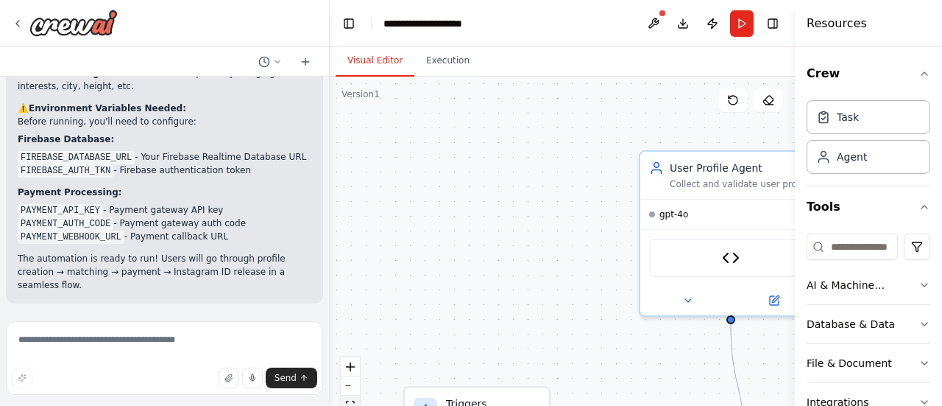
click at [352, 401] on icon "fit view" at bounding box center [350, 404] width 9 height 8
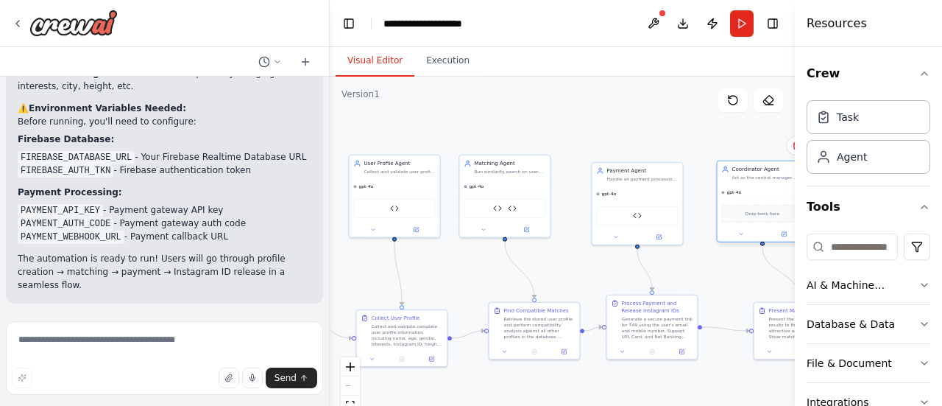
drag, startPoint x: 777, startPoint y: 196, endPoint x: 735, endPoint y: 191, distance: 42.2
click at [735, 191] on div "gpt-4o" at bounding box center [763, 192] width 91 height 15
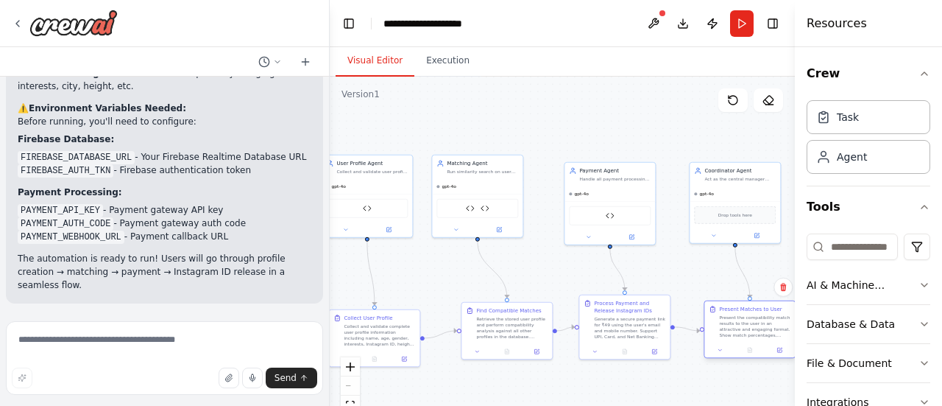
drag, startPoint x: 780, startPoint y: 327, endPoint x: 725, endPoint y: 322, distance: 54.7
click at [726, 322] on div "Present the compatibility match results to the user in an attractive and engagi…" at bounding box center [754, 326] width 71 height 24
click at [620, 215] on div "Payment Processor Tool" at bounding box center [610, 214] width 82 height 19
click at [613, 206] on div "Payment Processor Tool" at bounding box center [610, 214] width 82 height 19
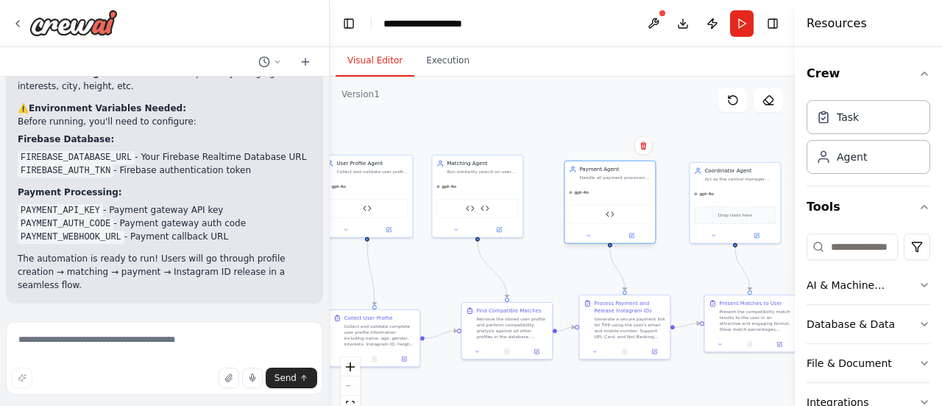
click at [621, 219] on div "Payment Processor Tool" at bounding box center [610, 214] width 82 height 19
click at [256, 339] on textarea at bounding box center [164, 358] width 317 height 74
click at [283, 312] on div "User Profile Agent Collects & validates details (name, age, gender, interests, …" at bounding box center [164, 196] width 329 height 239
click at [606, 211] on img at bounding box center [610, 214] width 9 height 9
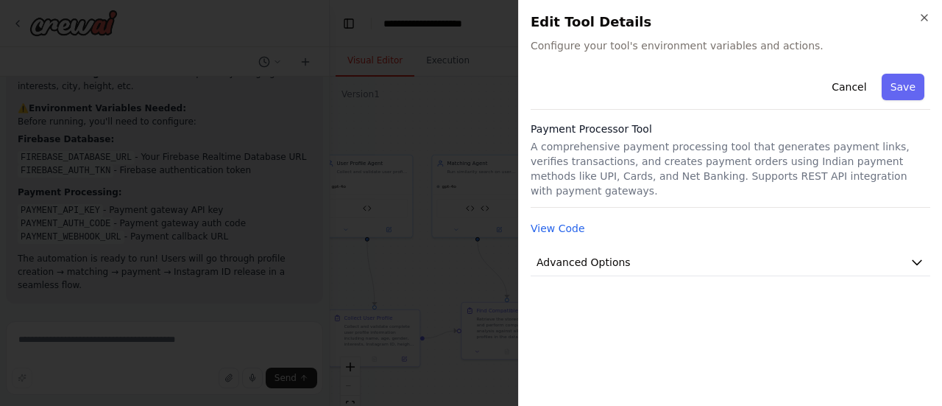
click at [694, 52] on span "Configure your tool's environment variables and actions." at bounding box center [731, 45] width 400 height 15
click at [910, 86] on button "Save" at bounding box center [903, 87] width 43 height 27
click at [601, 174] on p "A comprehensive payment processing tool that generates payment links, verifies …" at bounding box center [731, 168] width 400 height 59
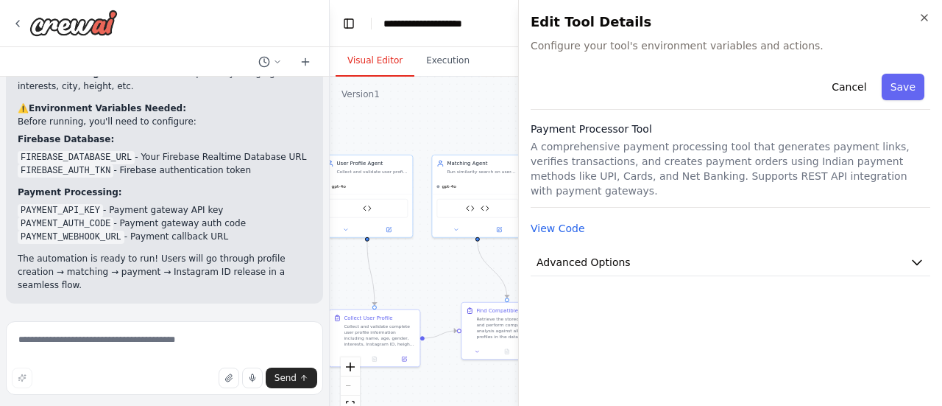
click at [572, 216] on div "Payment Processor Tool" at bounding box center [610, 214] width 82 height 19
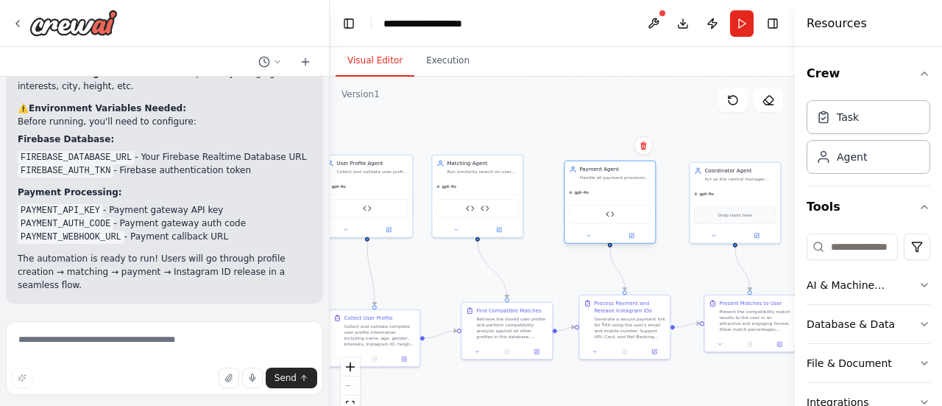
click at [587, 223] on div "Payment Processor Tool" at bounding box center [610, 214] width 91 height 29
click at [617, 216] on div "Payment Processor Tool" at bounding box center [610, 214] width 82 height 19
click at [613, 217] on img at bounding box center [610, 214] width 9 height 9
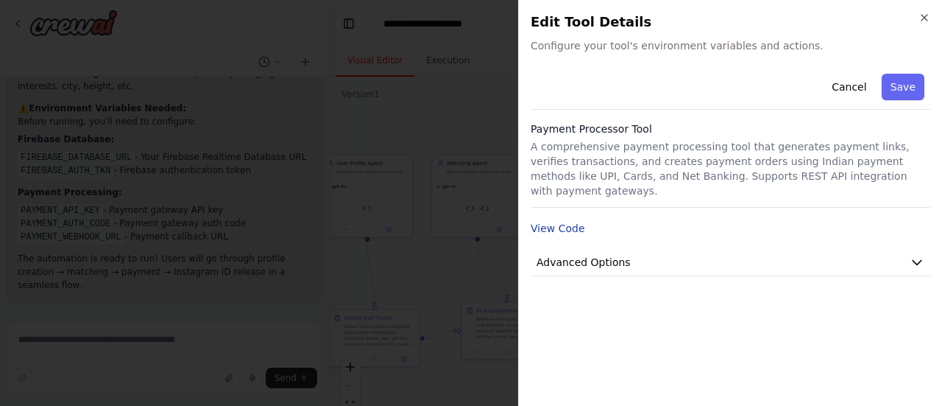
click at [568, 221] on button "View Code" at bounding box center [558, 228] width 54 height 15
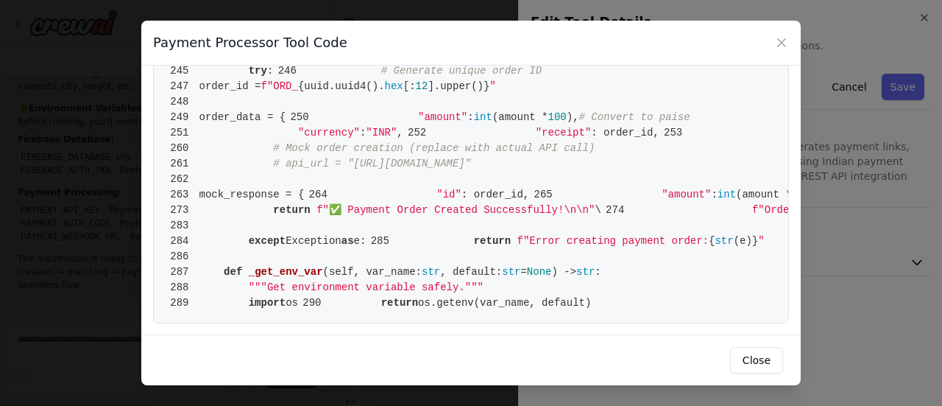
scroll to position [4272, 0]
click at [758, 359] on button "Close" at bounding box center [756, 360] width 53 height 27
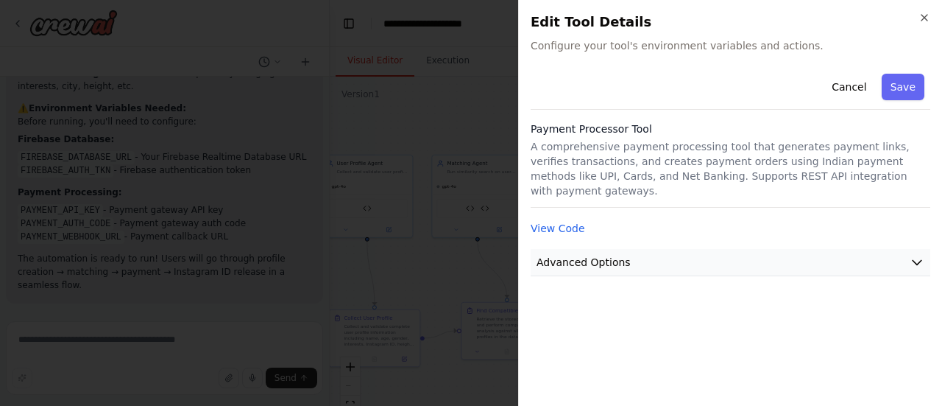
click at [703, 249] on button "Advanced Options" at bounding box center [731, 262] width 400 height 27
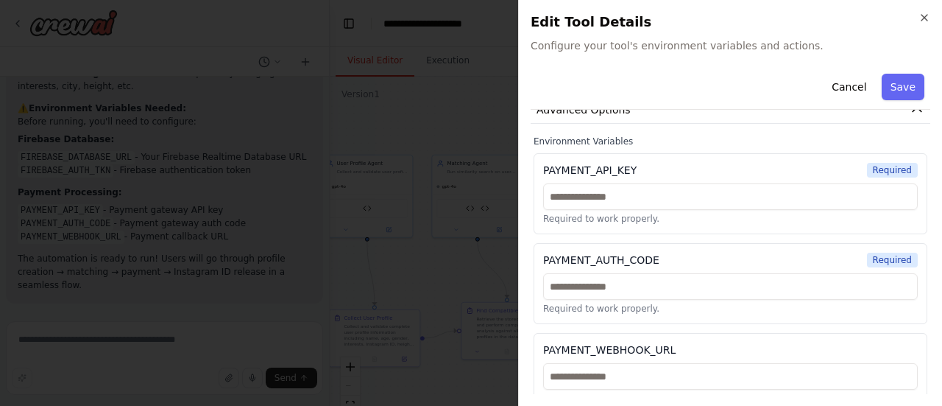
scroll to position [155, 0]
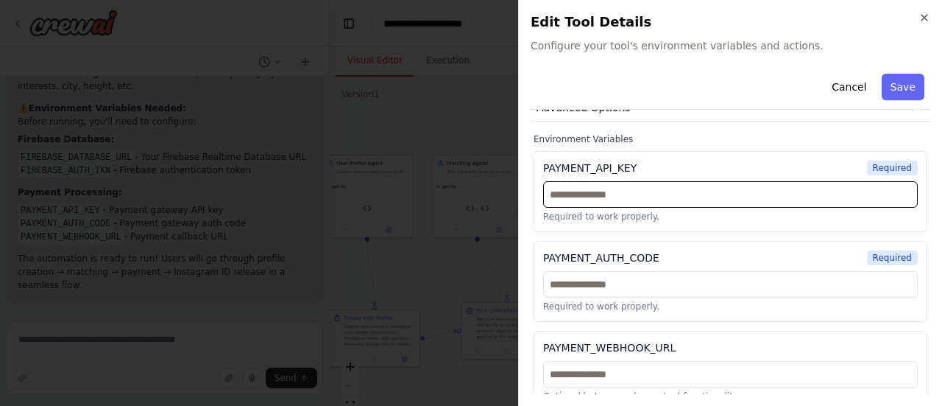
click at [704, 190] on input "text" at bounding box center [730, 194] width 375 height 27
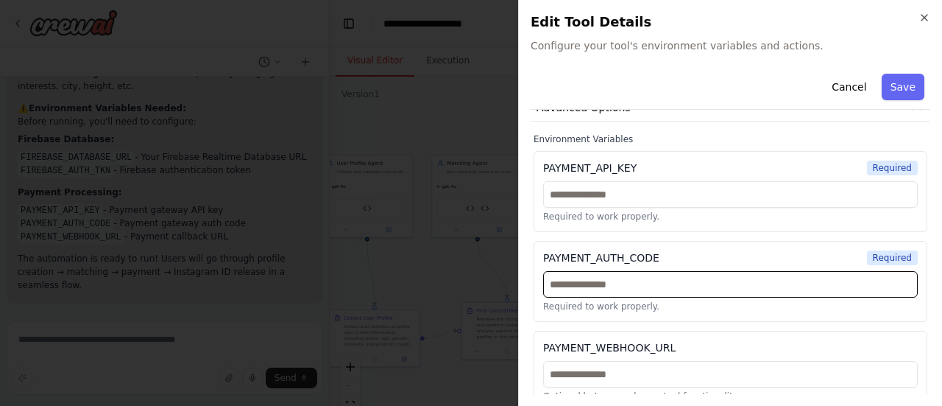
click at [677, 271] on input "text" at bounding box center [730, 284] width 375 height 27
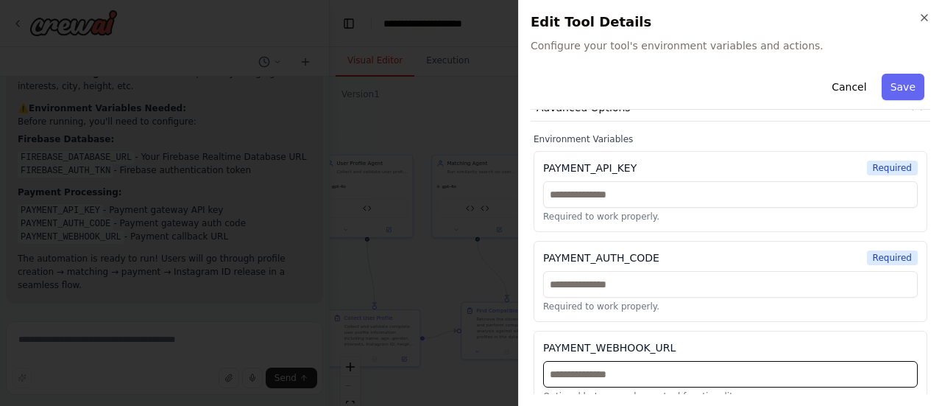
click at [682, 361] on input "text" at bounding box center [730, 374] width 375 height 27
paste input "**********"
type input "**********"
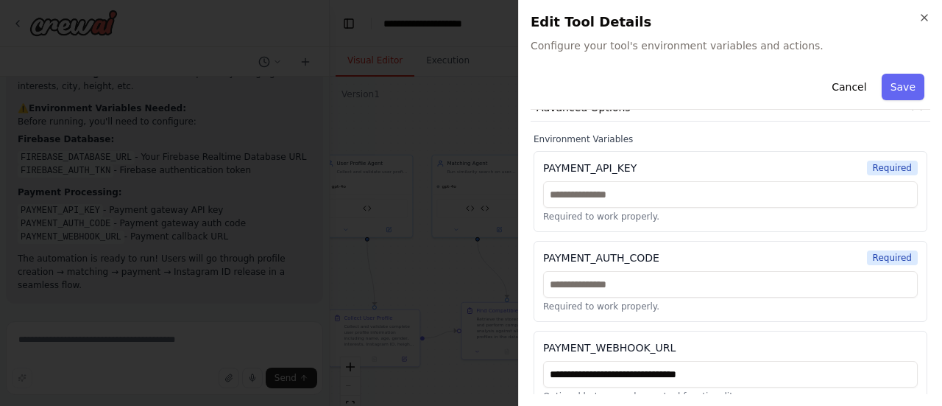
click at [704, 331] on div "**********" at bounding box center [731, 371] width 394 height 81
click at [901, 77] on button "Save" at bounding box center [903, 87] width 43 height 27
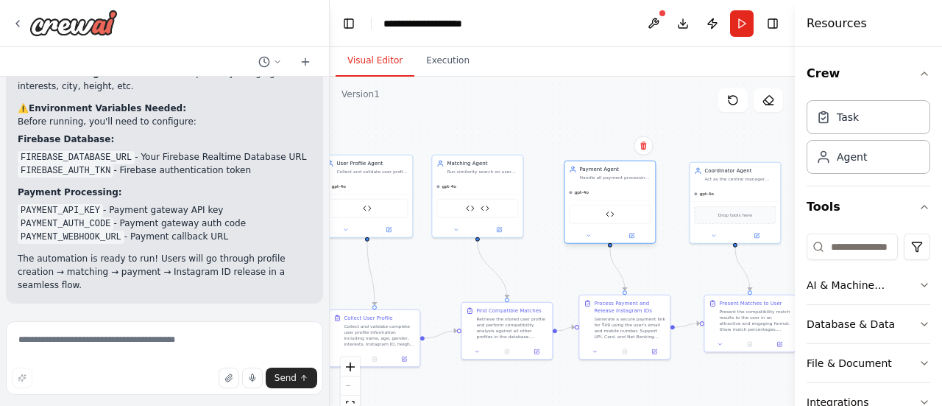
click at [610, 220] on div "Payment Processor Tool" at bounding box center [610, 214] width 82 height 19
click at [617, 215] on div "Payment Processor Tool" at bounding box center [610, 214] width 82 height 19
click at [610, 214] on img at bounding box center [610, 214] width 9 height 9
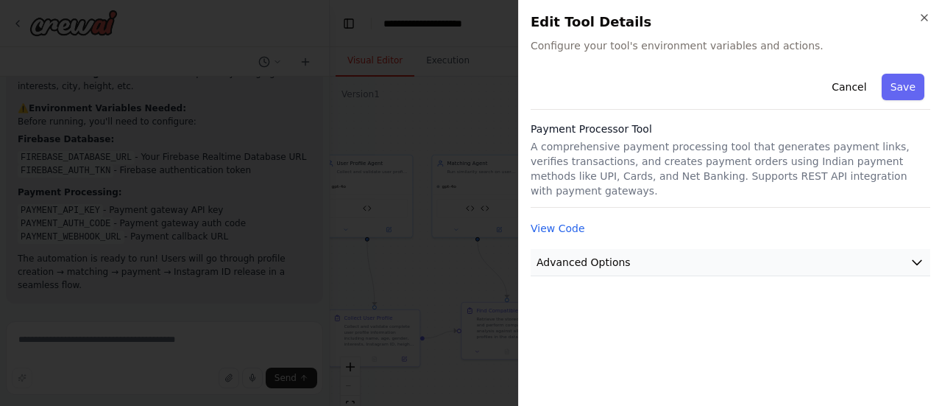
click at [623, 249] on button "Advanced Options" at bounding box center [731, 262] width 400 height 27
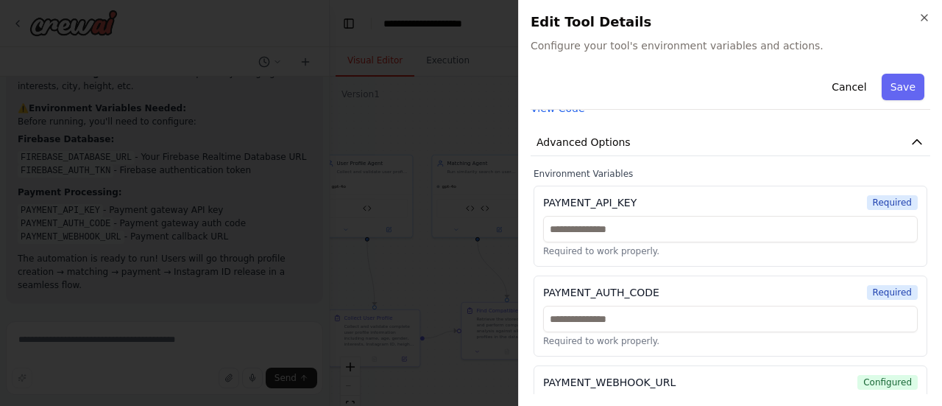
scroll to position [166, 0]
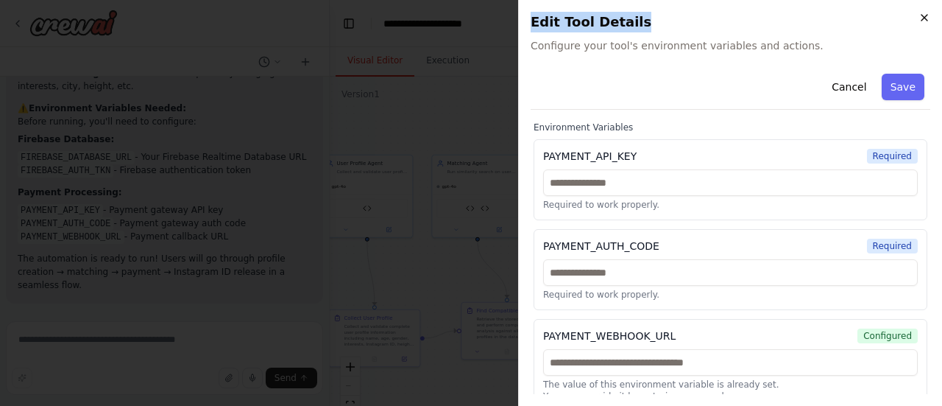
click at [927, 21] on div "Close Edit Tool Details Configure your tool's environment variables and actions…" at bounding box center [730, 203] width 424 height 406
click at [928, 17] on icon "button" at bounding box center [925, 18] width 12 height 12
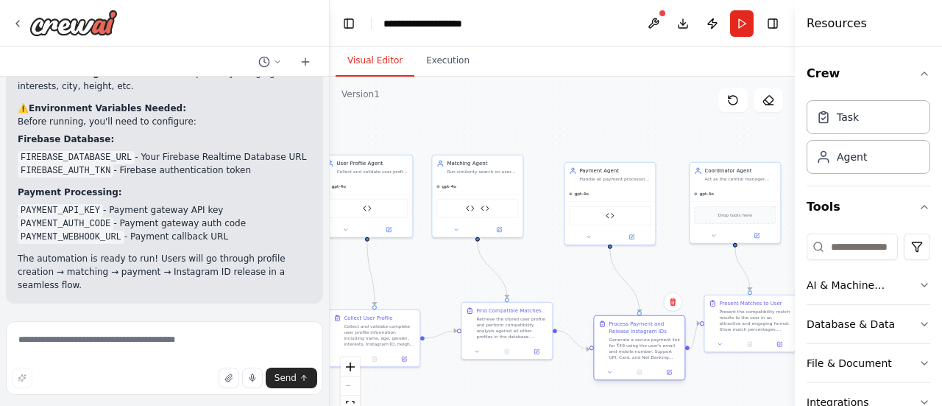
drag, startPoint x: 618, startPoint y: 314, endPoint x: 635, endPoint y: 338, distance: 29.0
click at [635, 338] on div "Generate a secure payment link for ₹49 using the user's email and mobile number…" at bounding box center [644, 348] width 71 height 24
drag, startPoint x: 581, startPoint y: 345, endPoint x: 562, endPoint y: 345, distance: 18.4
click at [571, 363] on div ".deletable-edge-delete-btn { width: 20px; height: 20px; border: 0px solid #ffff…" at bounding box center [562, 261] width 465 height 368
click at [567, 345] on div ".deletable-edge-delete-btn { width: 20px; height: 20px; border: 0px solid #ffff…" at bounding box center [562, 261] width 465 height 368
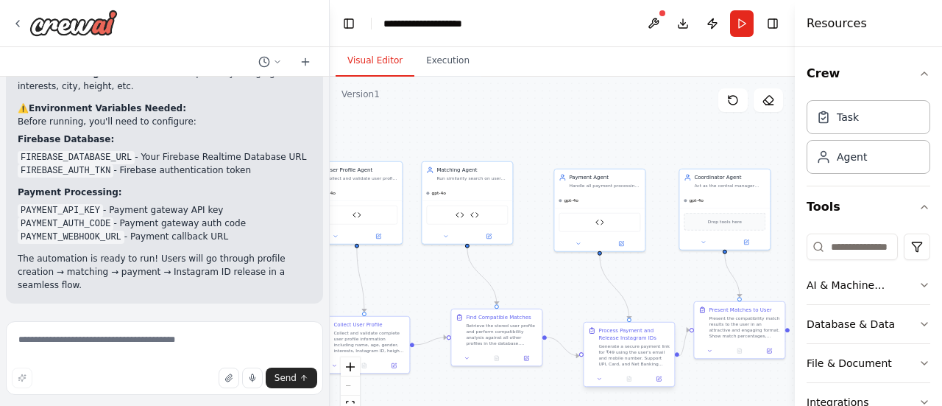
drag, startPoint x: 590, startPoint y: 350, endPoint x: 580, endPoint y: 357, distance: 12.3
click at [580, 357] on div ".deletable-edge-delete-btn { width: 20px; height: 20px; border: 0px solid #ffff…" at bounding box center [562, 261] width 465 height 368
drag, startPoint x: 576, startPoint y: 352, endPoint x: 562, endPoint y: 401, distance: 51.3
click at [562, 401] on div ".deletable-edge-delete-btn { width: 20px; height: 20px; border: 0px solid #ffff…" at bounding box center [562, 261] width 465 height 368
drag, startPoint x: 641, startPoint y: 356, endPoint x: 620, endPoint y: 308, distance: 51.7
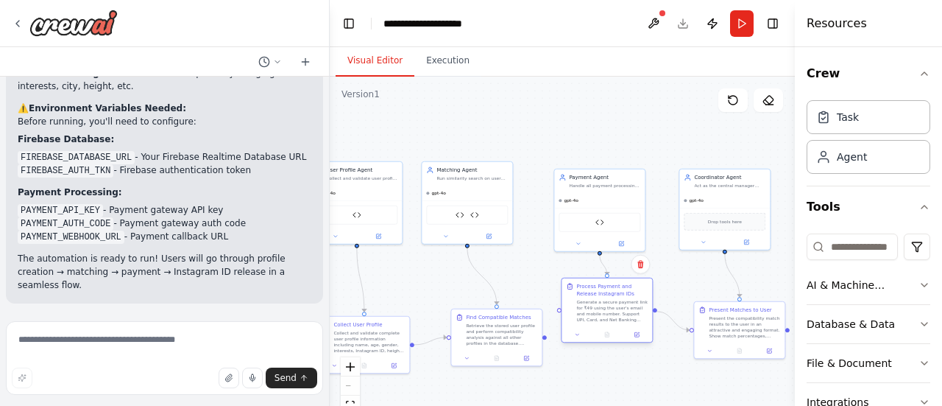
click at [620, 308] on div "Generate a secure payment link for ₹49 using the user's email and mobile number…" at bounding box center [611, 311] width 71 height 24
click at [693, 333] on div ".deletable-edge-delete-btn { width: 20px; height: 20px; border: 0px solid #ffff…" at bounding box center [562, 261] width 465 height 368
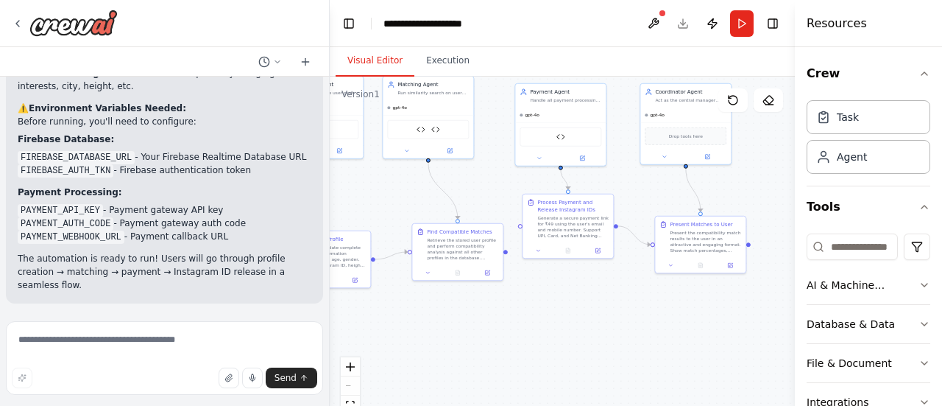
drag, startPoint x: 690, startPoint y: 331, endPoint x: 651, endPoint y: 245, distance: 93.9
click at [651, 245] on div ".deletable-edge-delete-btn { width: 20px; height: 20px; border: 0px solid #ffff…" at bounding box center [562, 261] width 465 height 368
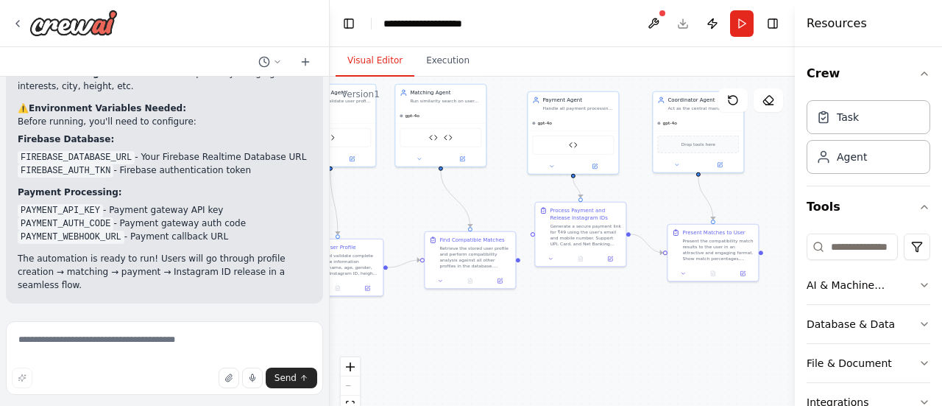
drag, startPoint x: 620, startPoint y: 232, endPoint x: 632, endPoint y: 240, distance: 14.9
click at [632, 240] on div ".deletable-edge-delete-btn { width: 20px; height: 20px; border: 0px solid #ffff…" at bounding box center [562, 261] width 465 height 368
drag, startPoint x: 666, startPoint y: 249, endPoint x: 645, endPoint y: 257, distance: 22.1
click at [645, 257] on div ".deletable-edge-delete-btn { width: 20px; height: 20px; border: 0px solid #ffff…" at bounding box center [562, 261] width 465 height 368
click at [662, 254] on circle "Edge from 0e89a1db-a246-4709-8bb8-7c62bf15cb3b to 889df8bb-eed7-4320-854f-da5a5…" at bounding box center [659, 252] width 7 height 7
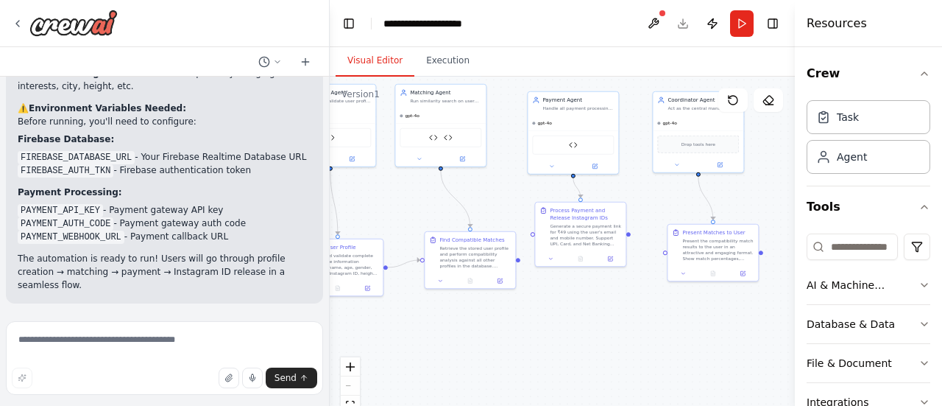
click at [258, 315] on div "User Profile Agent Collects & validates details (name, age, gender, interests, …" at bounding box center [164, 196] width 329 height 239
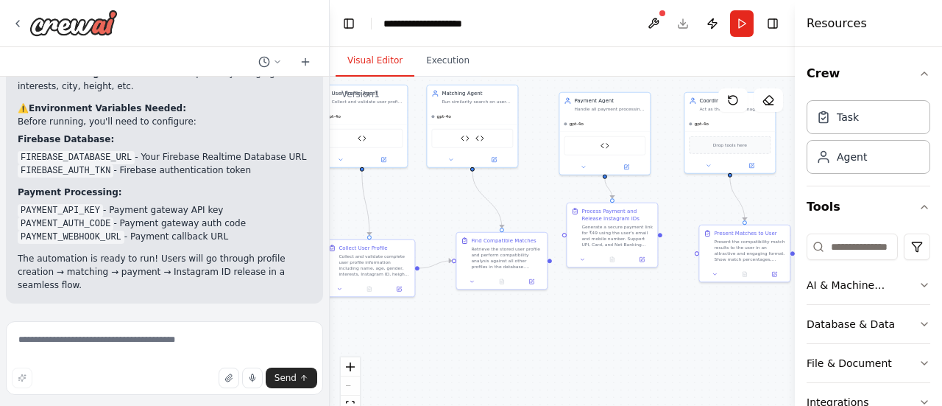
drag, startPoint x: 519, startPoint y: 265, endPoint x: 552, endPoint y: 260, distance: 33.5
click at [551, 261] on div ".deletable-edge-delete-btn { width: 20px; height: 20px; border: 0px solid #ffff…" at bounding box center [562, 261] width 465 height 368
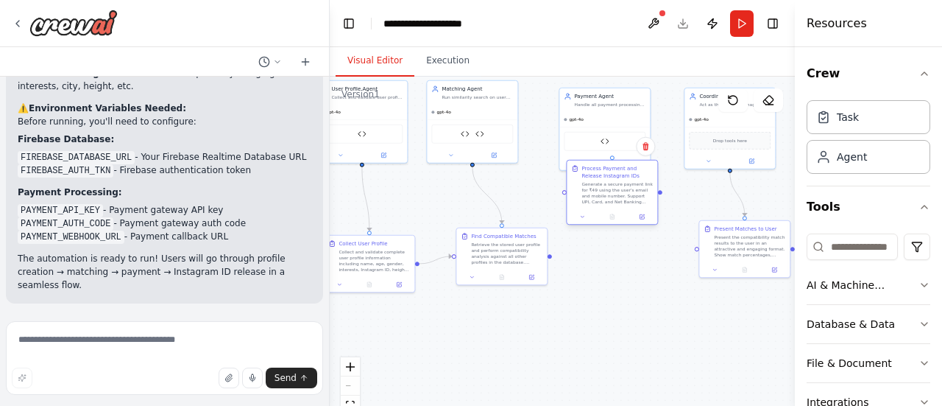
drag, startPoint x: 621, startPoint y: 240, endPoint x: 623, endPoint y: 202, distance: 37.6
click at [623, 202] on div "Generate a secure payment link for ₹49 using the user's email and mobile number…" at bounding box center [617, 193] width 71 height 24
drag, startPoint x: 554, startPoint y: 263, endPoint x: 548, endPoint y: 254, distance: 10.6
click at [548, 254] on div ".deletable-edge-delete-btn { width: 20px; height: 20px; border: 0px solid #ffff…" at bounding box center [562, 261] width 465 height 368
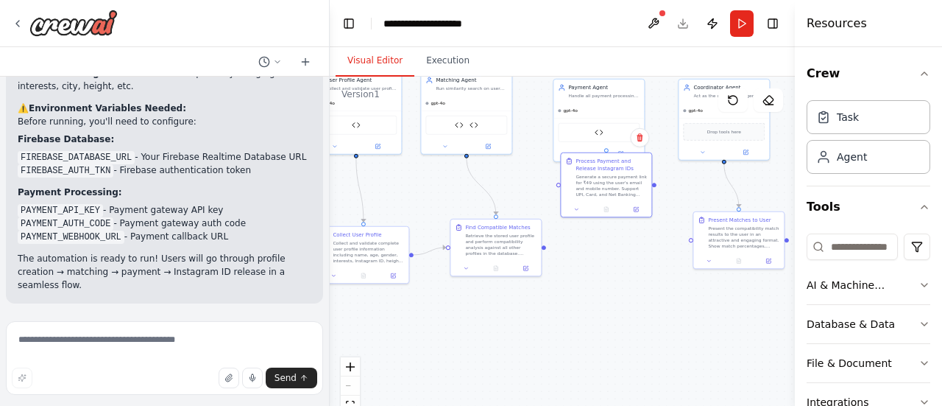
click at [261, 319] on form "Send" at bounding box center [164, 360] width 329 height 91
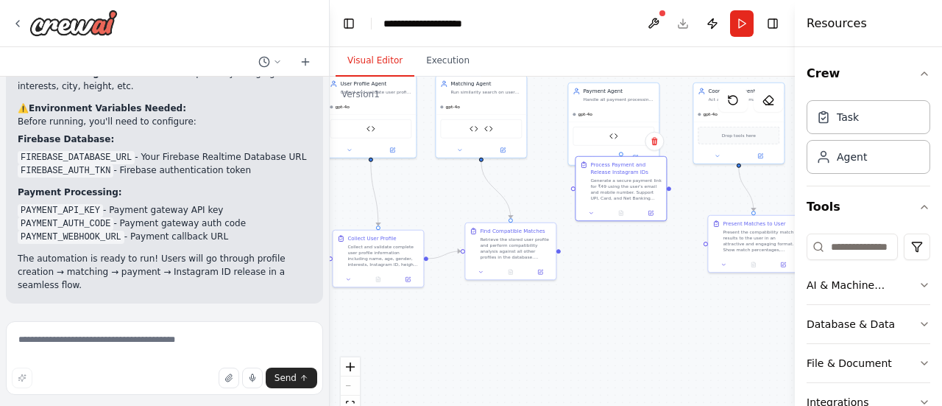
drag, startPoint x: 543, startPoint y: 253, endPoint x: 568, endPoint y: 259, distance: 25.7
click at [568, 259] on div ".deletable-edge-delete-btn { width: 20px; height: 20px; border: 0px solid #ffff…" at bounding box center [562, 261] width 465 height 368
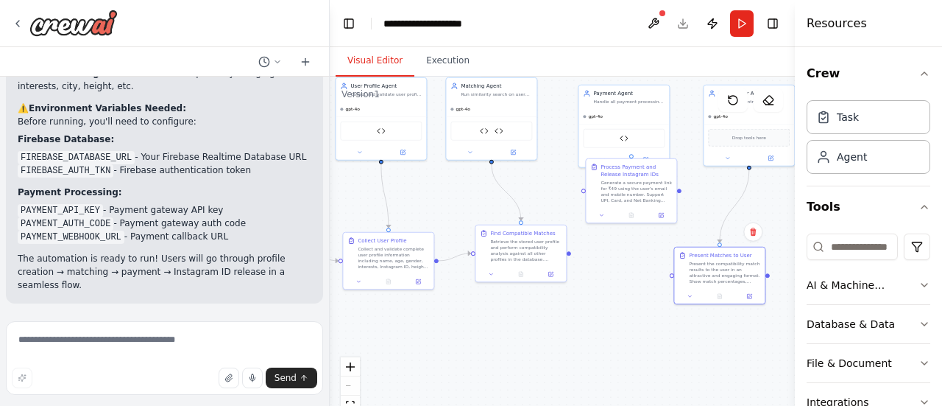
drag, startPoint x: 719, startPoint y: 248, endPoint x: 673, endPoint y: 278, distance: 54.3
click at [673, 278] on div ".deletable-edge-delete-btn { width: 20px; height: 20px; border: 0px solid #ffff…" at bounding box center [562, 261] width 465 height 368
click at [252, 314] on div "User Profile Agent Collects & validates details (name, age, gender, interests, …" at bounding box center [164, 196] width 329 height 239
click at [244, 336] on textarea at bounding box center [164, 358] width 317 height 74
click at [251, 318] on form "Send" at bounding box center [164, 360] width 329 height 91
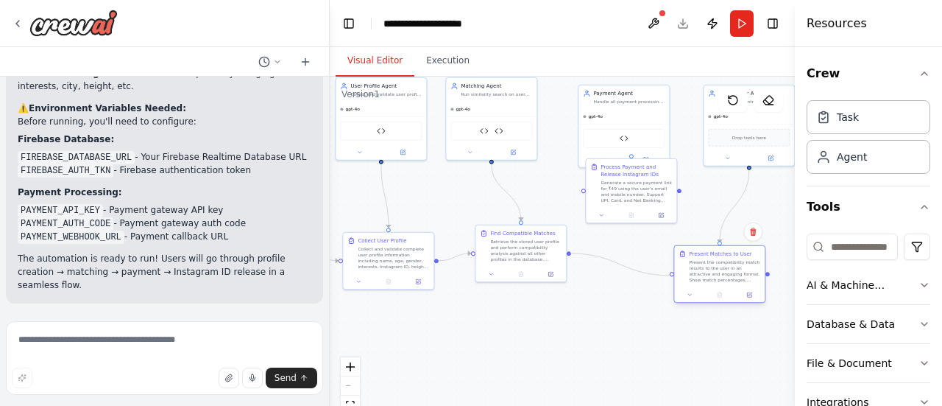
drag, startPoint x: 568, startPoint y: 255, endPoint x: 670, endPoint y: 273, distance: 103.2
click at [413, 225] on div "Triggers 1 trigger enabled Every 1 minute Event Schedule Manage User Profile Ag…" at bounding box center [296, 132] width 233 height 184
click at [673, 280] on div ".deletable-edge-delete-btn { width: 20px; height: 20px; border: 0px solid #ffff…" at bounding box center [562, 261] width 465 height 368
click at [741, 21] on button "Run" at bounding box center [742, 23] width 24 height 27
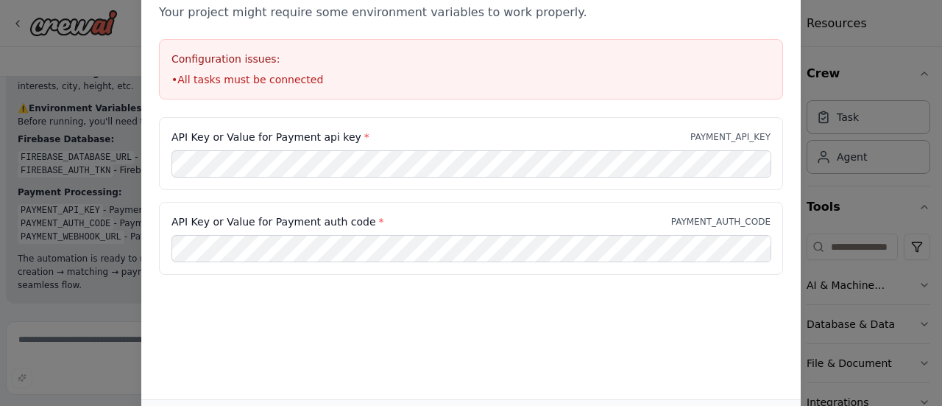
click at [300, 80] on li "• All tasks must be connected" at bounding box center [471, 79] width 599 height 15
click at [160, 222] on div "API Key or Value for Payment auth code * PAYMENT_AUTH_CODE" at bounding box center [471, 238] width 624 height 73
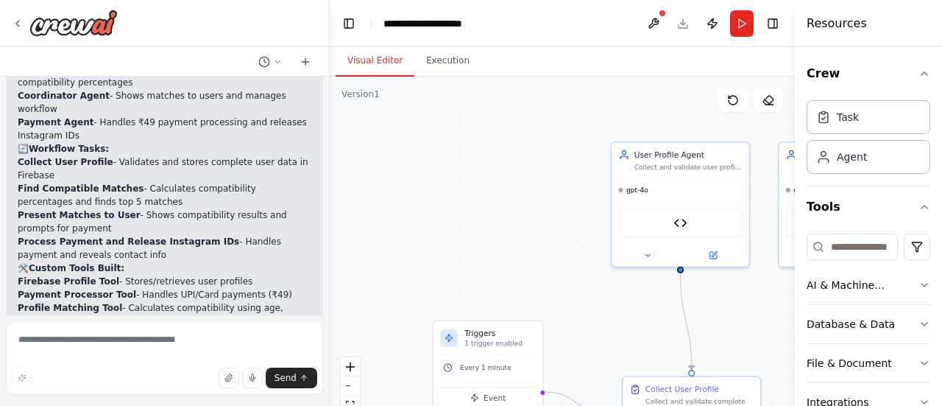
scroll to position [4193, 0]
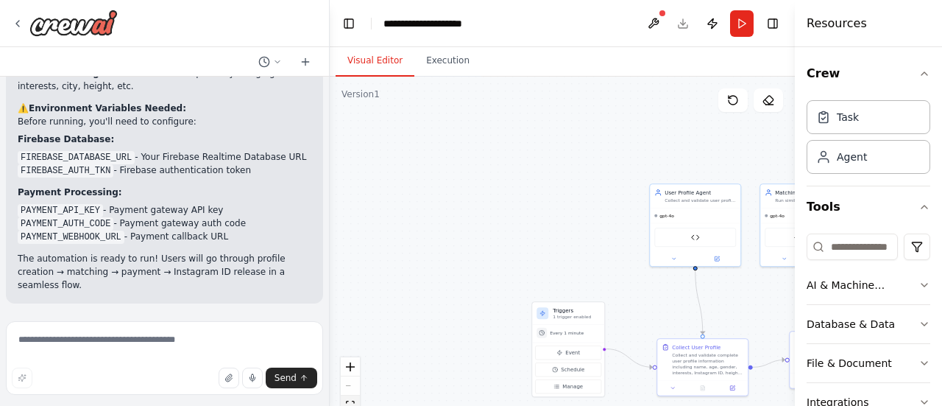
click at [350, 403] on icon "fit view" at bounding box center [350, 404] width 9 height 8
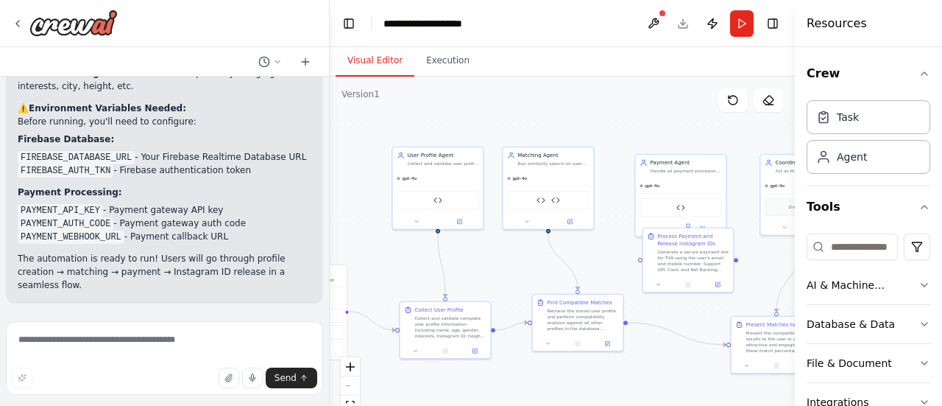
click at [710, 150] on div ".deletable-edge-delete-btn { width: 20px; height: 20px; border: 0px solid #ffff…" at bounding box center [562, 261] width 465 height 368
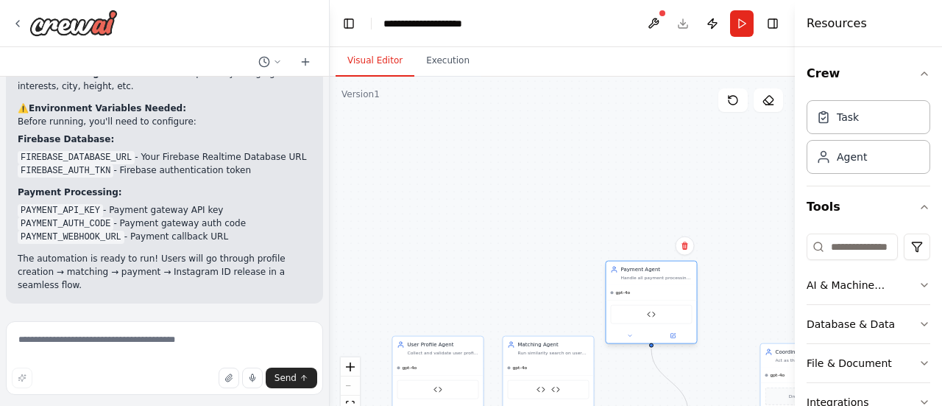
drag, startPoint x: 699, startPoint y: 165, endPoint x: 670, endPoint y: 269, distance: 108.4
click at [670, 269] on div "Payment Agent Handle all payment processing for the dating app. Generate paymen…" at bounding box center [656, 273] width 71 height 15
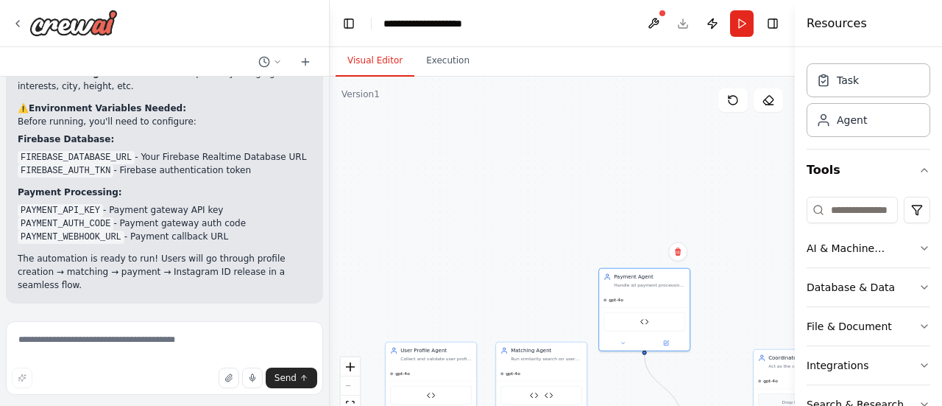
scroll to position [4, 0]
